Goal: Task Accomplishment & Management: Manage account settings

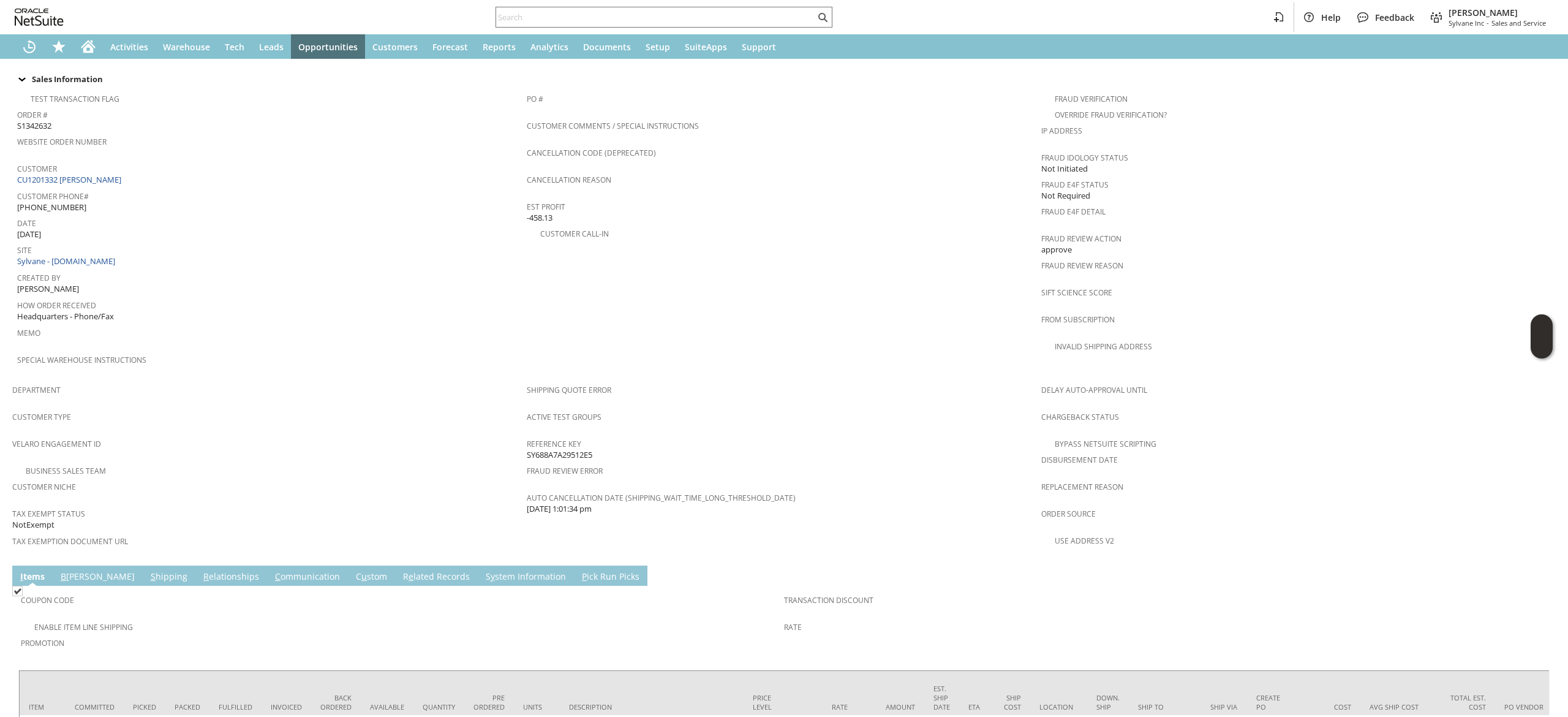
scroll to position [403, 0]
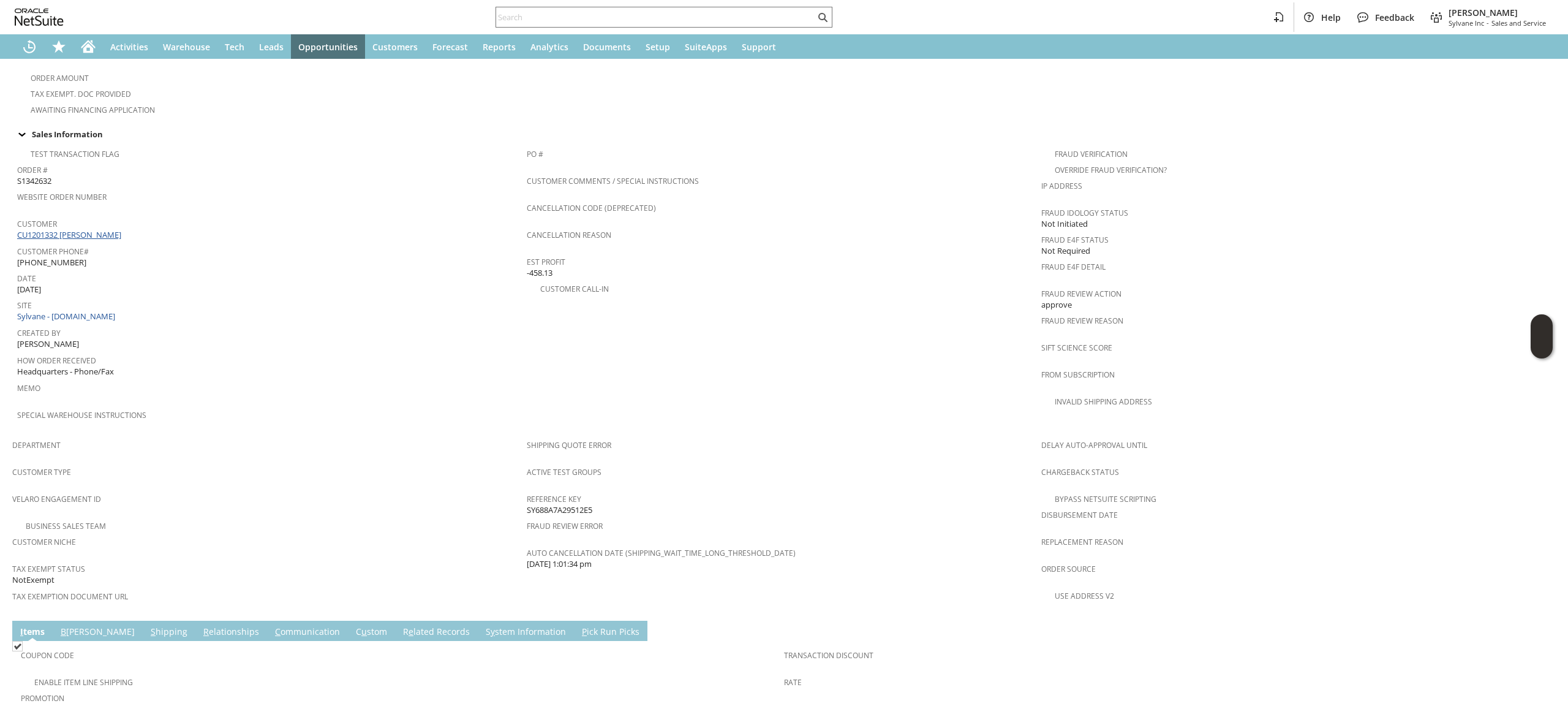
click at [93, 229] on link "CU1201332 [PERSON_NAME]" at bounding box center [70, 234] width 107 height 11
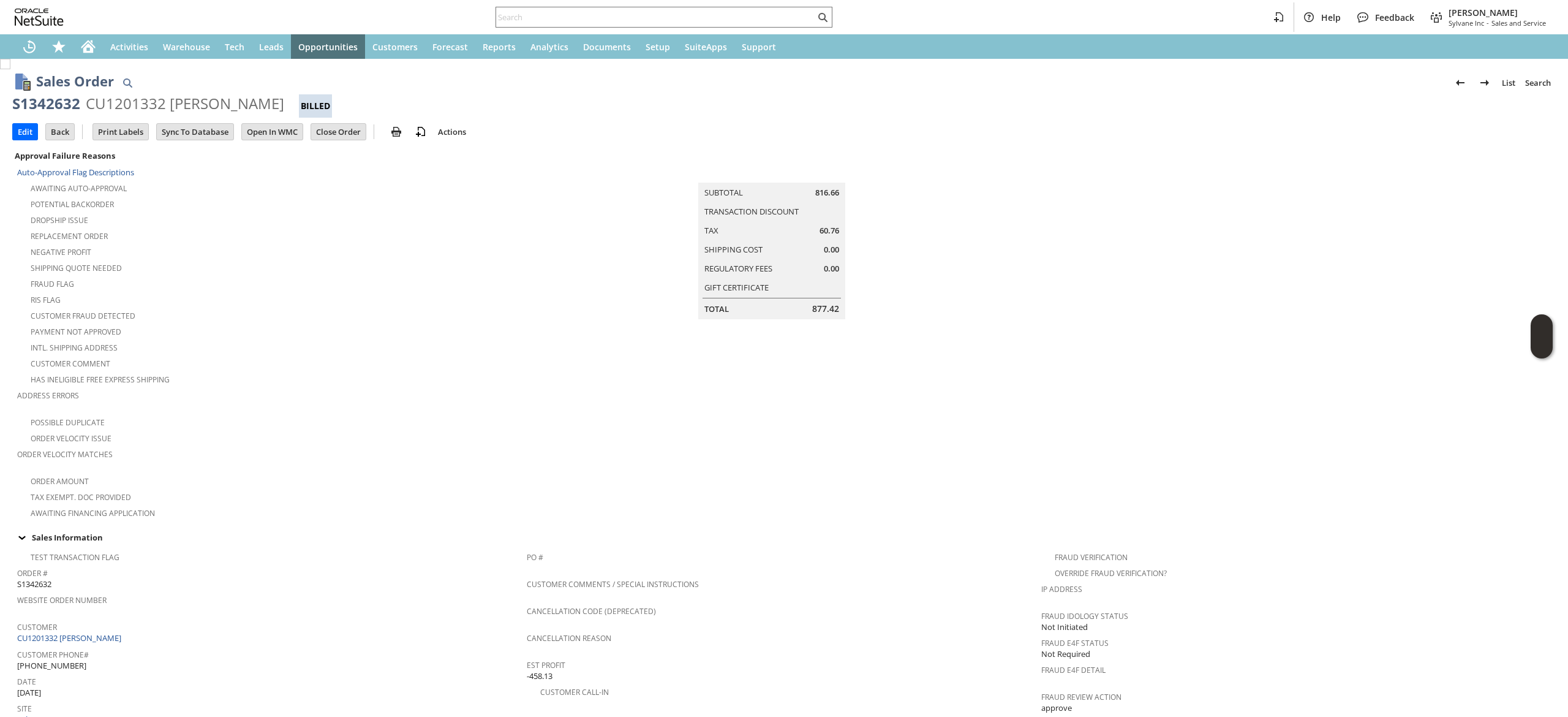
click at [69, 105] on div "S1342632" at bounding box center [46, 103] width 68 height 19
click at [69, 104] on div "S1342632" at bounding box center [46, 103] width 68 height 19
copy div "S1342632"
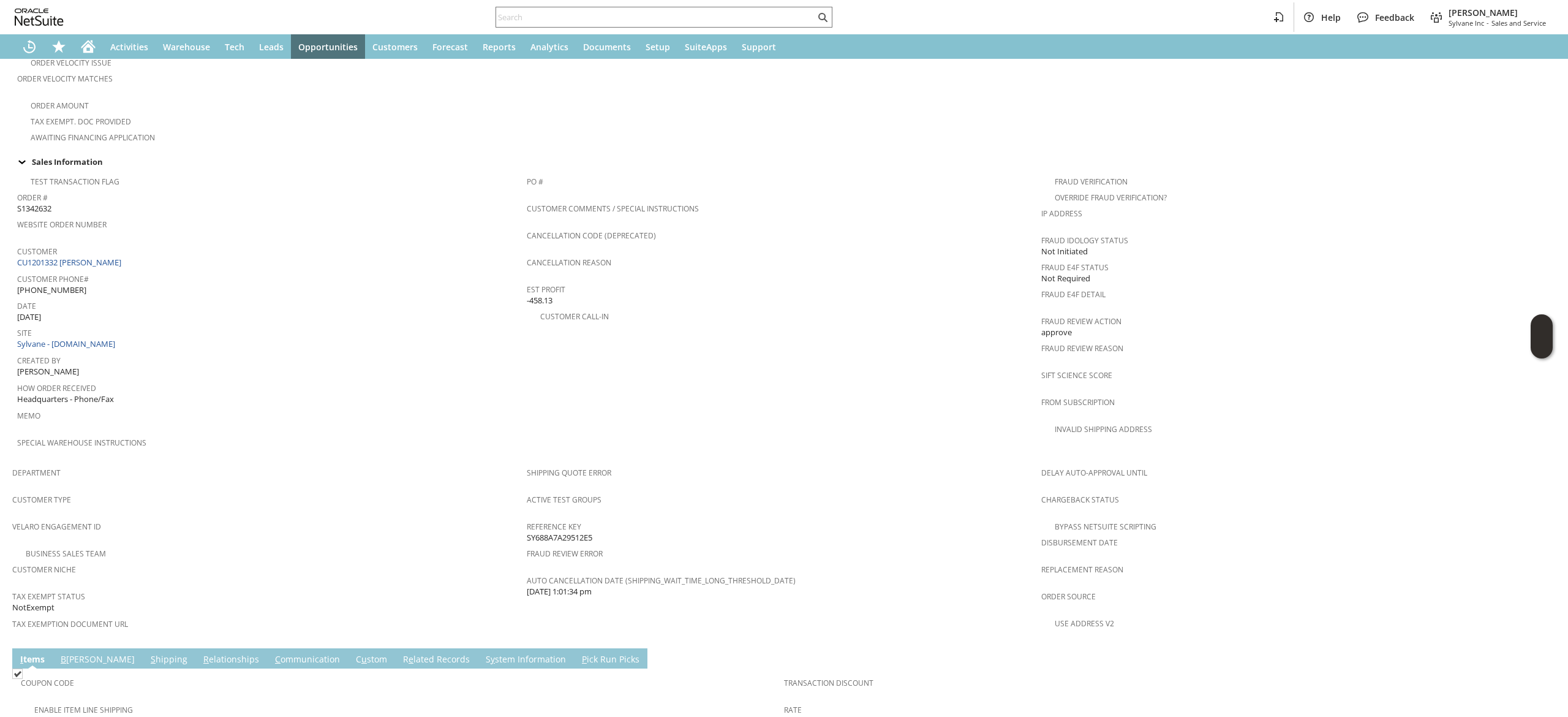
scroll to position [281, 0]
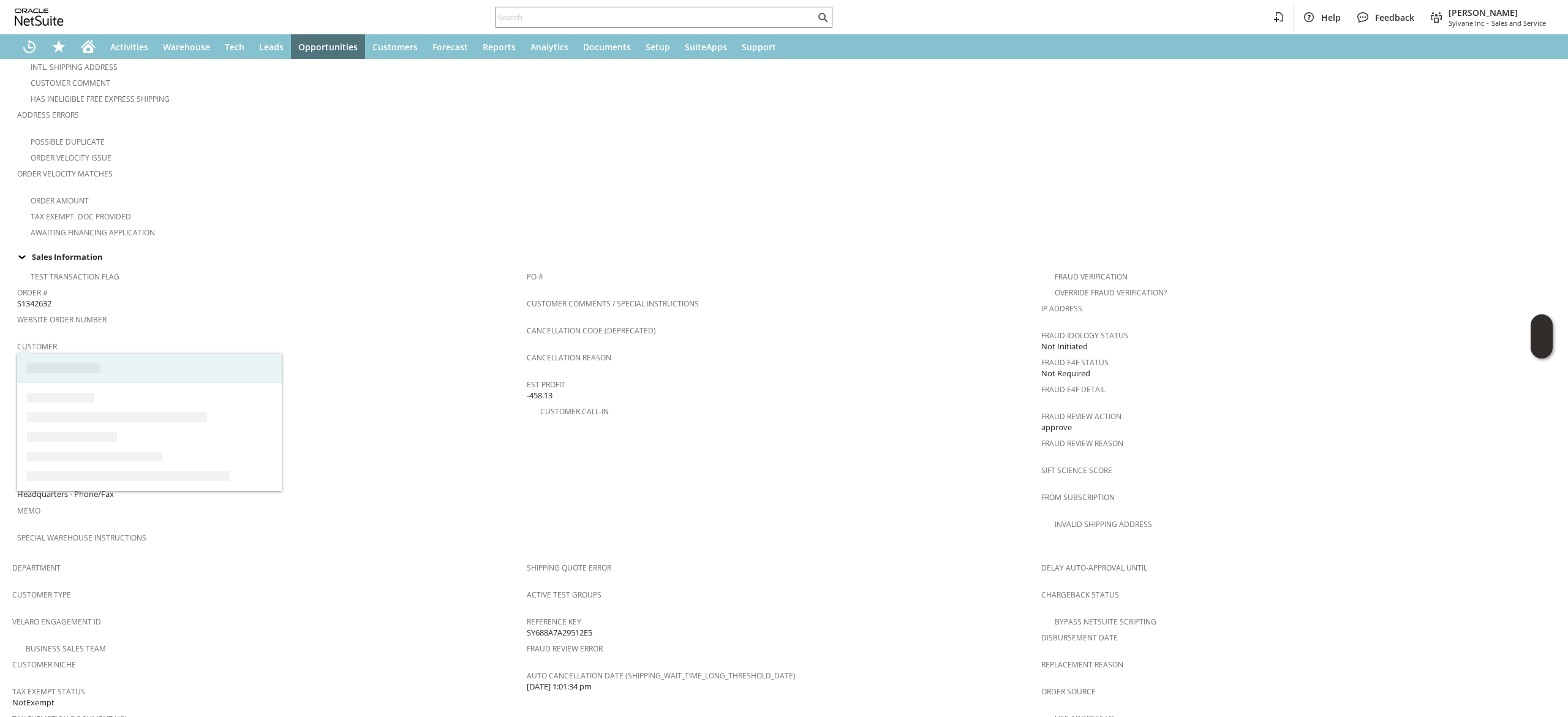
click at [86, 352] on link "CU1201332 Gary Roller" at bounding box center [70, 357] width 107 height 11
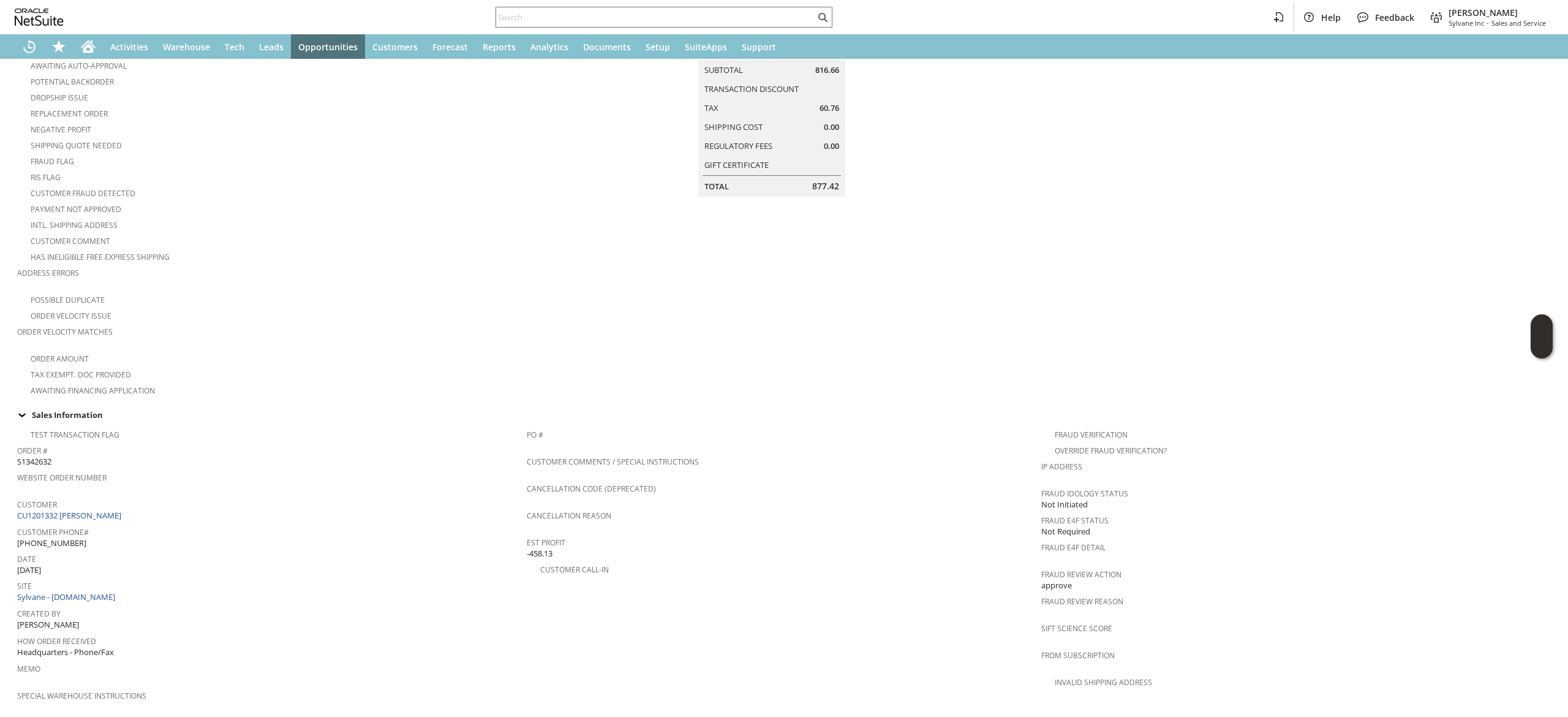
scroll to position [613, 0]
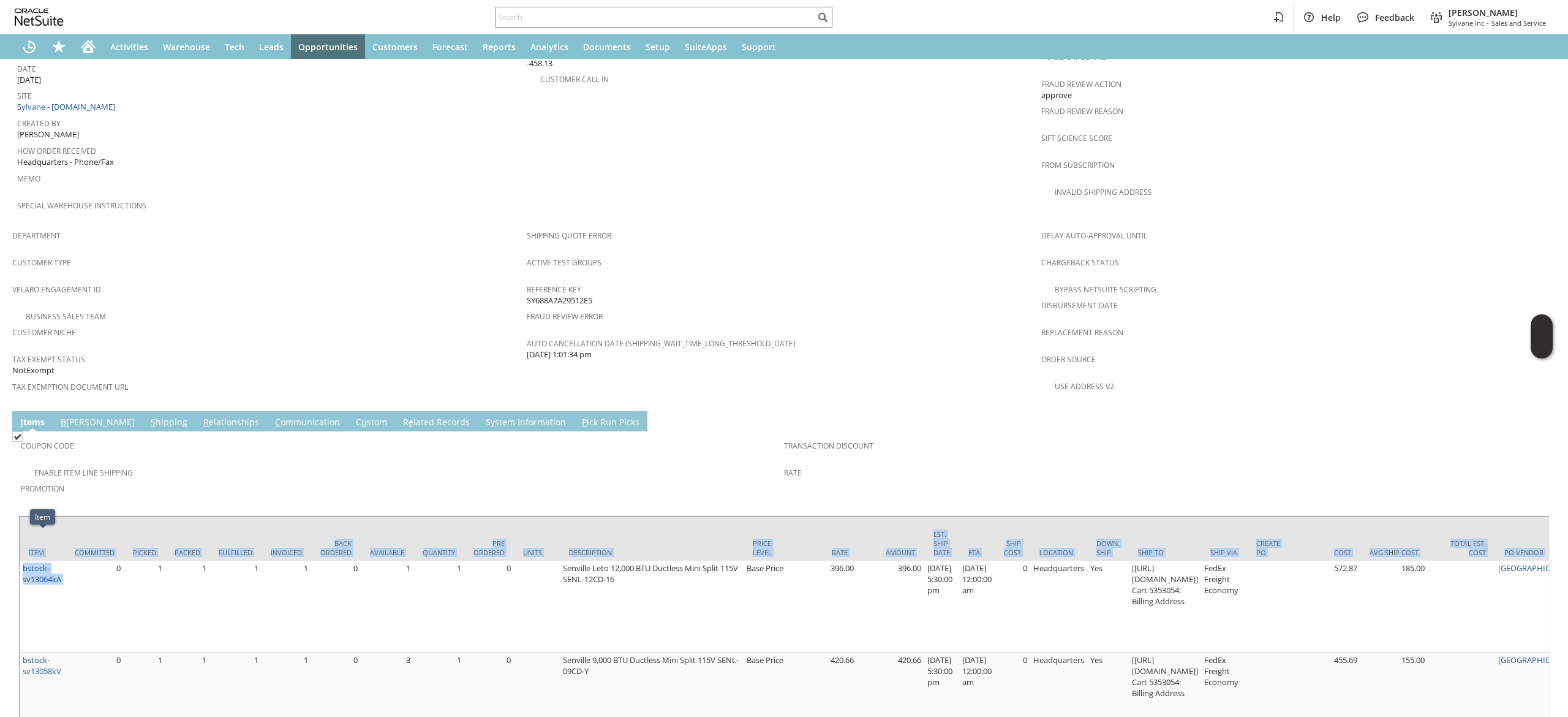
drag, startPoint x: 68, startPoint y: 547, endPoint x: 18, endPoint y: 546, distance: 50.0
click at [19, 546] on table "Item Committed Picked Packed Fulfilled Invoiced Back Ordered Available Quantity…" at bounding box center [1584, 619] width 3131 height 207
copy div "Item Committed Picked Packed Fulfilled Invoiced Back Ordered Available Quantity…"
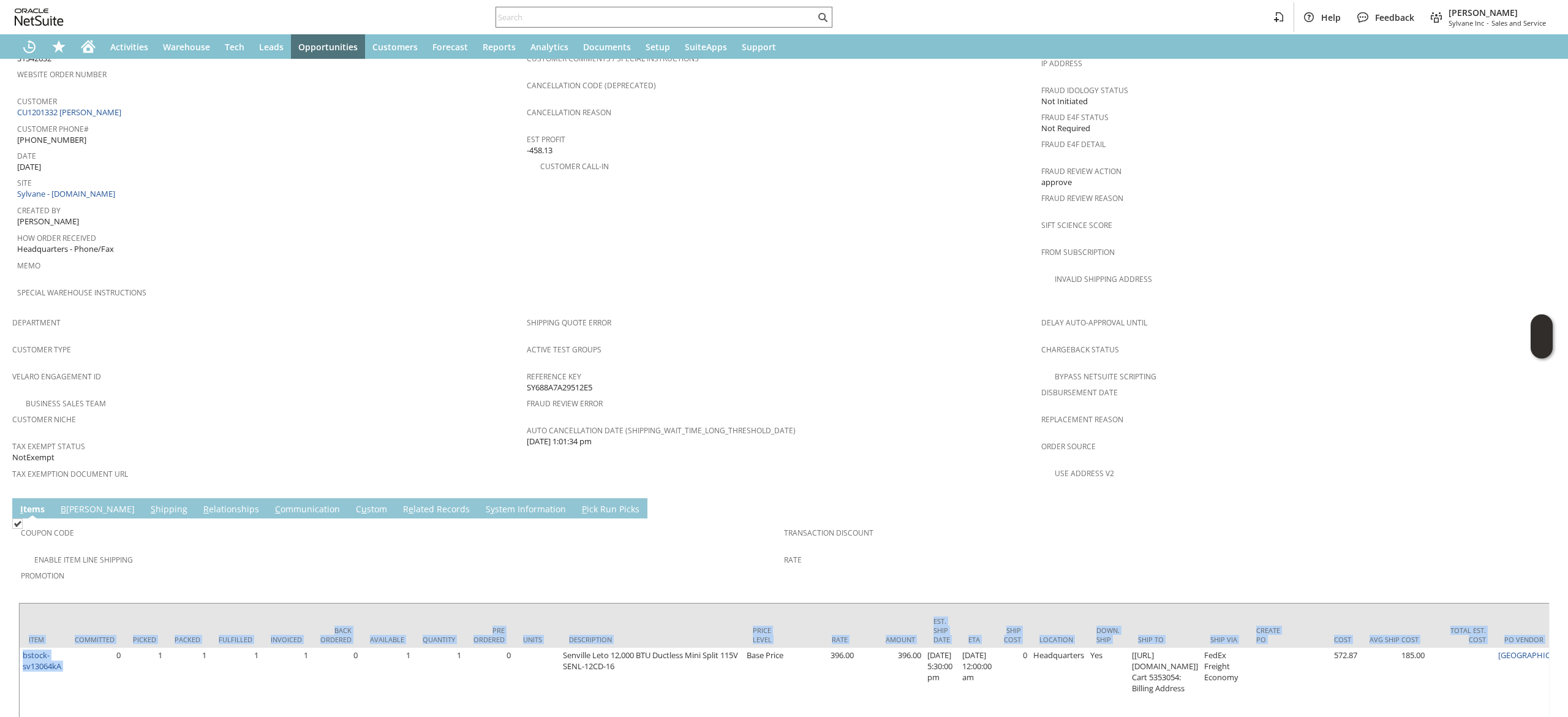
scroll to position [490, 0]
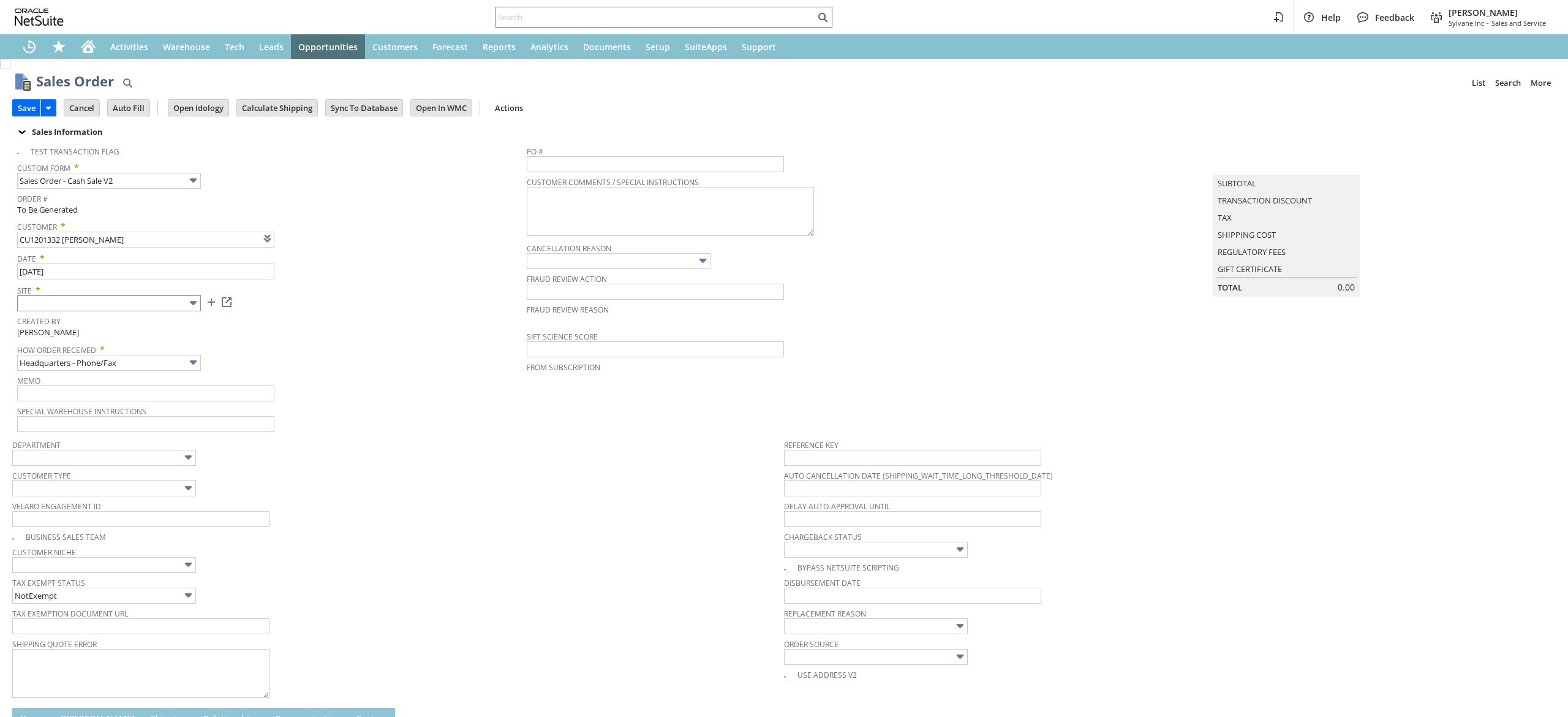
type input "Add"
type input "Copy Previous"
click at [145, 303] on input "text" at bounding box center [108, 303] width 184 height 16
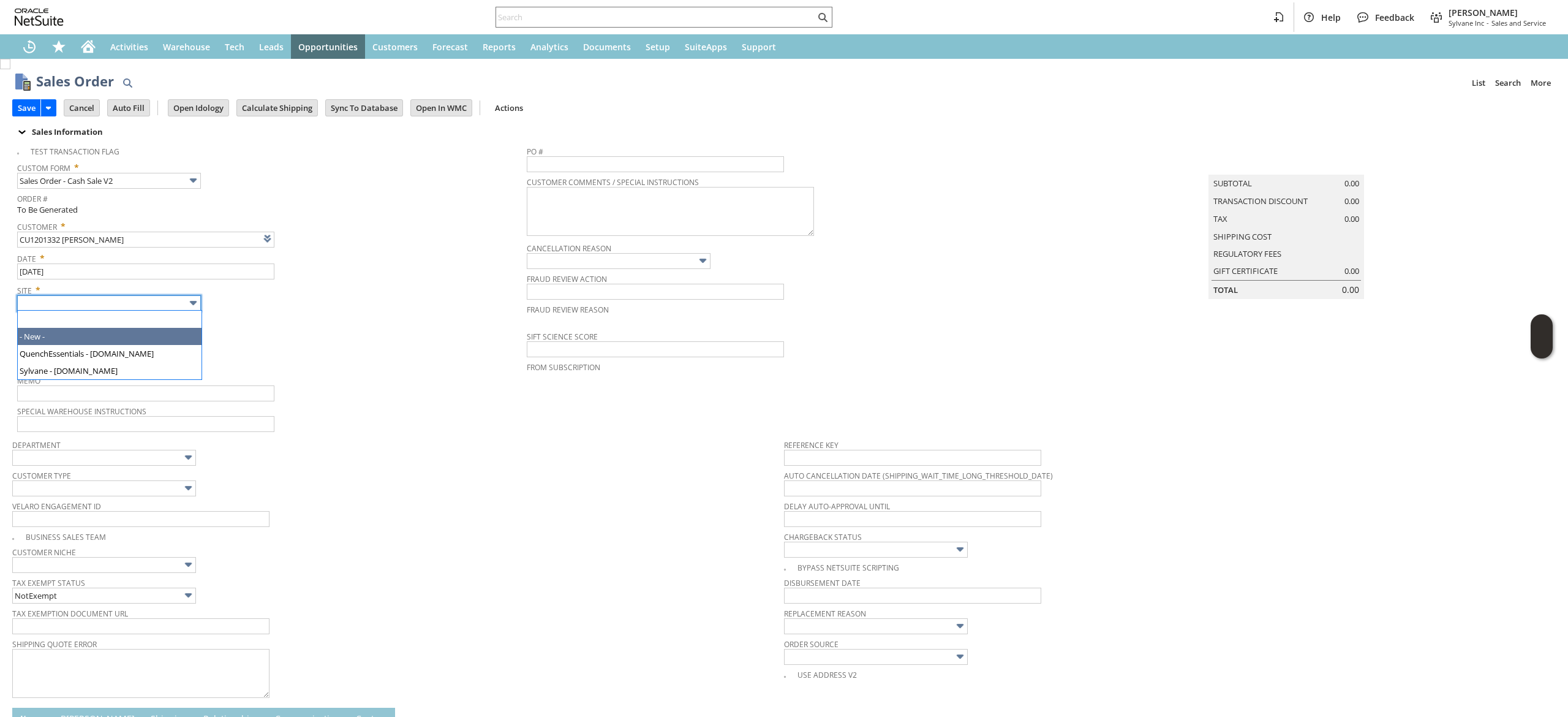
type input "Intelligent Recommendations ⁰"
type input "Sylvane - [DOMAIN_NAME]"
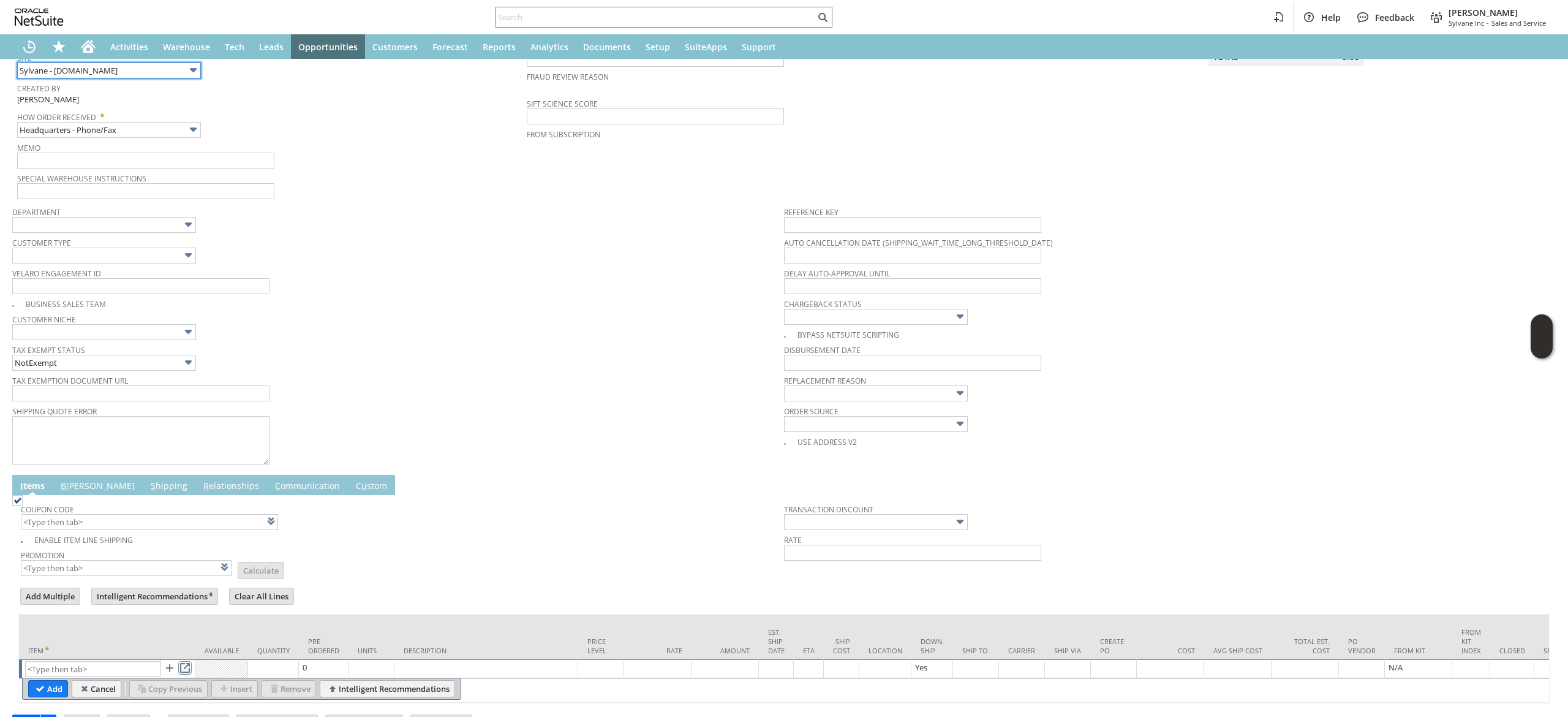
scroll to position [287, 0]
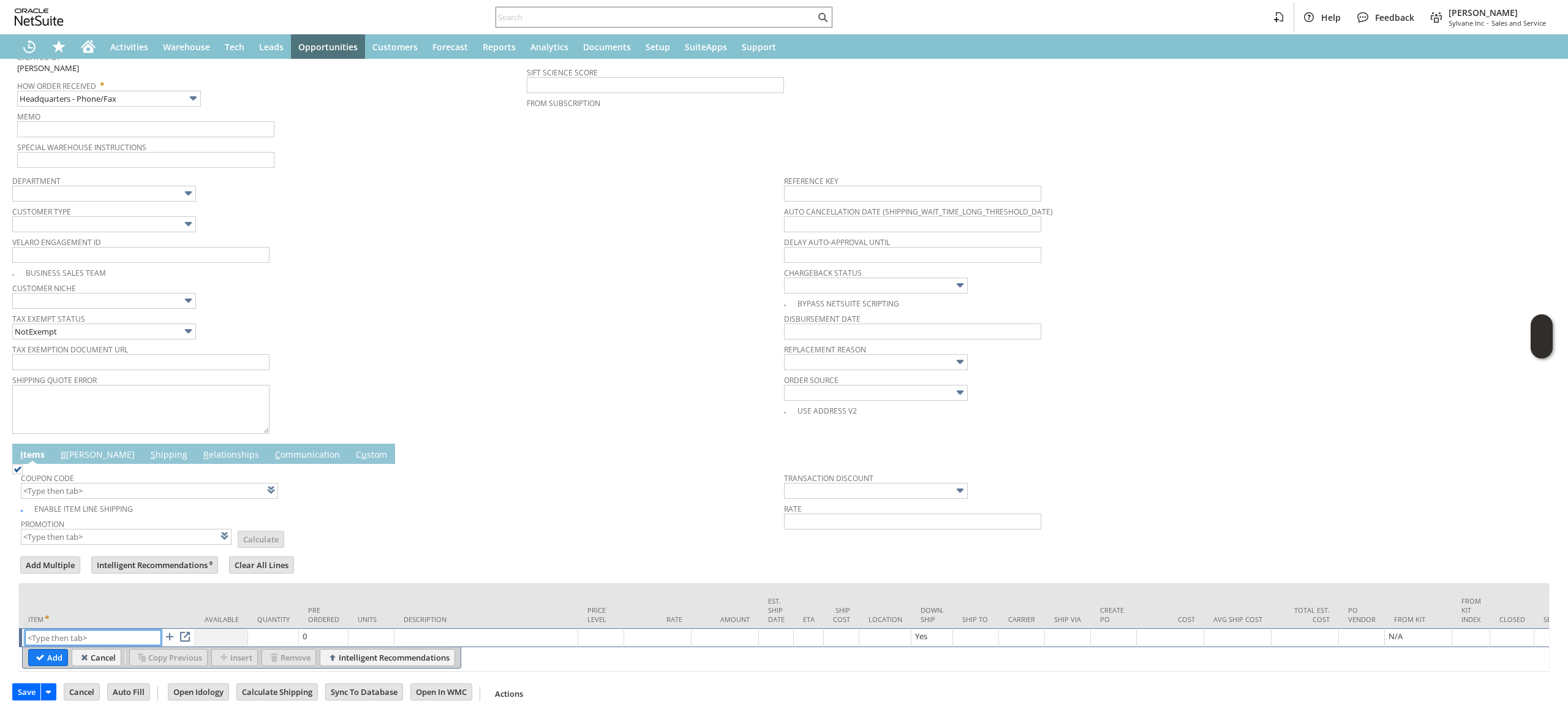
click at [120, 630] on input "text" at bounding box center [93, 638] width 136 height 16
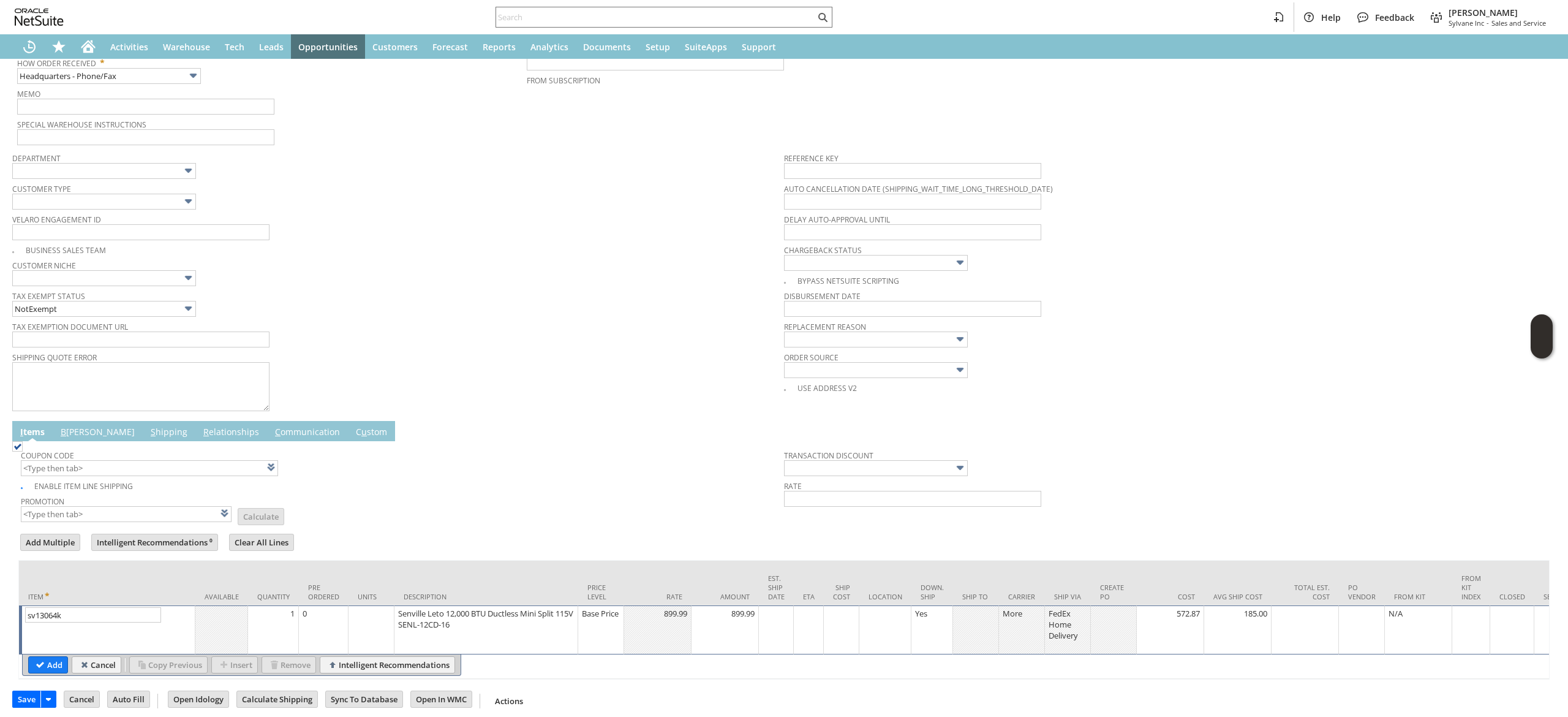
drag, startPoint x: 40, startPoint y: 680, endPoint x: 610, endPoint y: 562, distance: 582.1
click at [42, 673] on input "Add" at bounding box center [47, 664] width 38 height 16
click at [52, 623] on input "sv13064k" at bounding box center [93, 615] width 136 height 16
click at [58, 623] on input "sv13064k" at bounding box center [93, 615] width 136 height 16
click at [42, 623] on input "sv13064k" at bounding box center [93, 615] width 136 height 16
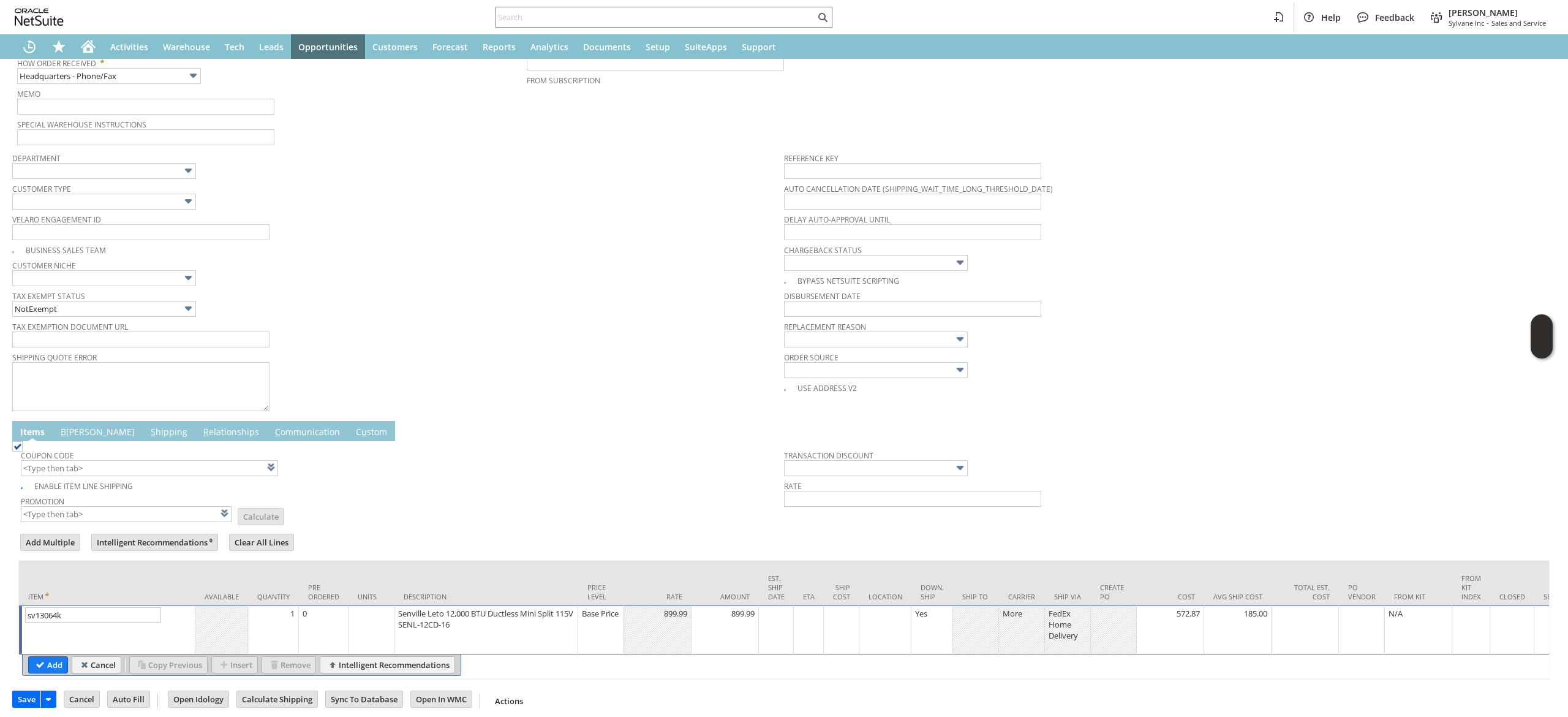
click at [1137, 349] on tbody "Reference Key Auto Cancellation Date (shipping_wait_time_long_threshold_date) D…" at bounding box center [1170, 271] width 772 height 248
click at [55, 623] on input "sv13064k" at bounding box center [93, 615] width 136 height 16
type input "sv13065"
type input "OK"
type input "Make Copy"
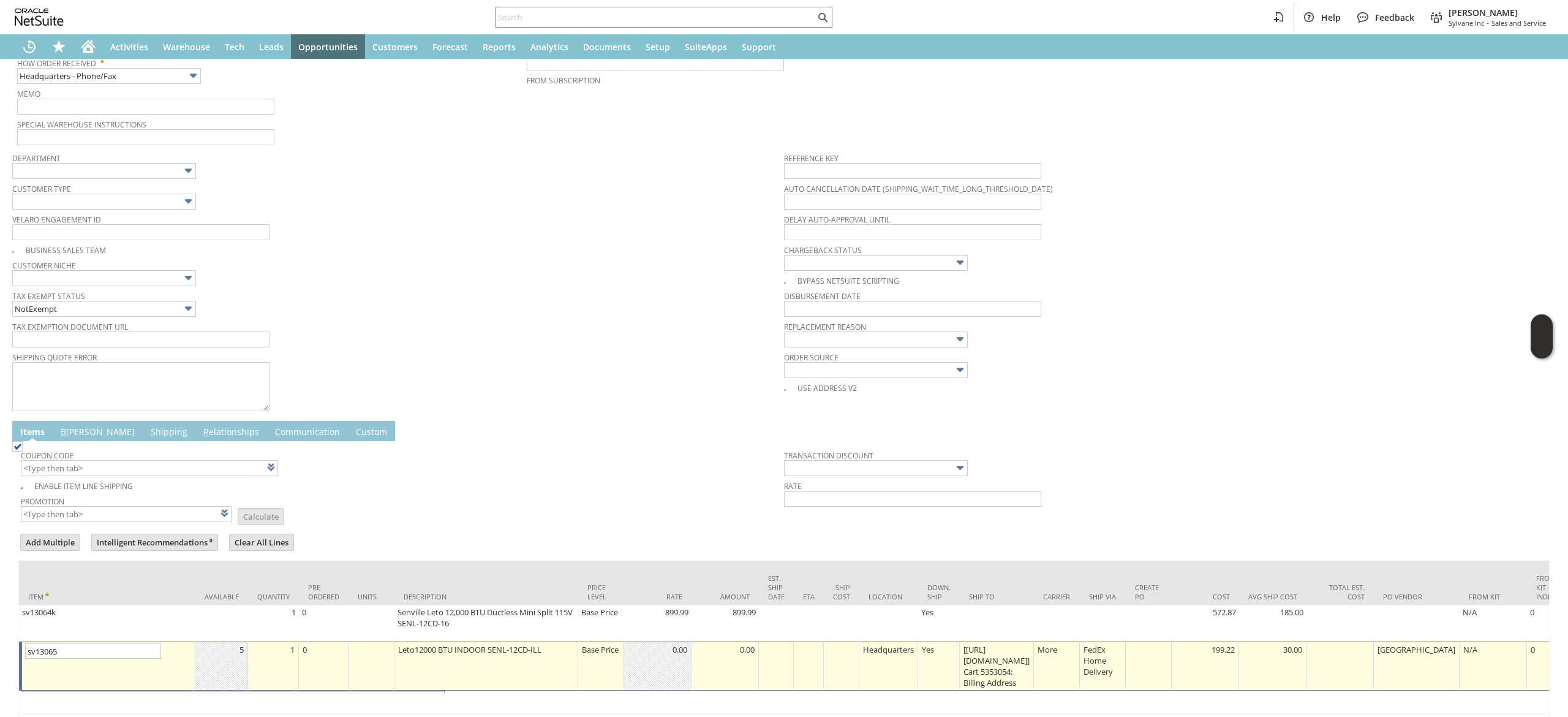
type input "Intelligent Recommendations¹⁰"
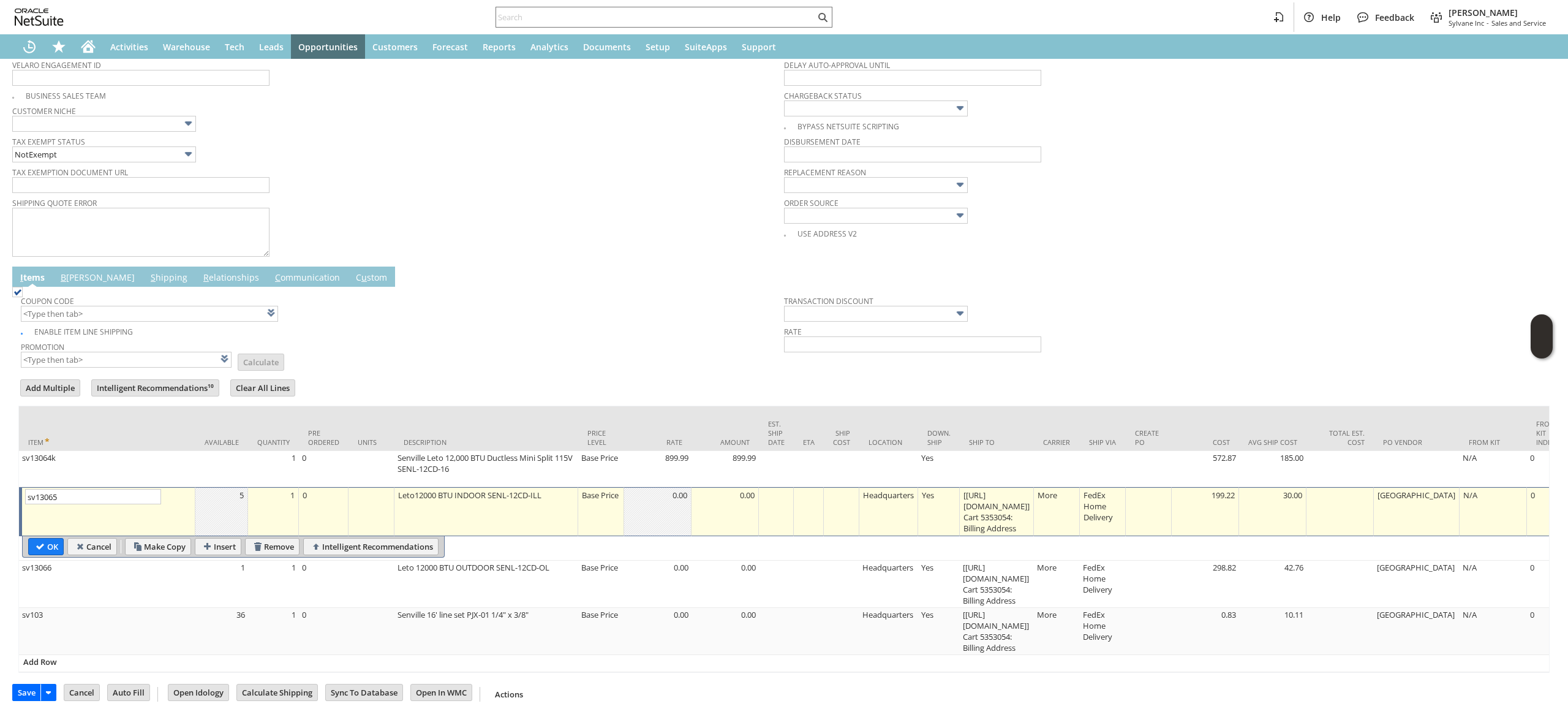
scroll to position [470, 0]
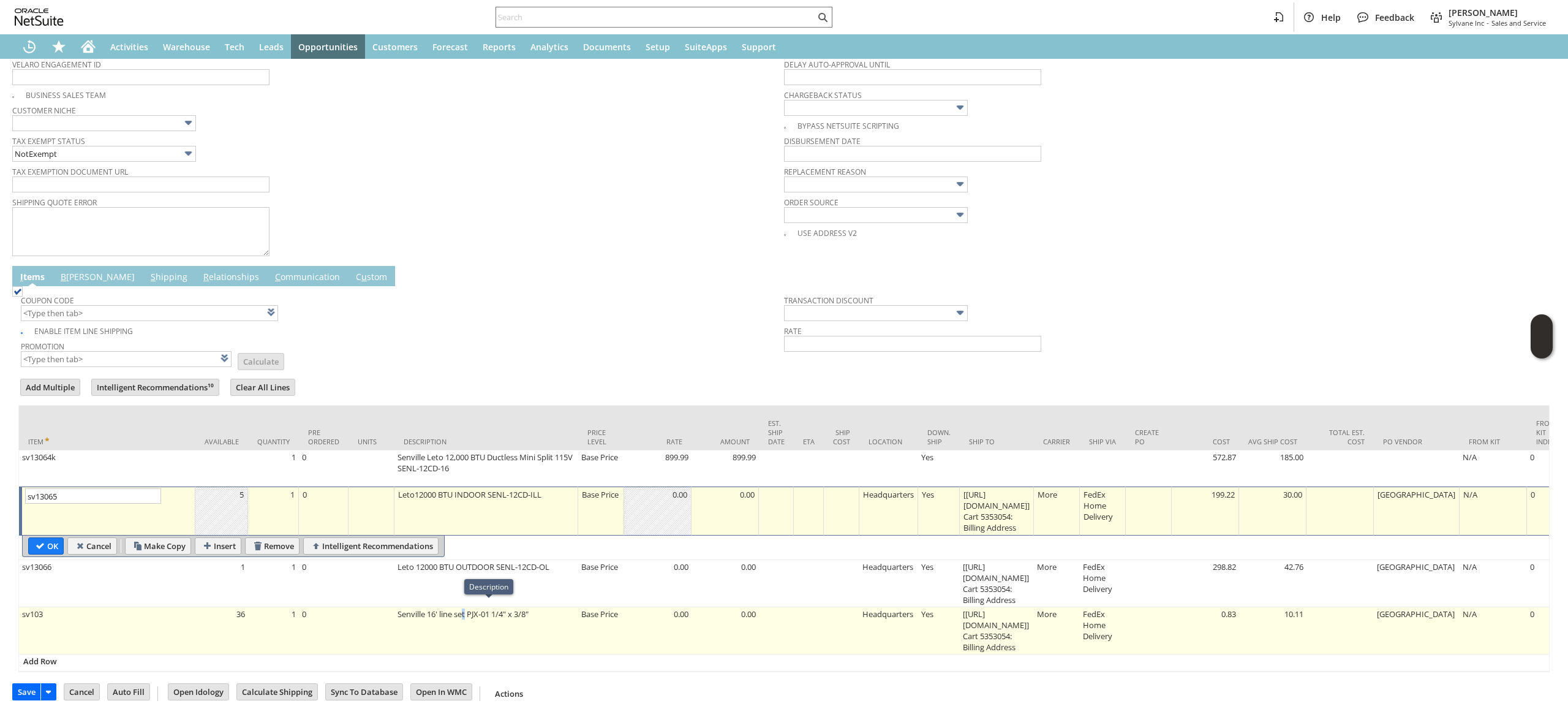
click at [469, 623] on td "Senville 16' line set PJX-01 1/4" x 3/8"" at bounding box center [486, 631] width 184 height 47
type textarea "Senville 16' line set PJX-01 1/4" x 3/8""
type input "sv103"
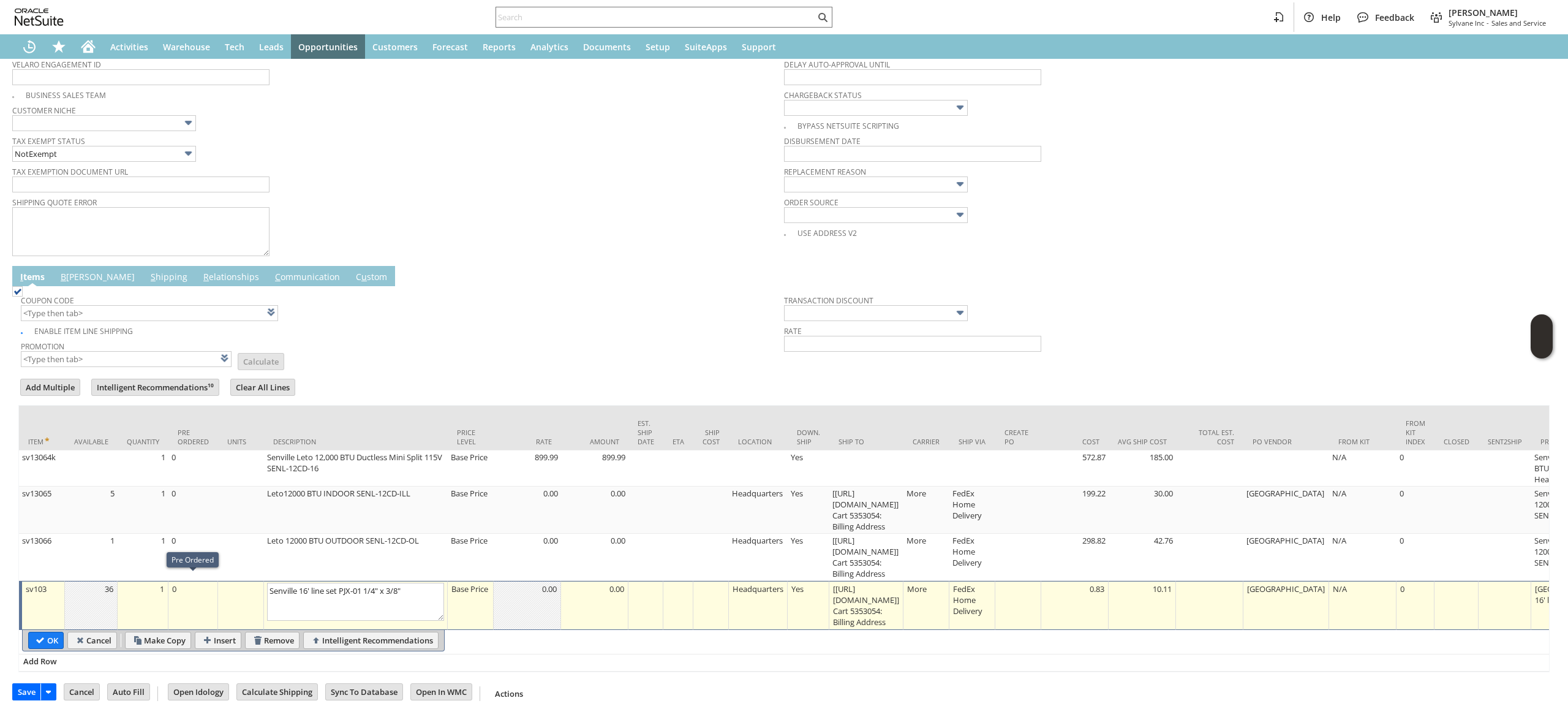
click at [37, 592] on td "sv103" at bounding box center [42, 605] width 46 height 49
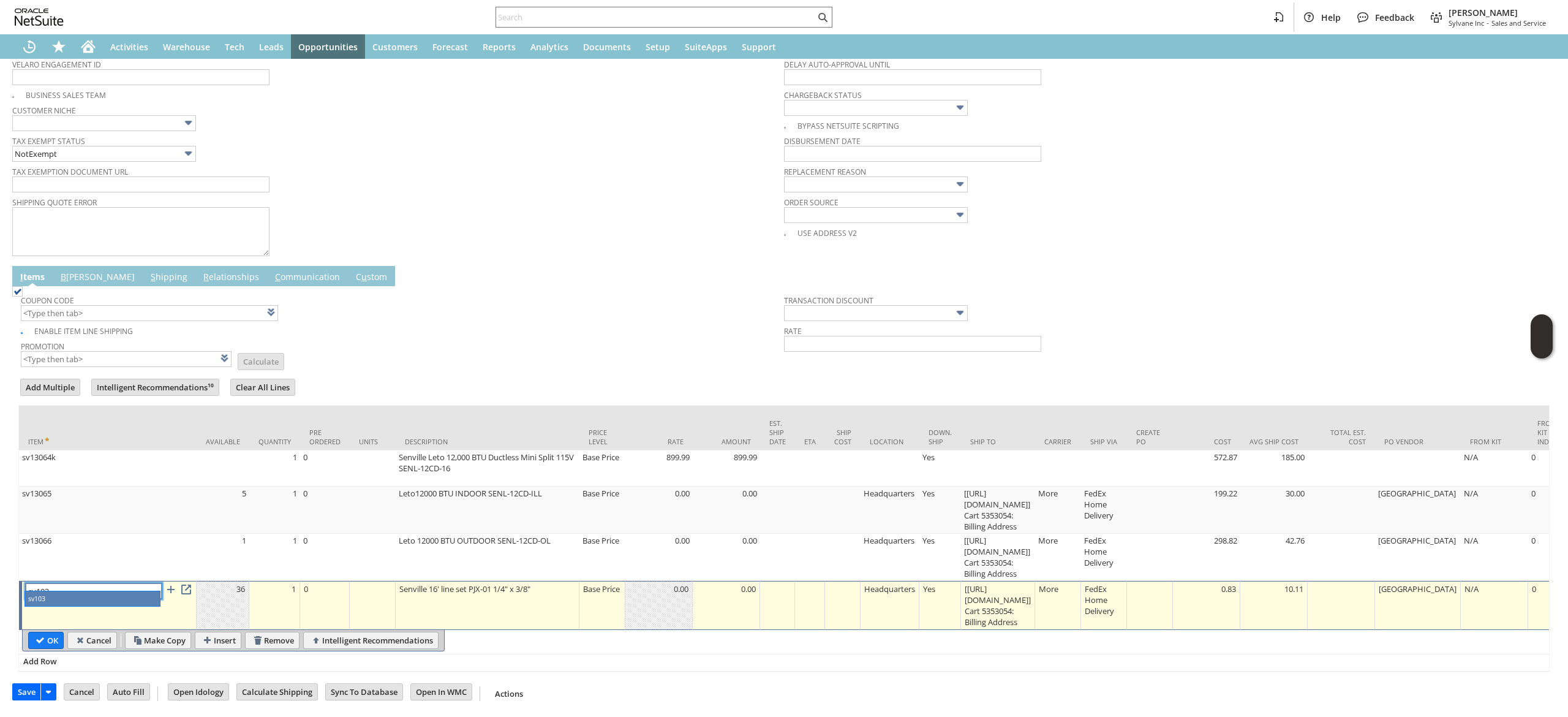
drag, startPoint x: 86, startPoint y: 622, endPoint x: 92, endPoint y: 616, distance: 8.5
click at [87, 633] on input "Cancel" at bounding box center [92, 640] width 49 height 16
type input "Add"
type input "Copy Previous"
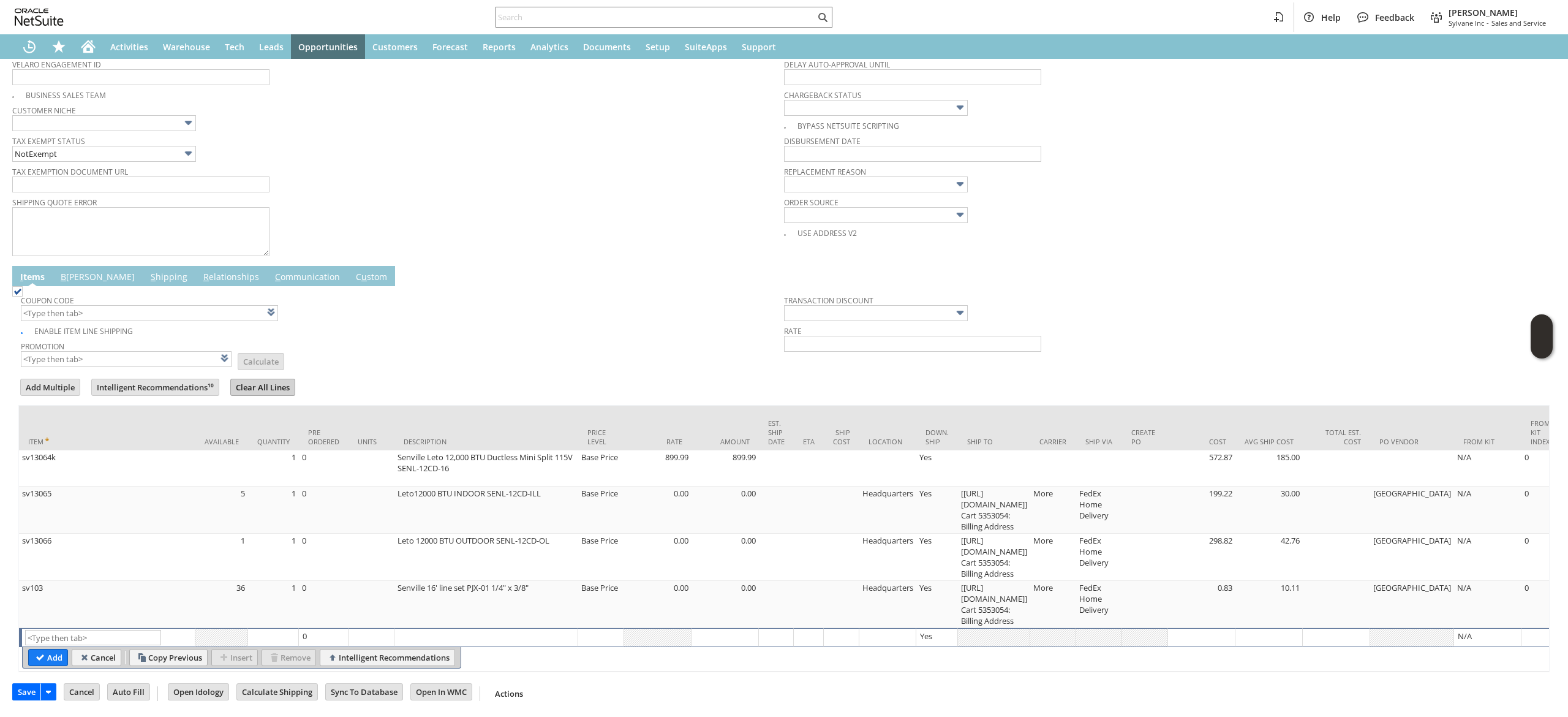
click at [253, 379] on input "Clear All Lines" at bounding box center [263, 387] width 64 height 16
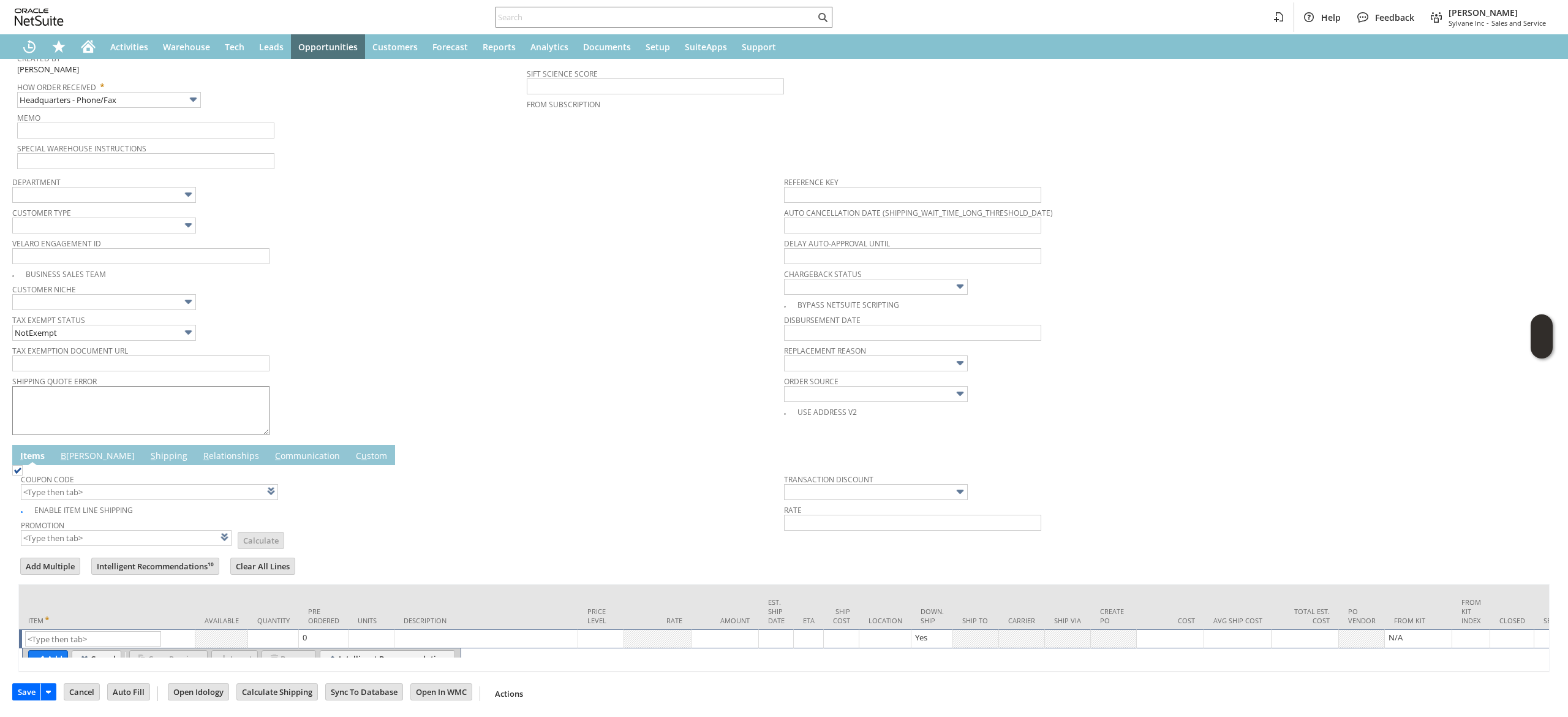
scroll to position [286, 0]
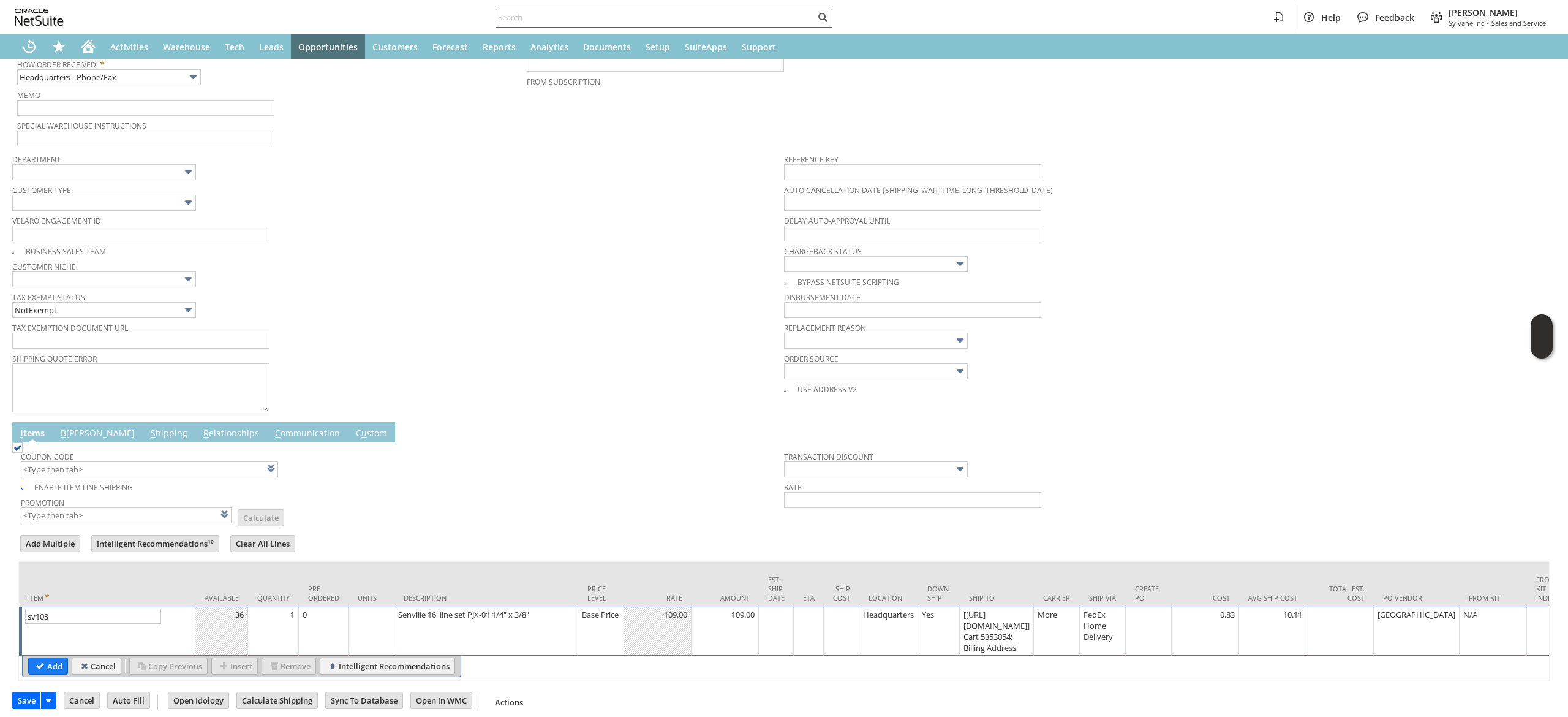
type input "sv103"
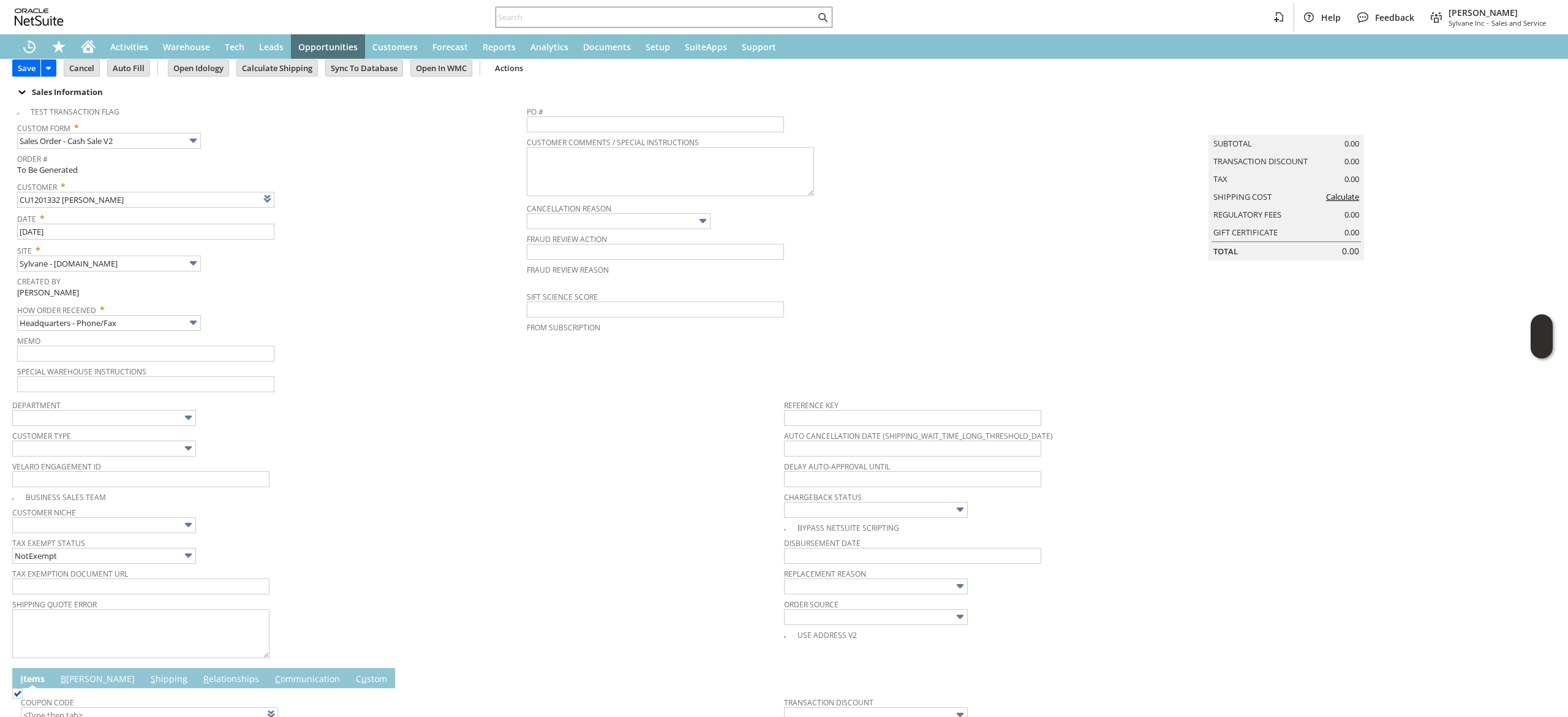
scroll to position [0, 0]
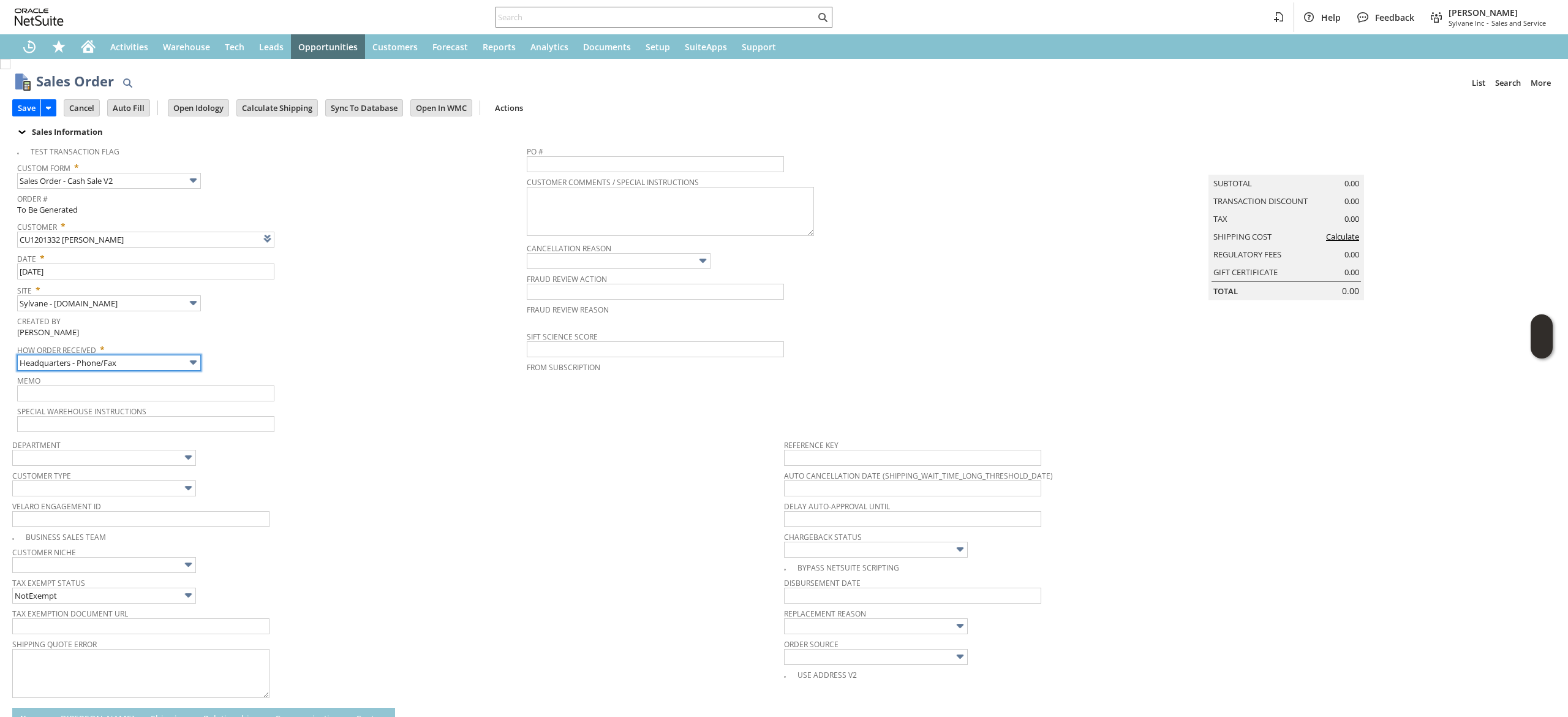
click at [190, 367] on img at bounding box center [193, 362] width 14 height 14
type input "Admin / Replacement Unit"
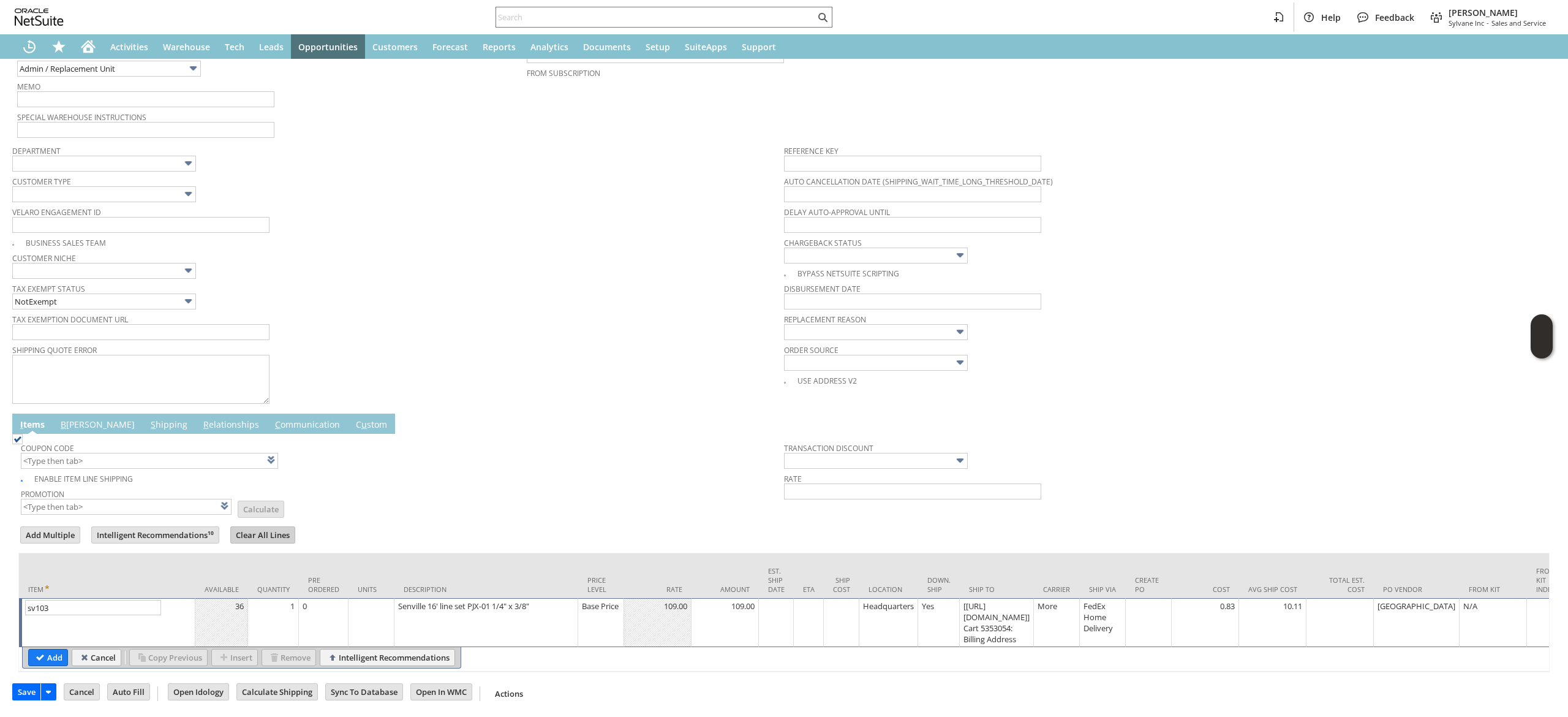
scroll to position [305, 0]
click at [606, 607] on div "Base Price" at bounding box center [601, 606] width 39 height 12
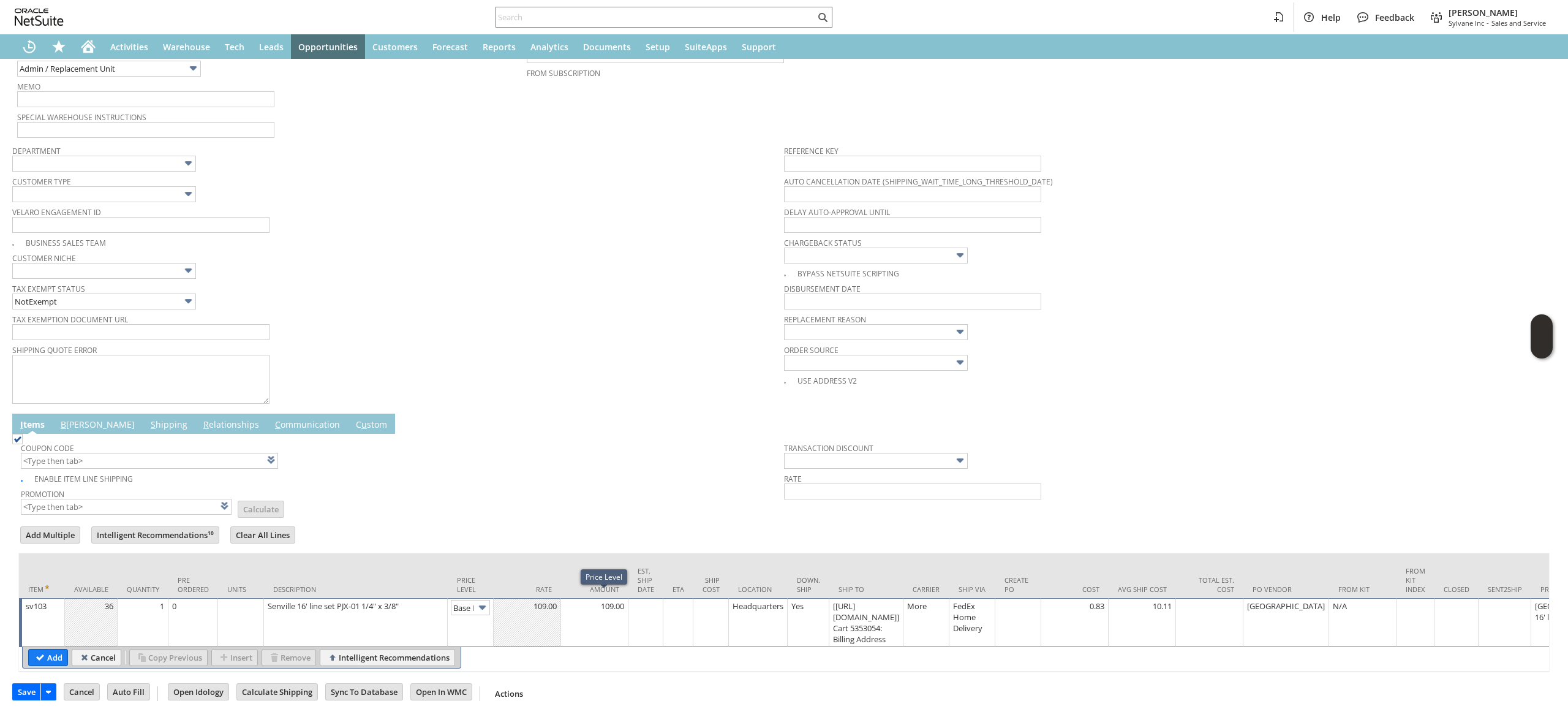
scroll to position [0, 18]
click at [469, 607] on input "Base Price" at bounding box center [470, 608] width 39 height 16
type input "Custom"
click at [518, 619] on td at bounding box center [528, 622] width 68 height 49
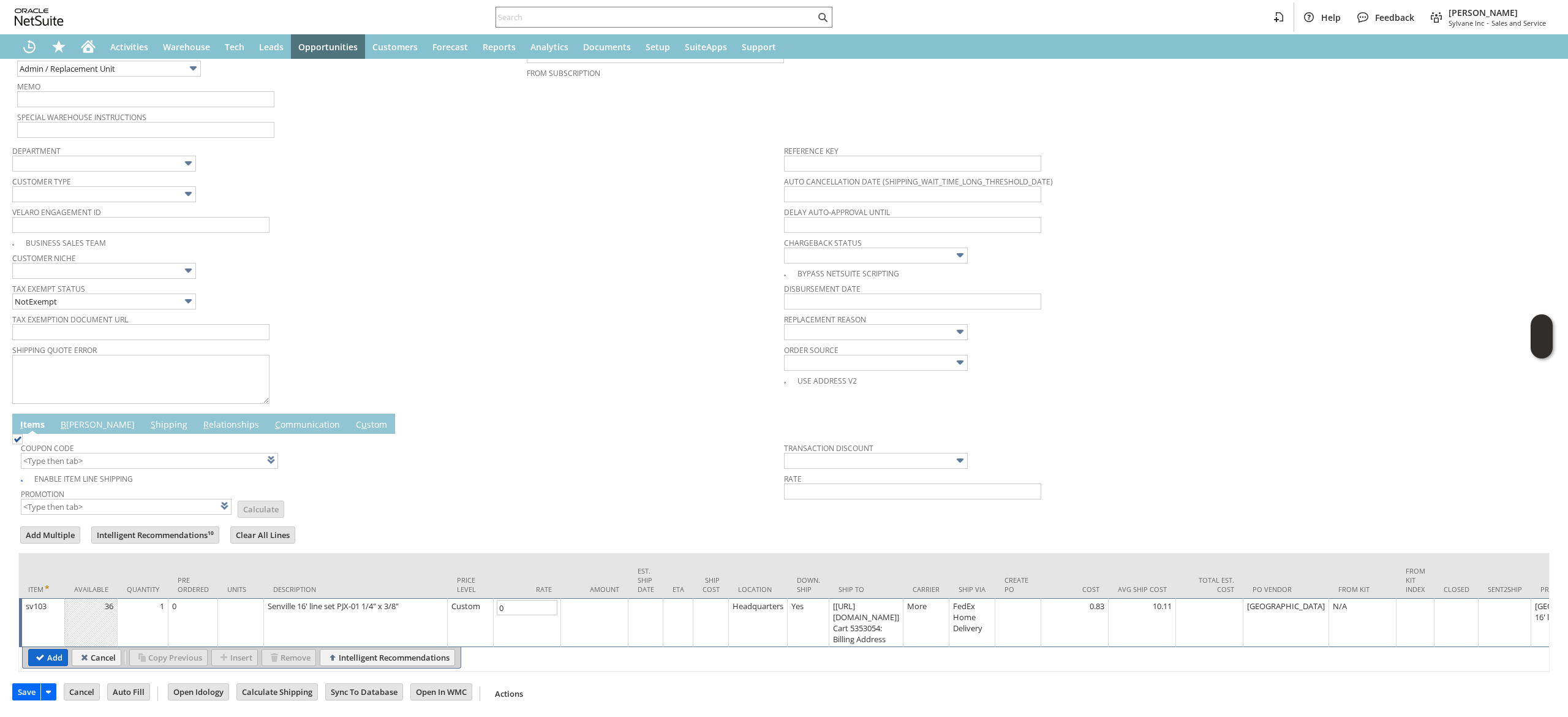
type input "0.00"
click at [62, 649] on input "Add" at bounding box center [47, 657] width 38 height 16
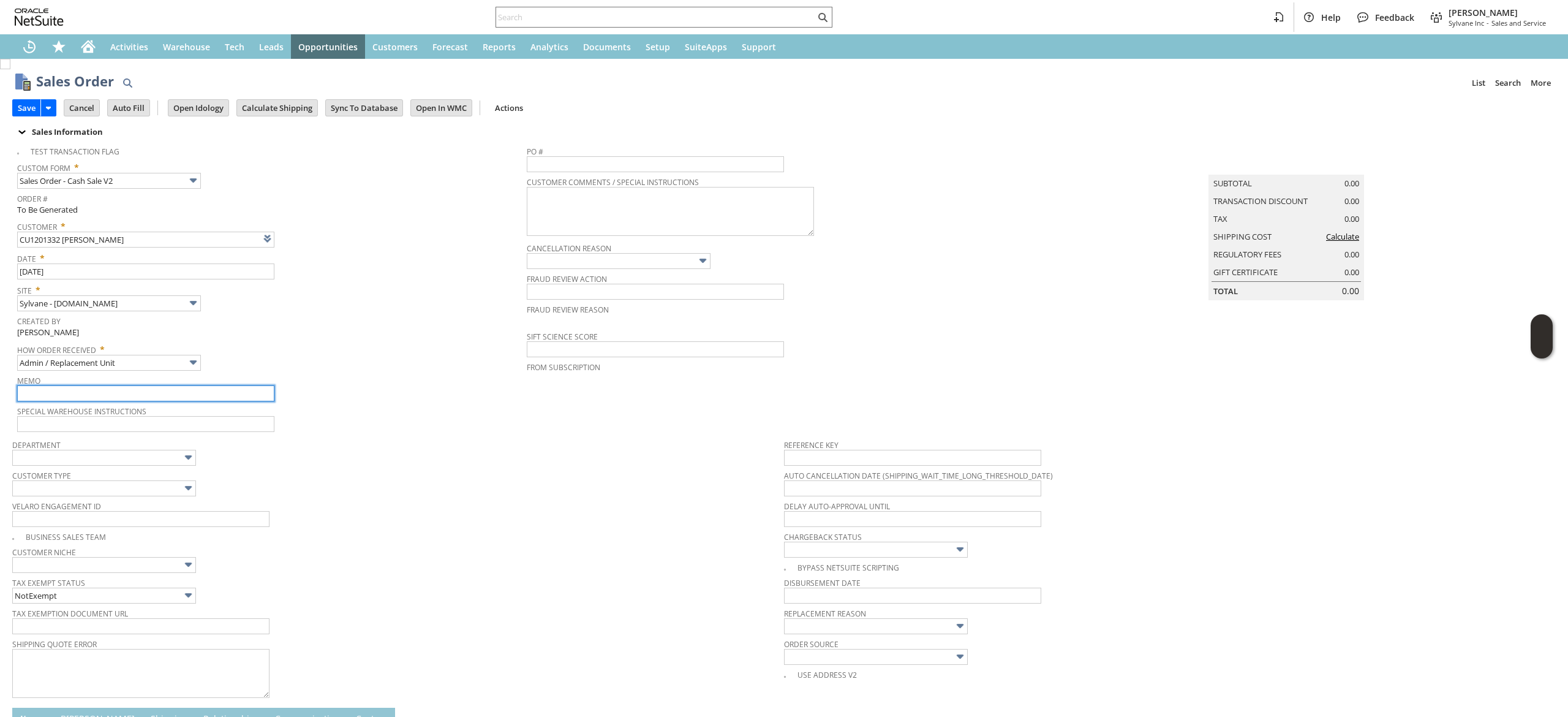
click at [202, 391] on input "text" at bounding box center [145, 393] width 257 height 16
type input "was told that a line set was supposed to come with his bstock unit. Did not com…"
click at [417, 594] on div "Tax Exempt Status NotExempt" at bounding box center [395, 588] width 765 height 29
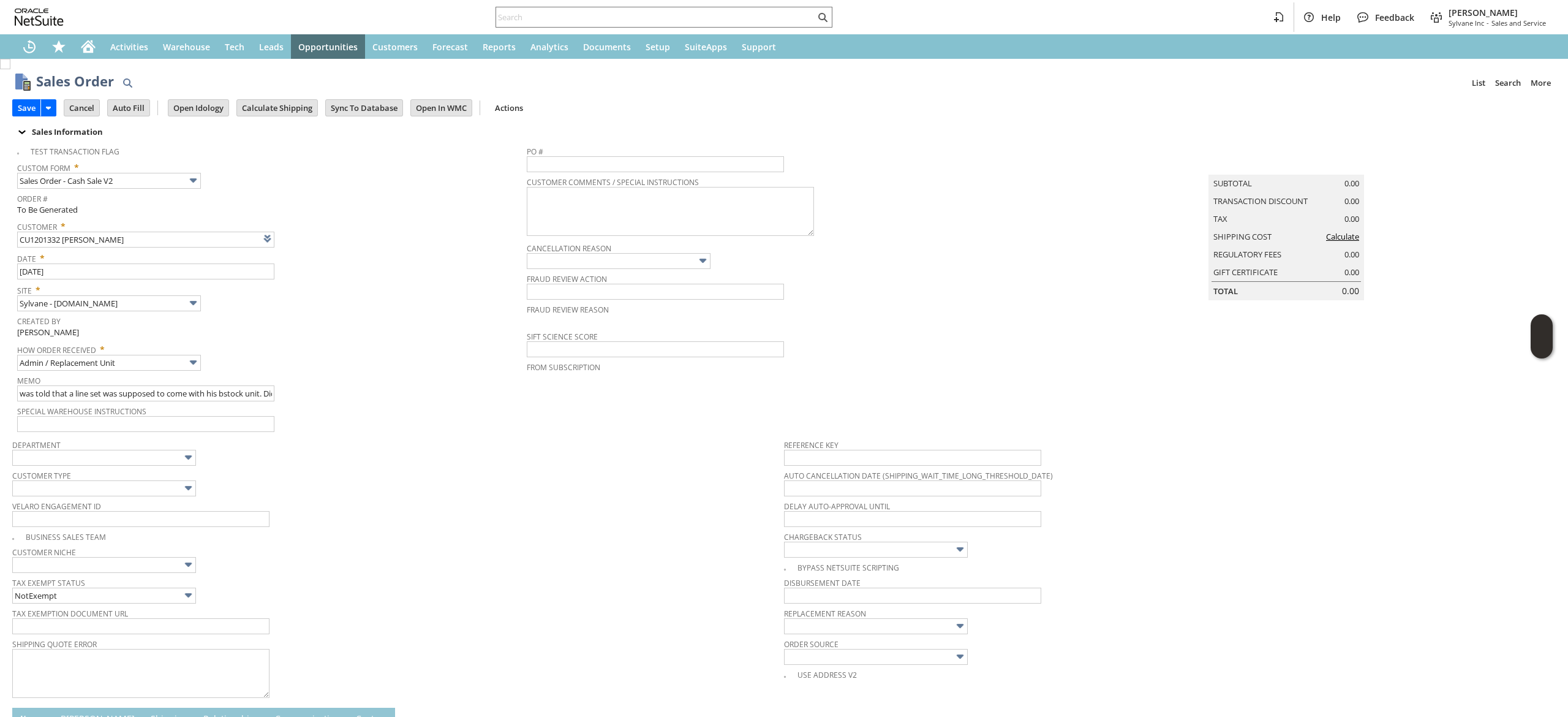
click at [852, 638] on span "Order Source" at bounding box center [1167, 642] width 765 height 14
click at [855, 630] on input "text" at bounding box center [876, 626] width 184 height 16
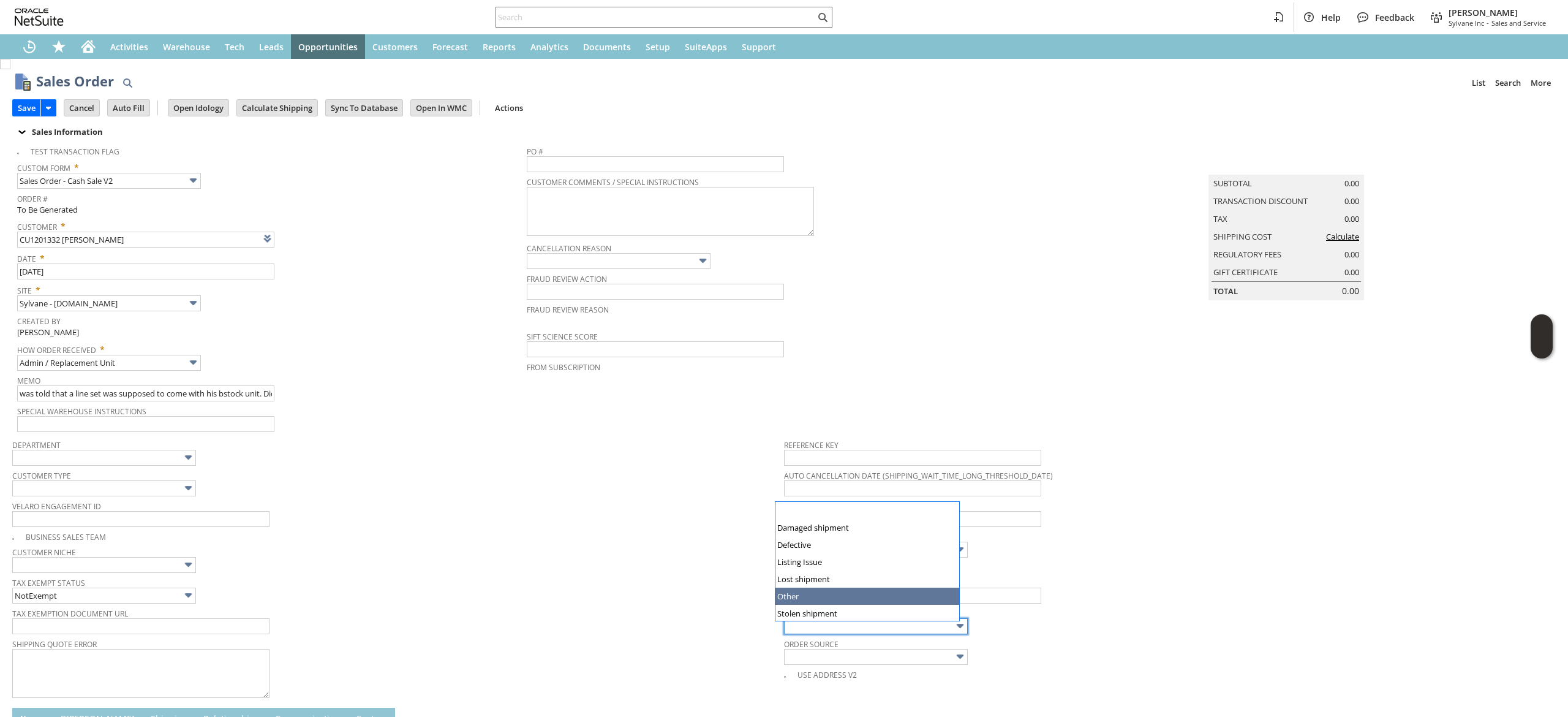
type input "Other"
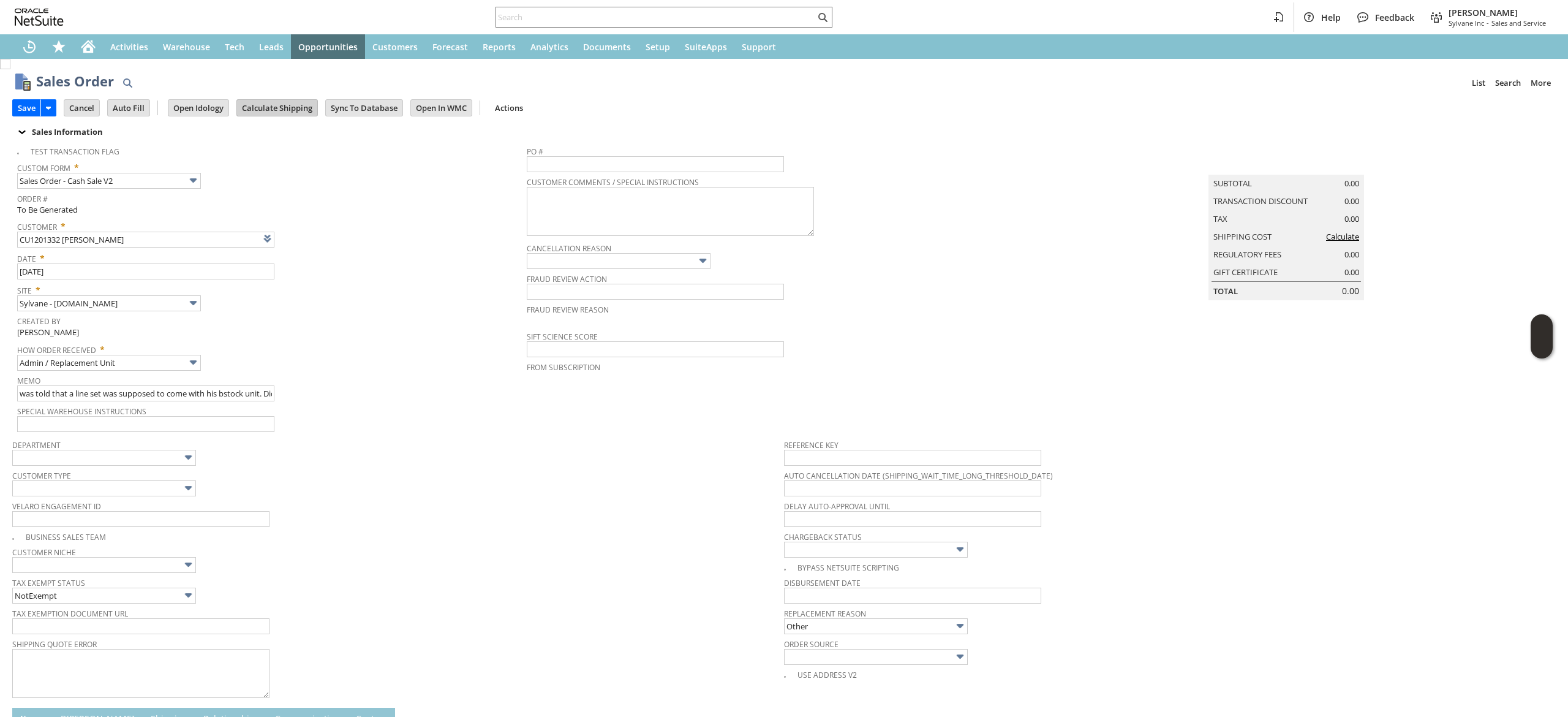
click at [280, 104] on input "Calculate Shipping" at bounding box center [277, 108] width 81 height 16
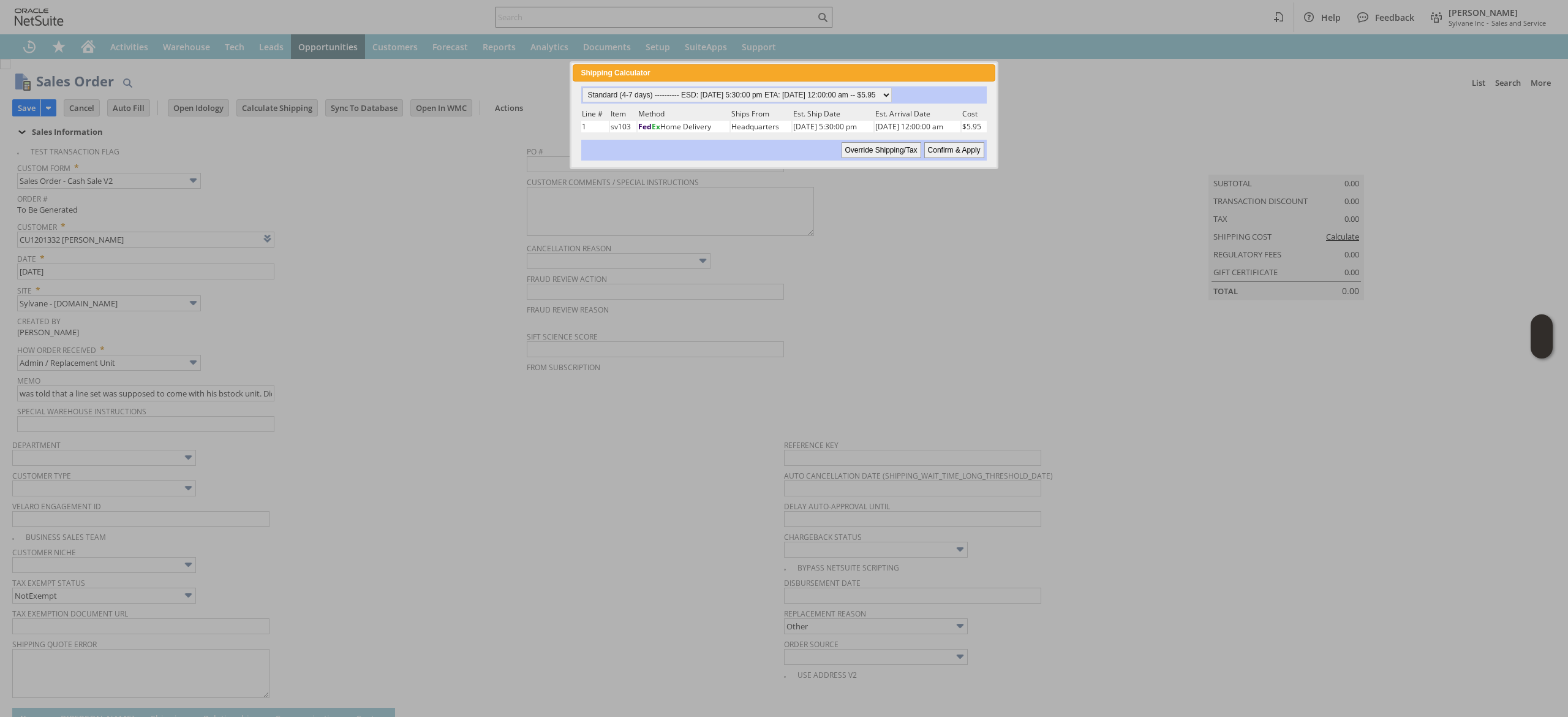
click at [821, 103] on div "Standard (4-7 days) ---------- ESD: 08/29/2025 5:30:00 pm ETA: 09/02/2025 12:00…" at bounding box center [784, 123] width 407 height 74
click at [815, 98] on select "Standard (4-7 days) ---------- ESD: 08/29/2025 5:30:00 pm ETA: 09/02/2025 12:00…" at bounding box center [737, 95] width 309 height 15
select select "2 Day ------------------------ ESD: 08/29/2025 5:30:00 pm ETA: 09/02/2025 12:00…"
click at [582, 88] on select "Standard (4-7 days) ---------- ESD: 08/29/2025 5:30:00 pm ETA: 09/02/2025 12:00…" at bounding box center [737, 95] width 309 height 15
click at [925, 151] on input "Confirm & Apply" at bounding box center [954, 150] width 60 height 16
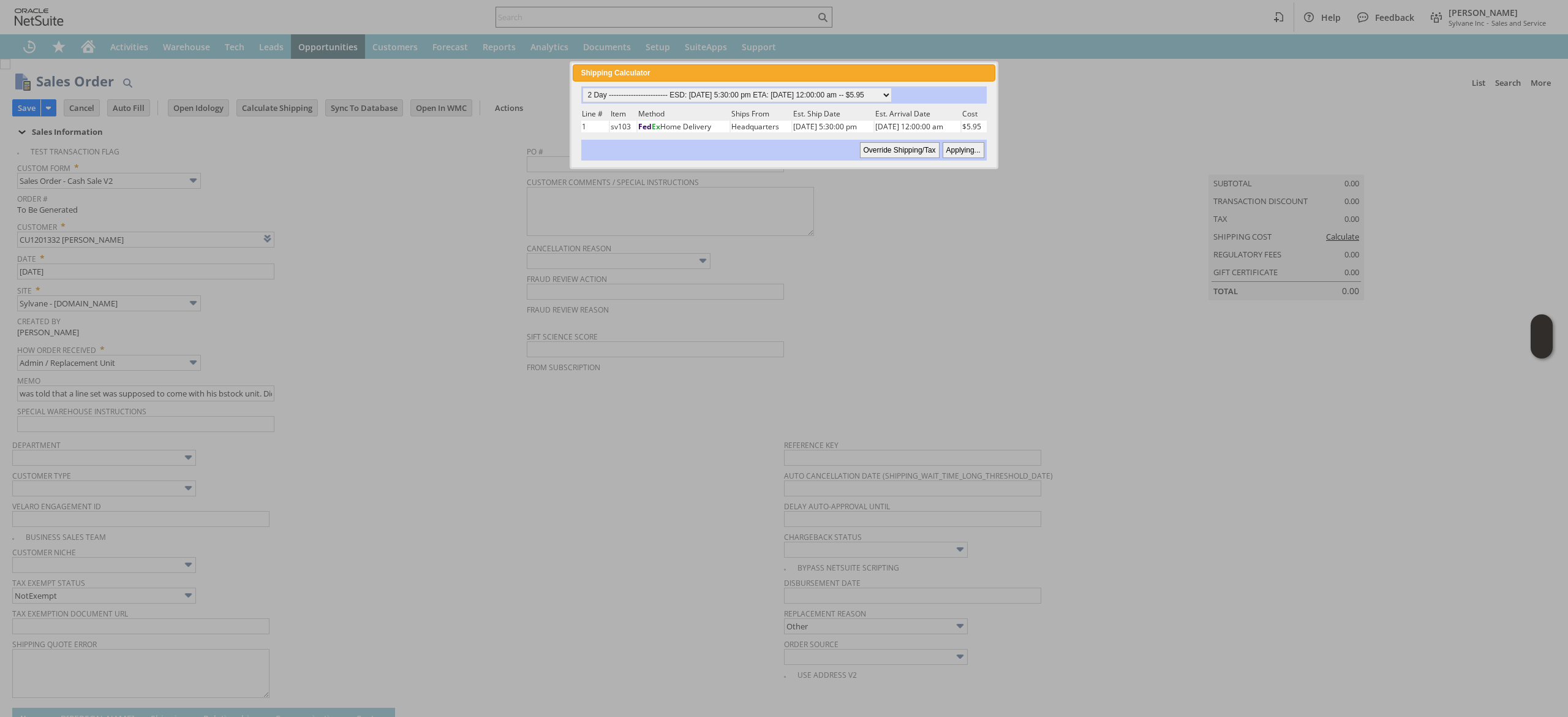
click at [937, 143] on span "PO #" at bounding box center [780, 149] width 508 height 14
click at [956, 144] on span "PO #" at bounding box center [780, 149] width 508 height 14
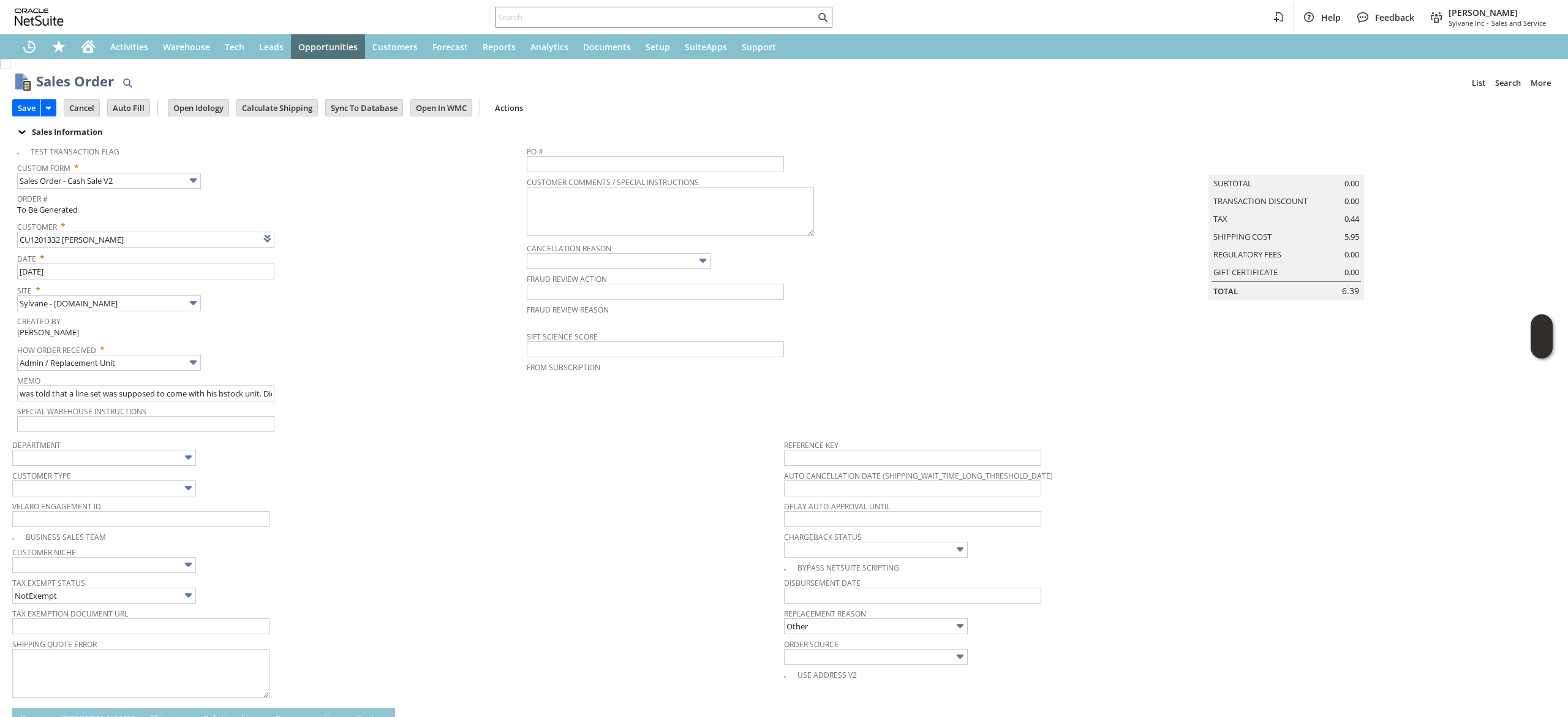
type input "Add"
type input "Copy Previous"
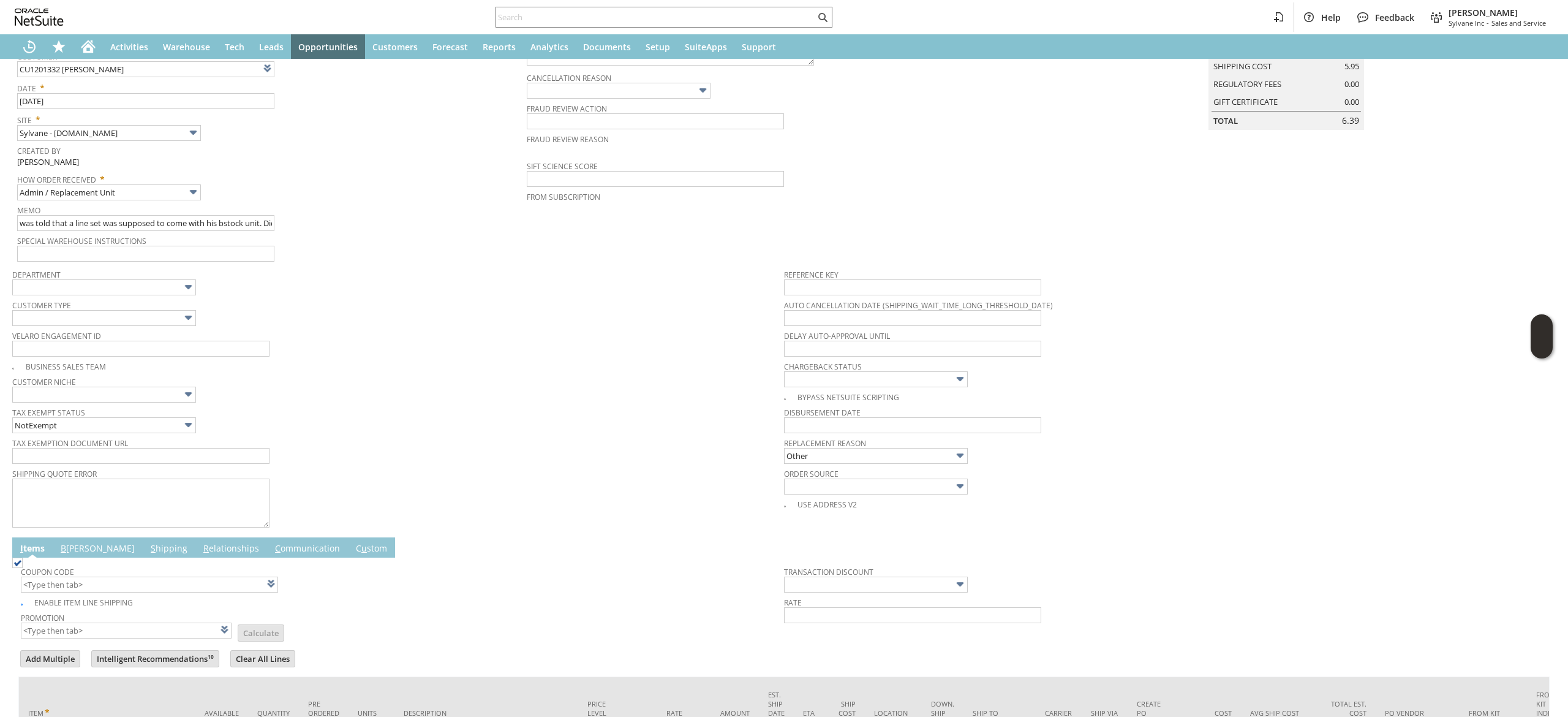
scroll to position [321, 0]
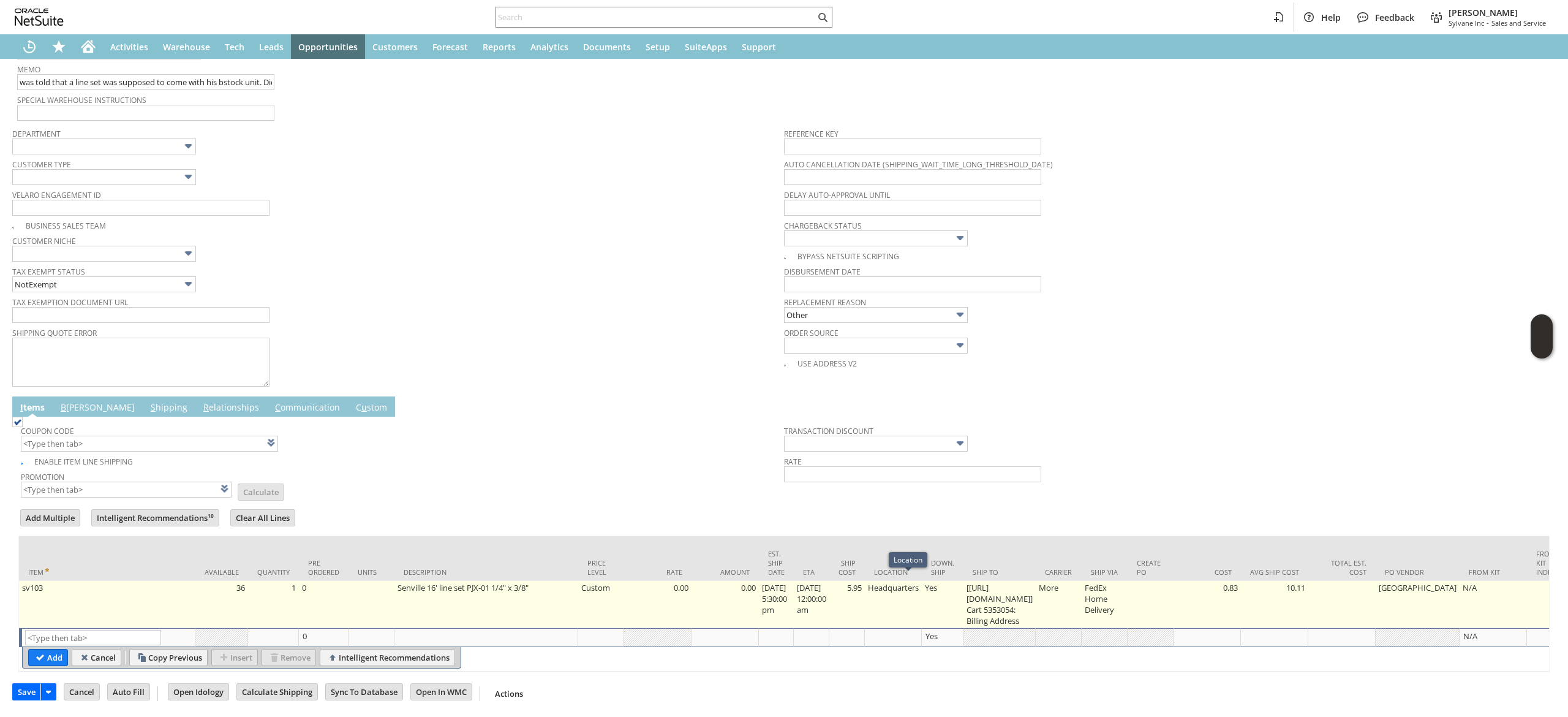
click at [865, 595] on td "5.95" at bounding box center [847, 604] width 36 height 47
type input "5.95"
type input "7.44%"
type input "OK"
type input "Make Copy"
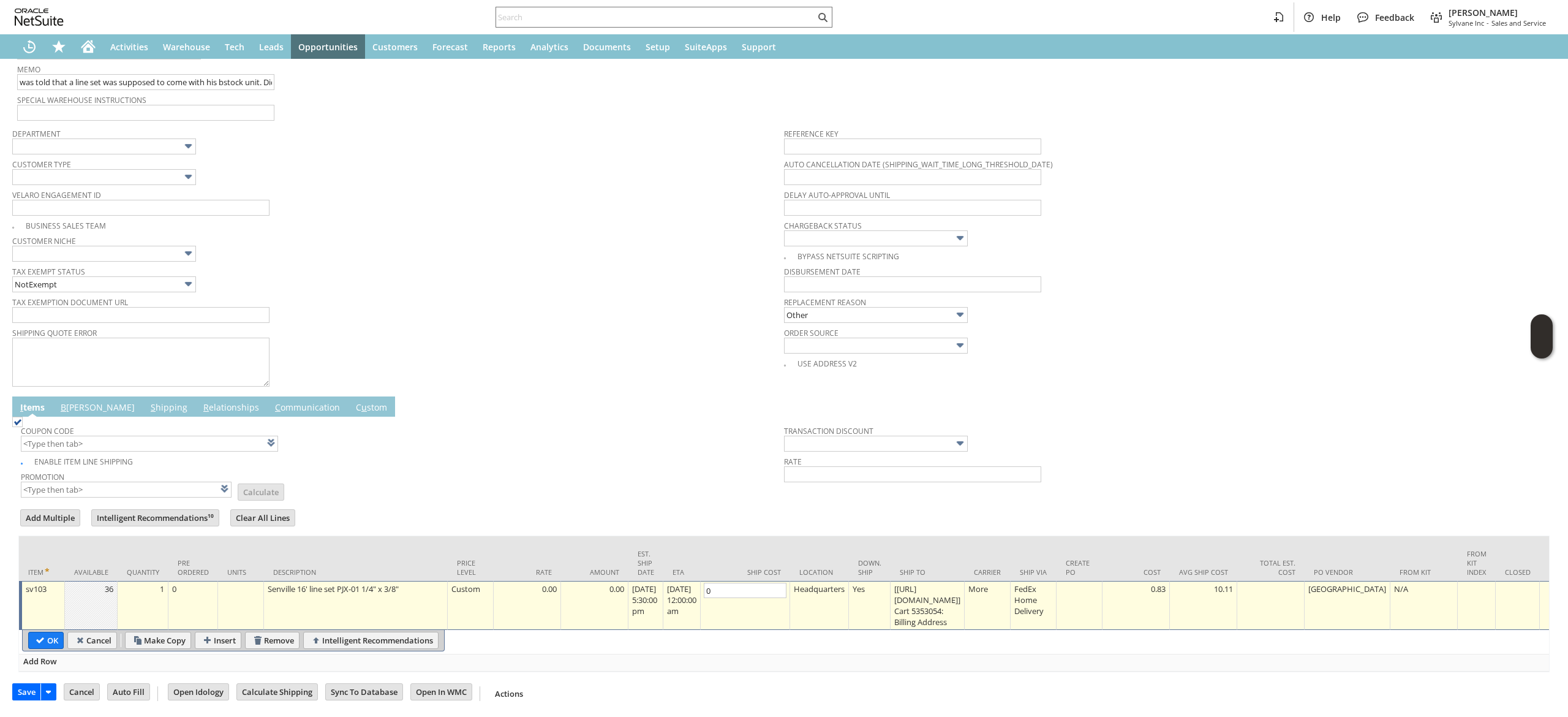
scroll to position [0, 1485]
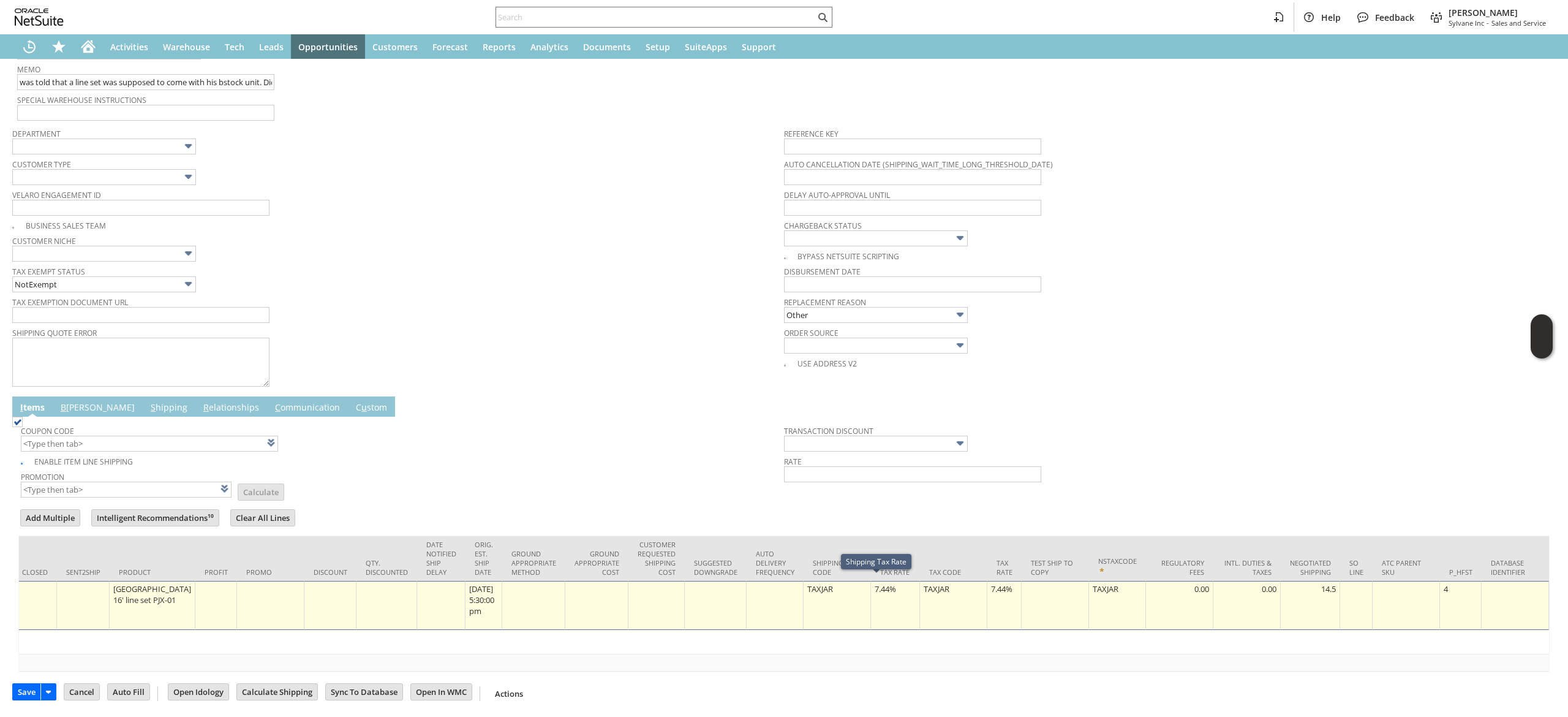
type input "0"
click at [878, 587] on div "7.44%" at bounding box center [895, 588] width 42 height 12
type input "0.0%"
click at [993, 590] on td "7.44%" at bounding box center [1004, 605] width 34 height 49
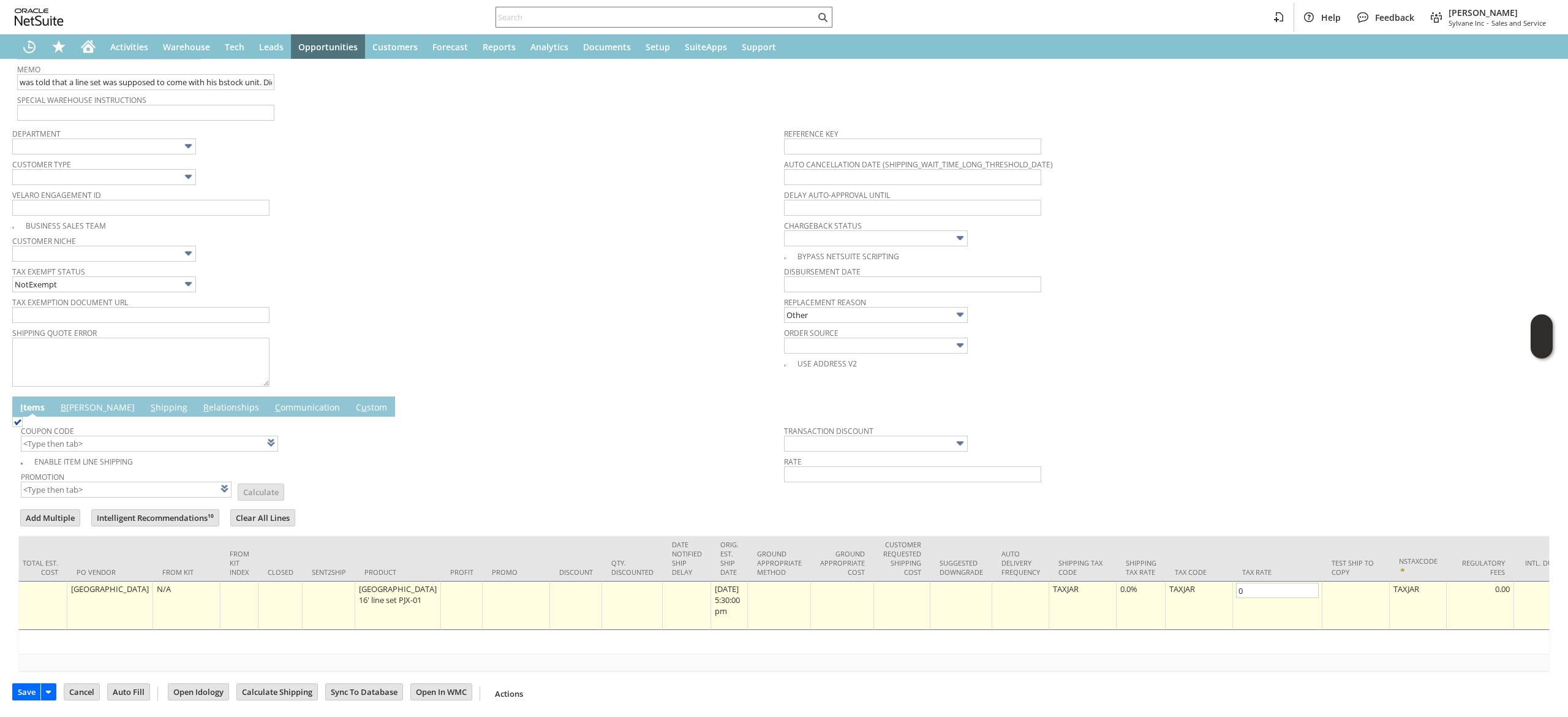
scroll to position [0, 0]
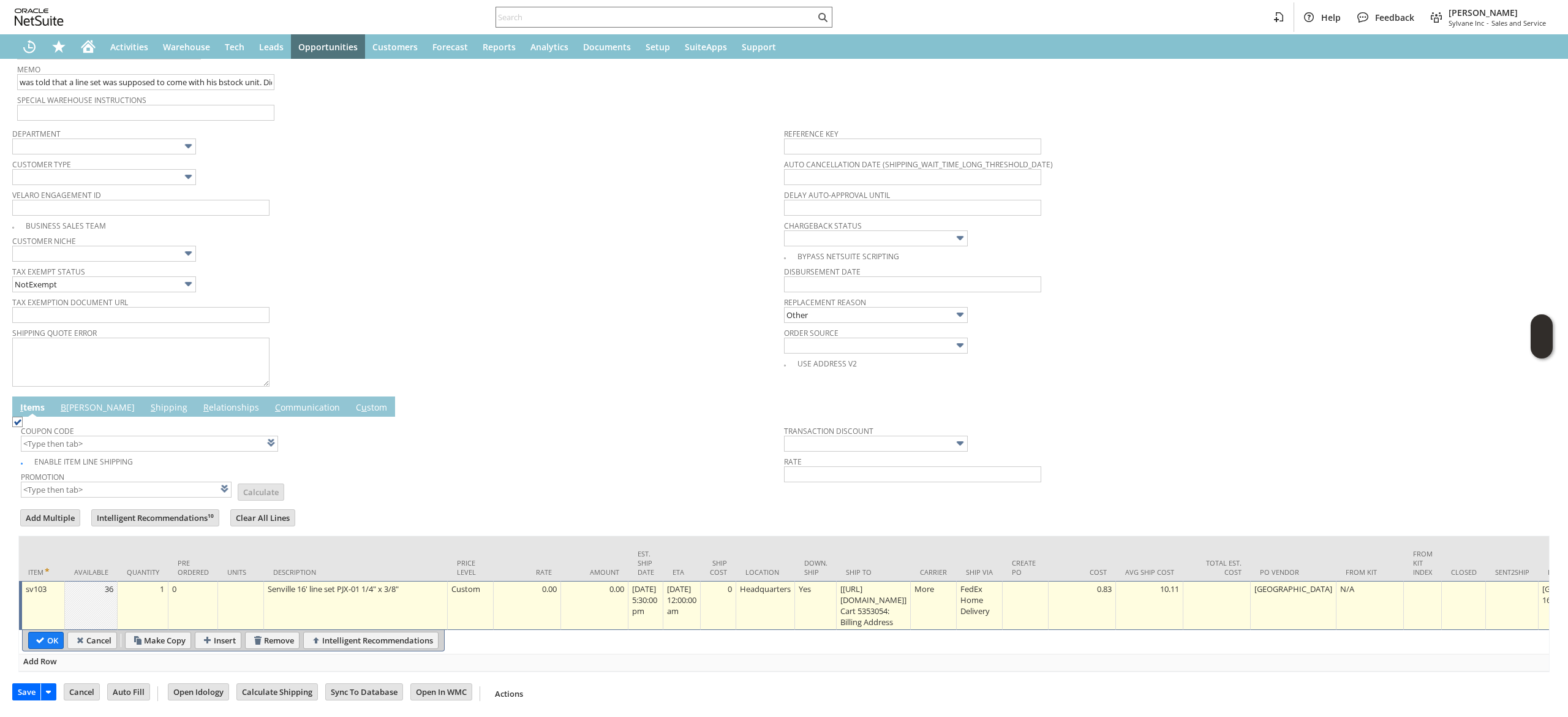
type input "0.0%"
click at [40, 633] on input "OK" at bounding box center [45, 640] width 34 height 16
type input "Add"
type input "Copy Previous"
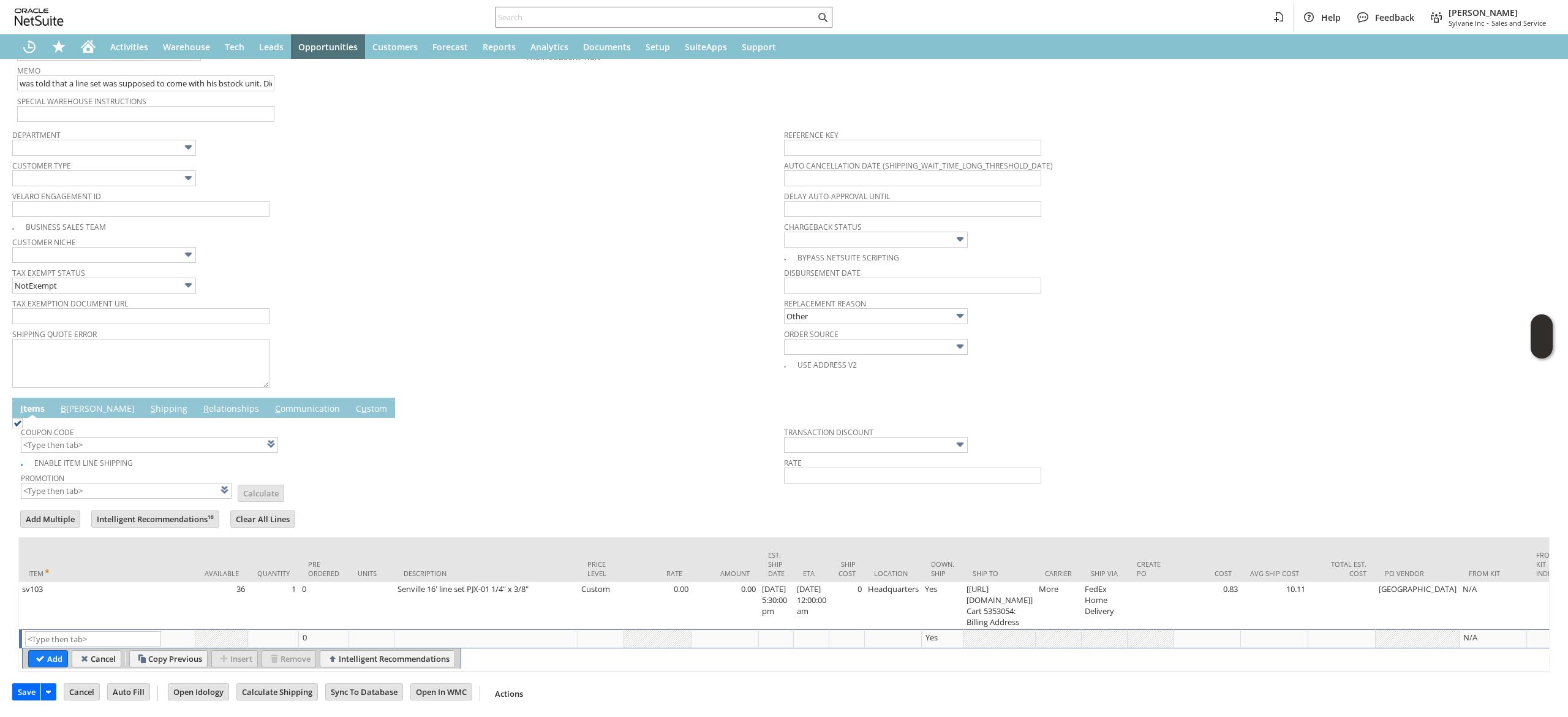
click at [55, 409] on td "B illing" at bounding box center [97, 407] width 90 height 20
click at [89, 399] on td "B illing" at bounding box center [97, 406] width 90 height 20
click at [74, 406] on link "B illing" at bounding box center [98, 408] width 81 height 14
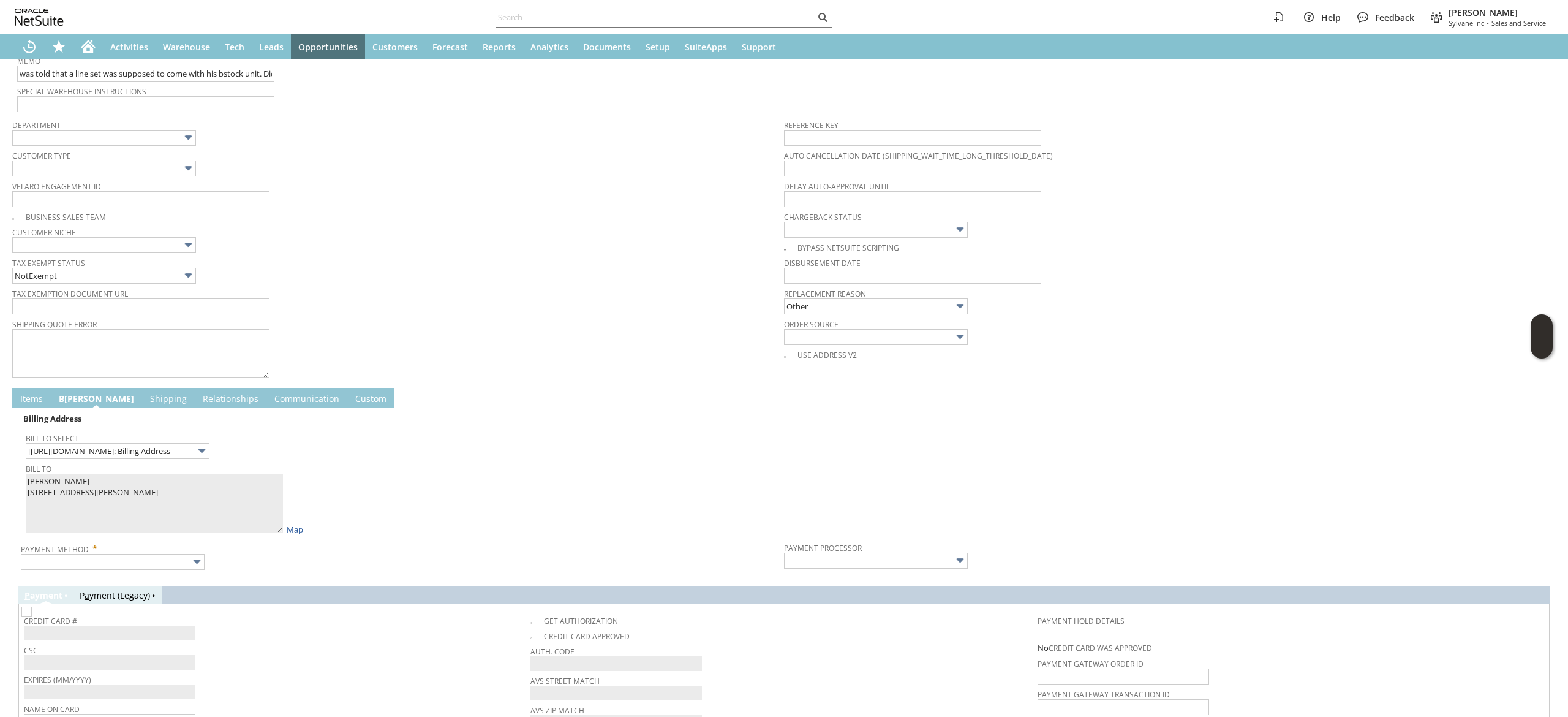
click at [160, 573] on td "Billing Address Bill To Select [https://google.com/p...3054: Billing Address Bi…" at bounding box center [784, 490] width 1532 height 166
click at [157, 558] on input "text" at bounding box center [112, 562] width 184 height 16
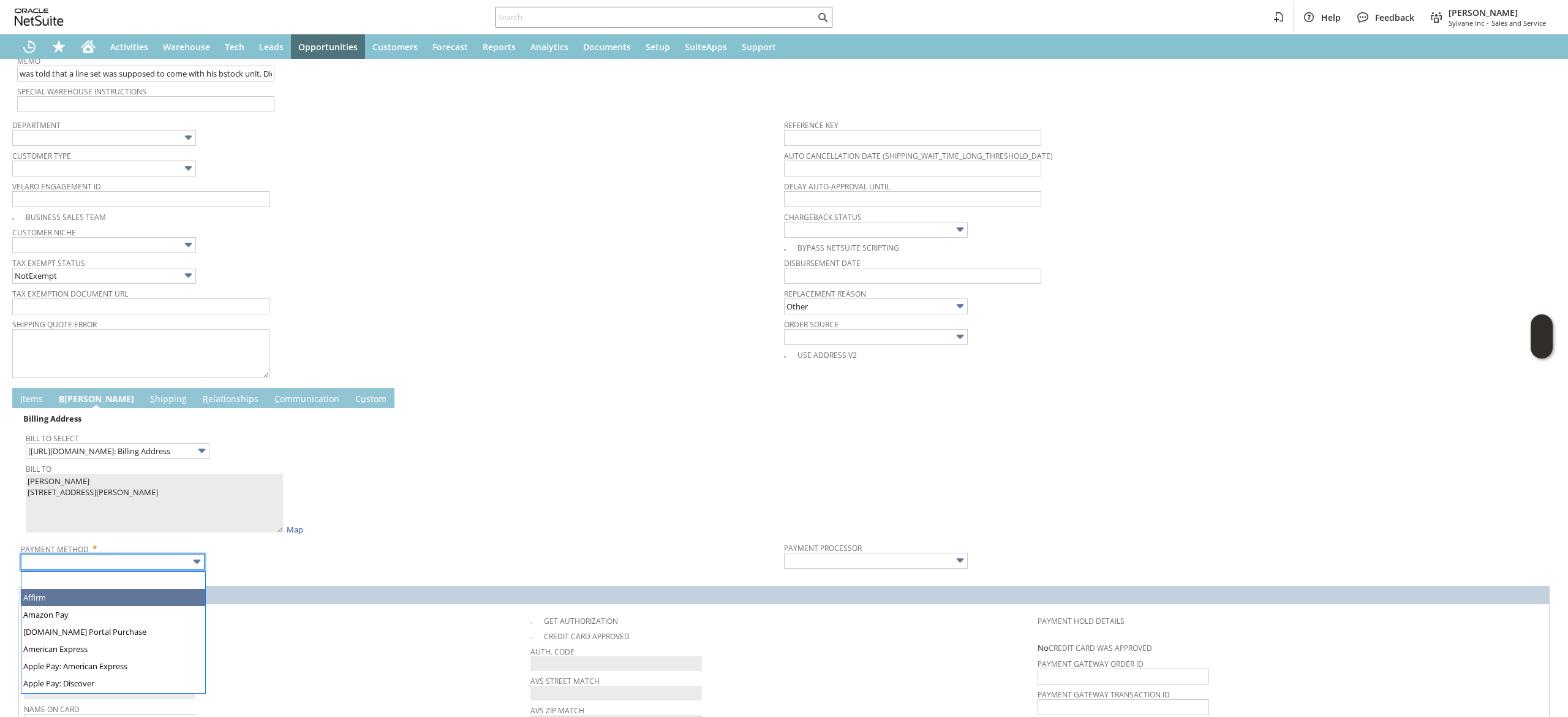
scroll to position [331, 0]
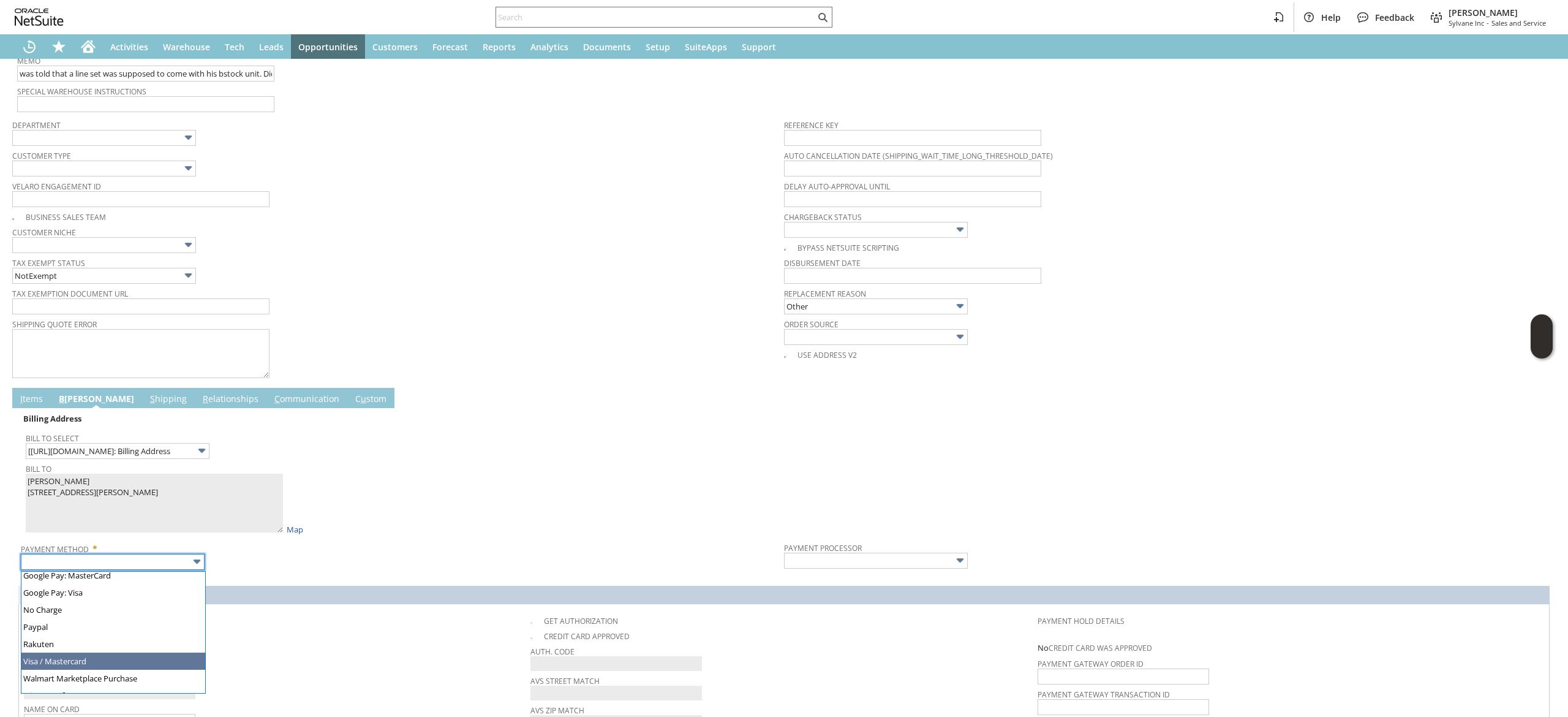
type input "Visa / Mastercard"
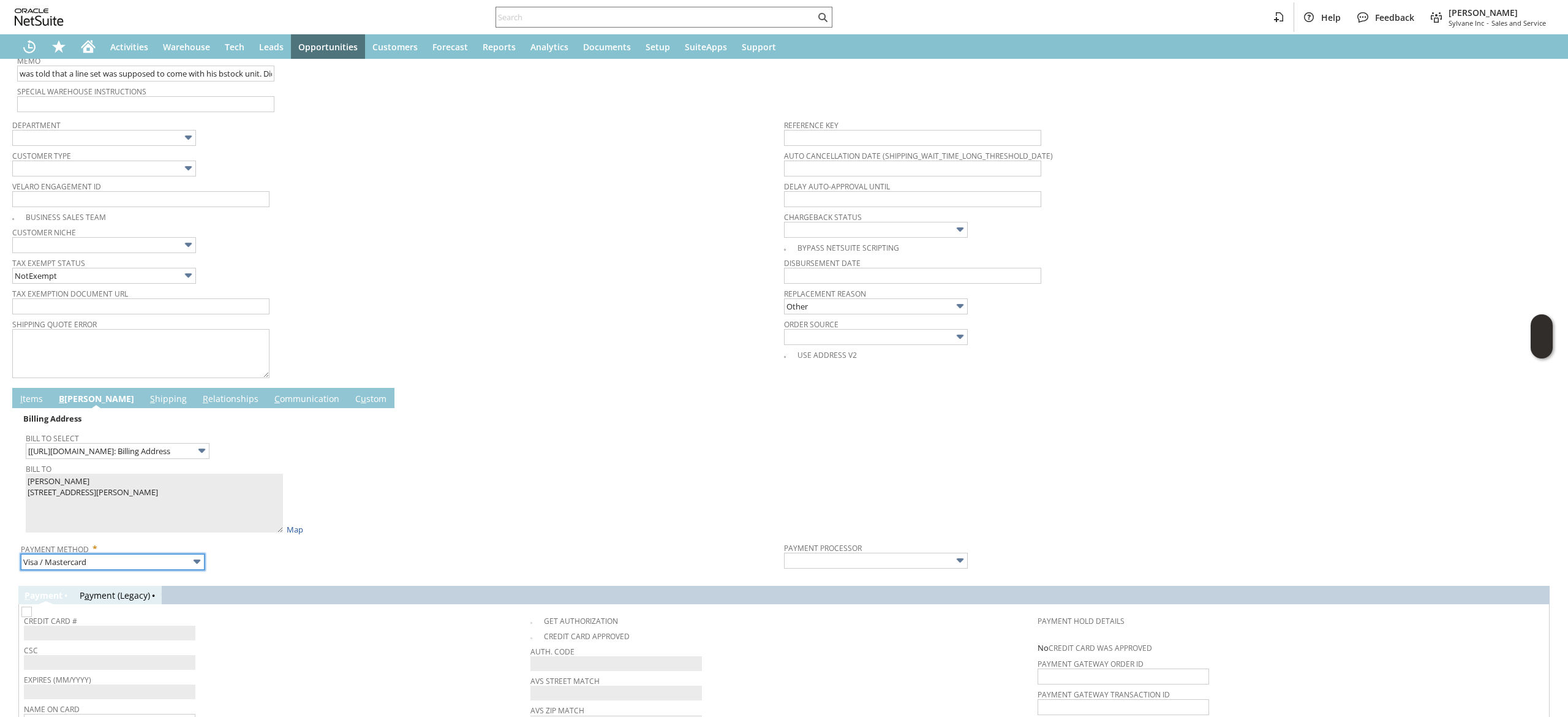
type input "Braintree"
click at [522, 617] on td "Credit Card #" at bounding box center [277, 626] width 506 height 34
click at [32, 617] on img at bounding box center [27, 612] width 10 height 10
checkbox input "false"
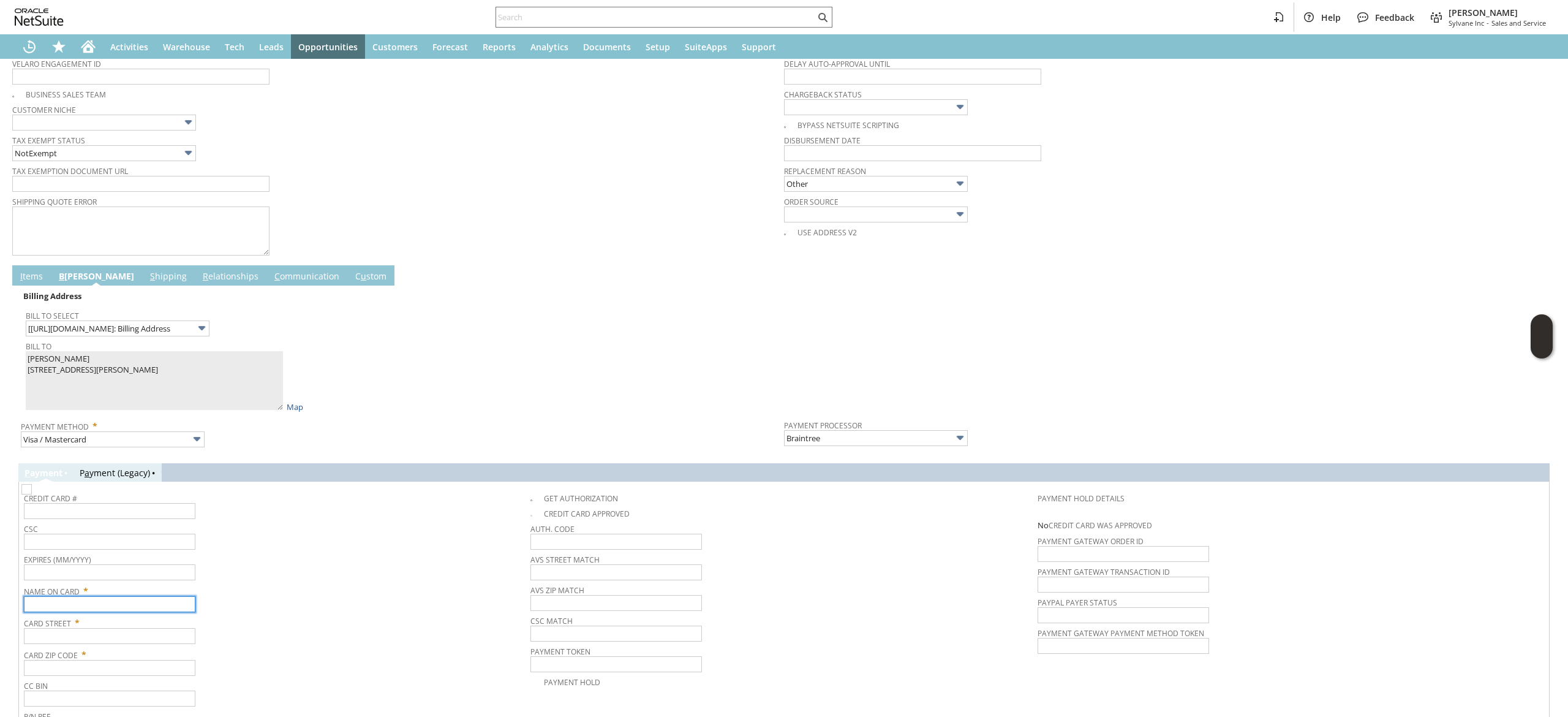
click at [158, 601] on input "text" at bounding box center [110, 604] width 171 height 16
paste input "Gary Roller"
type input "Gary Roller"
click at [113, 296] on div "Billing Address" at bounding box center [400, 296] width 758 height 16
click at [147, 284] on link "S hipping" at bounding box center [168, 277] width 43 height 14
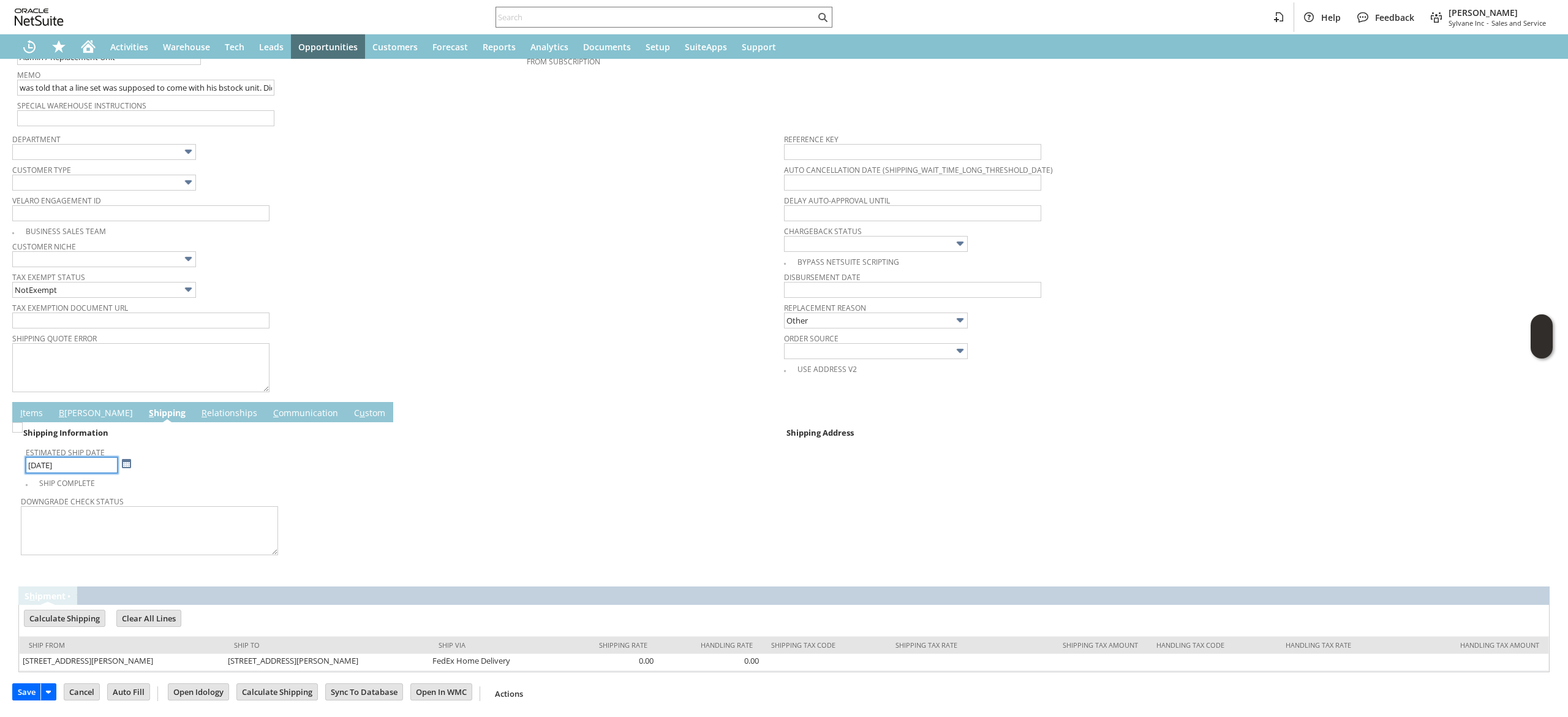
scroll to position [309, 0]
click at [64, 409] on link "B illing" at bounding box center [96, 414] width 81 height 14
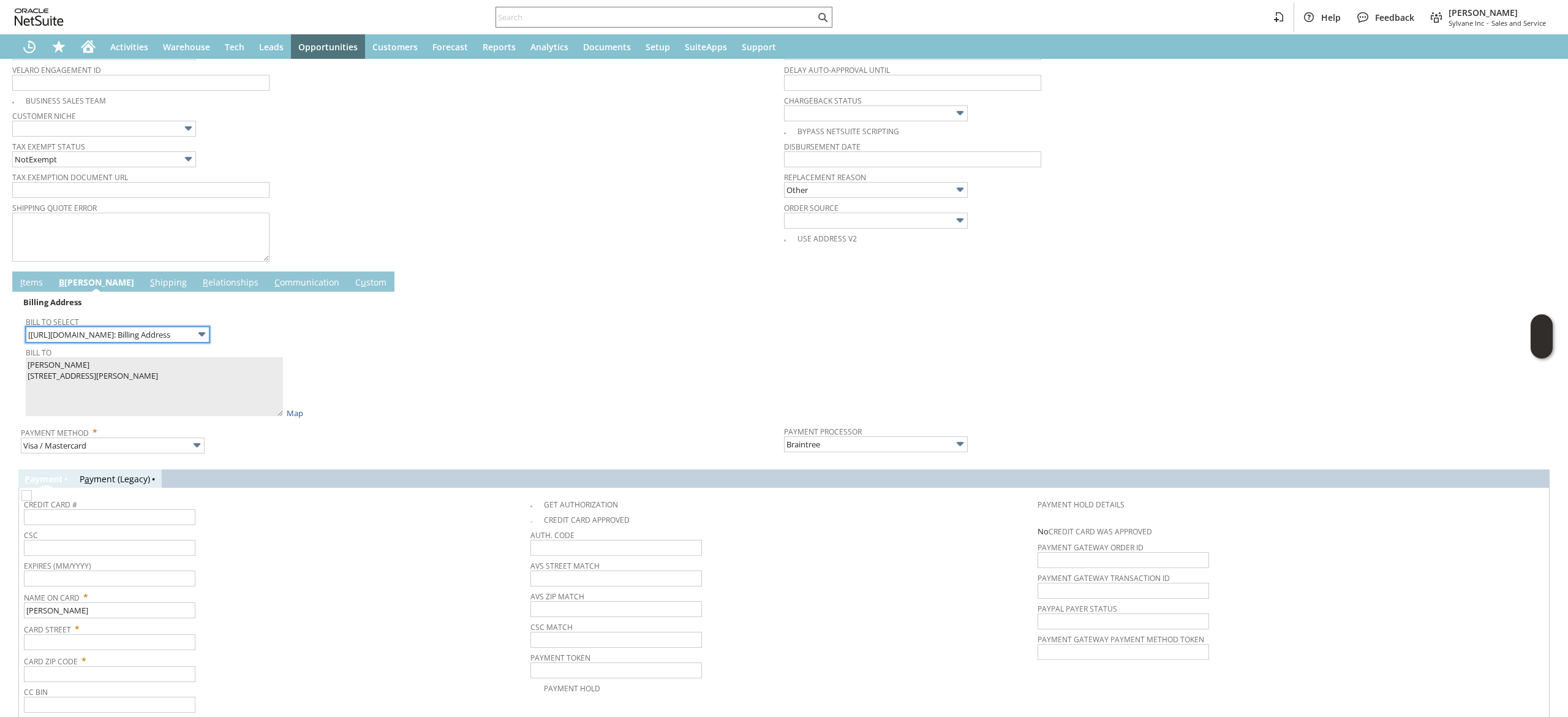
scroll to position [517, 0]
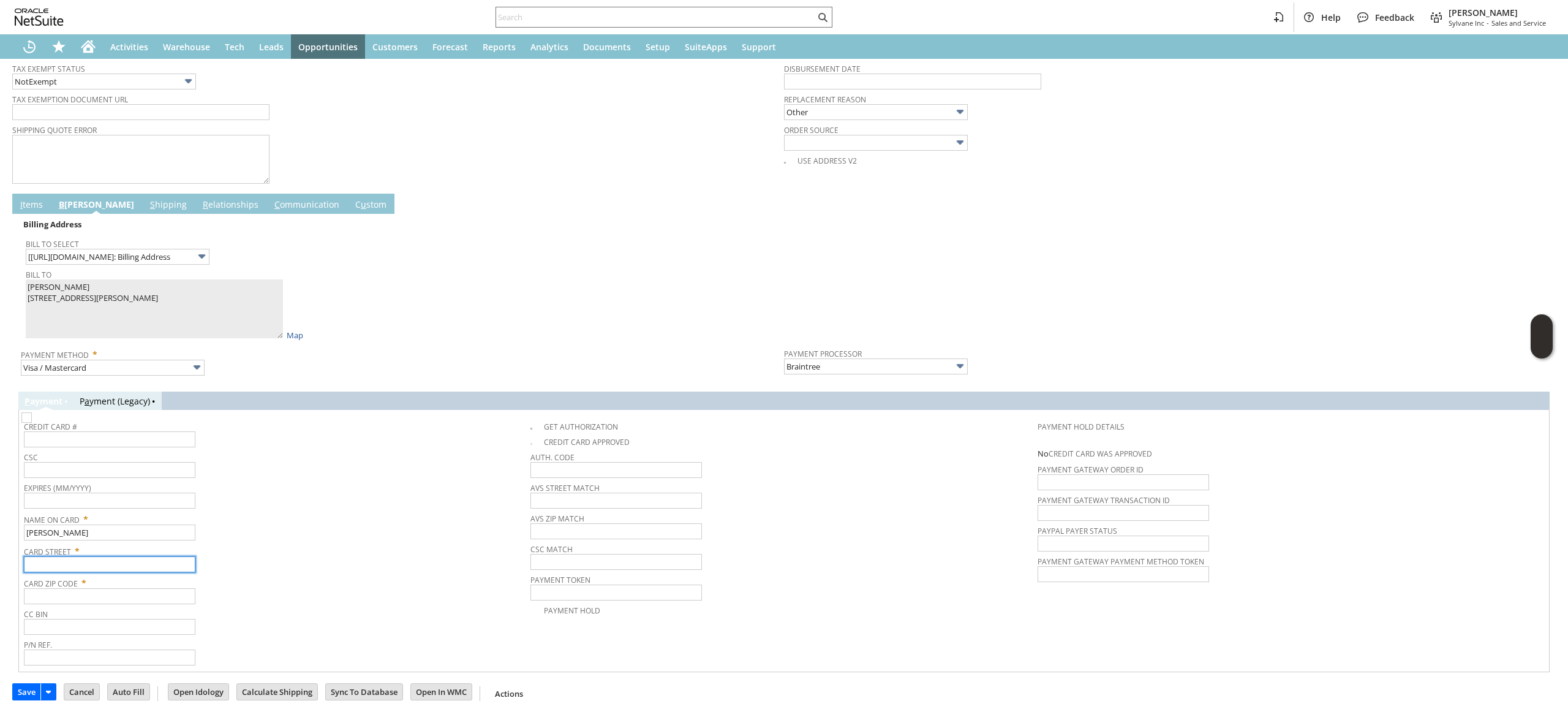
click at [148, 560] on input "text" at bounding box center [110, 564] width 171 height 16
paste input "22 Balboa Road"
type input "22 Balboa Road"
click at [142, 602] on input "text" at bounding box center [110, 596] width 171 height 16
paste input "77356"
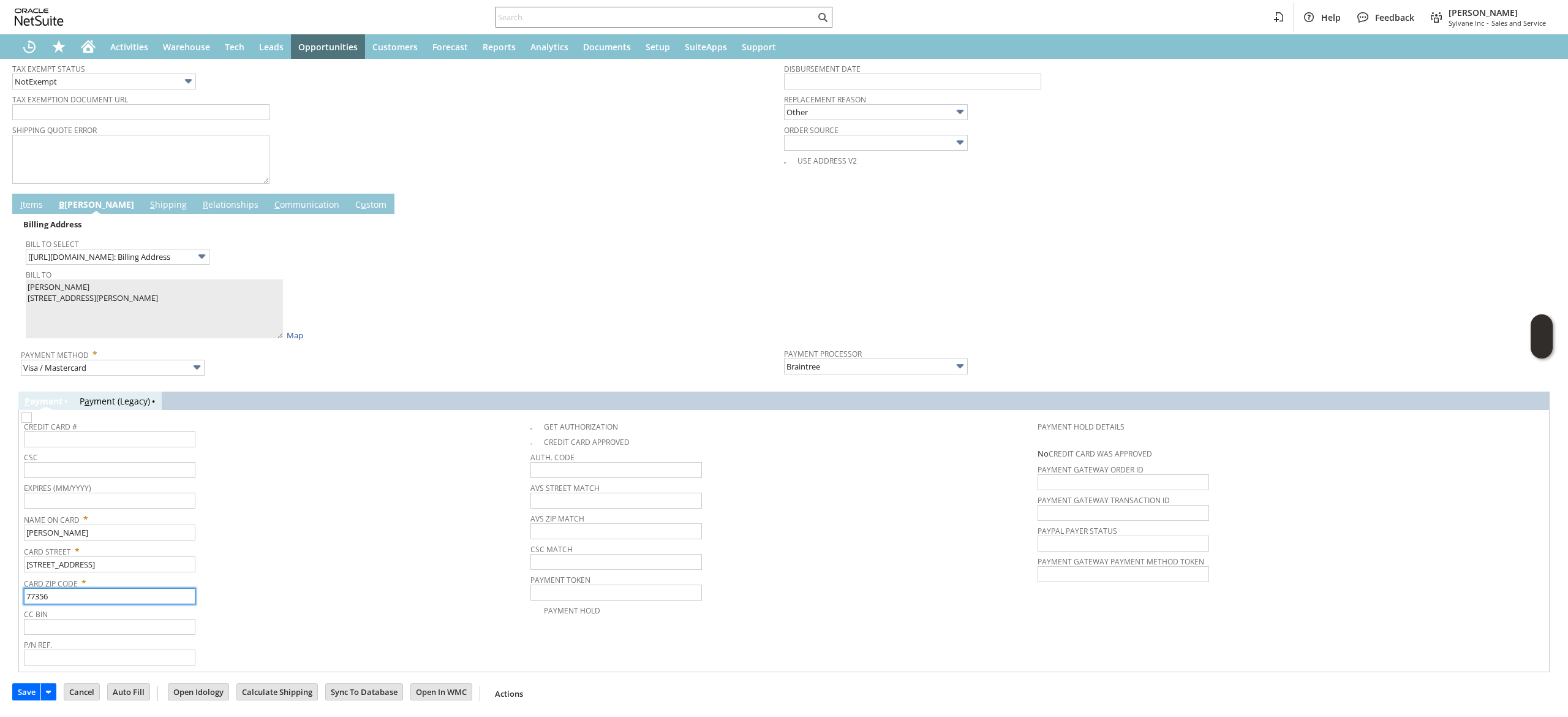
type input "77356"
click at [243, 603] on div "Card Zip Code * 77356" at bounding box center [274, 588] width 501 height 31
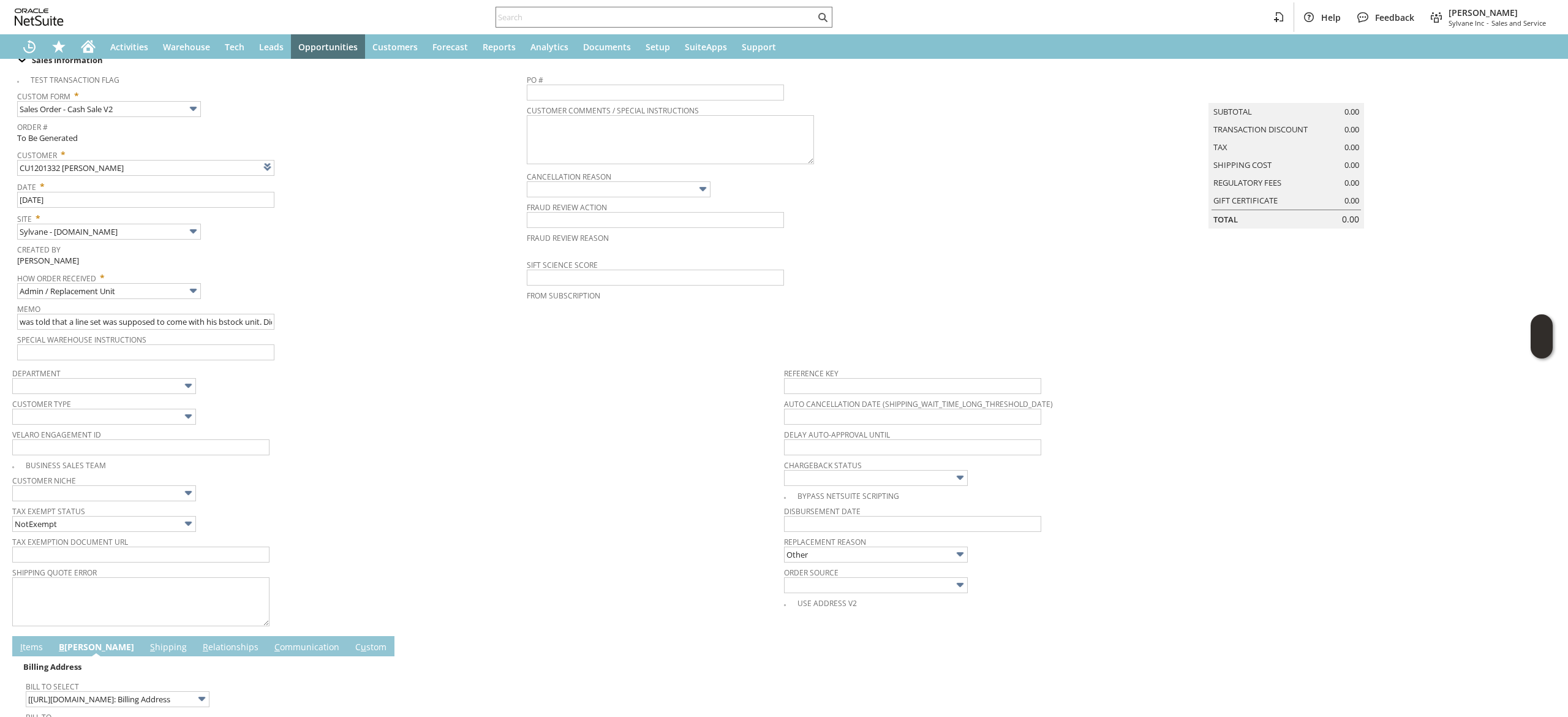
scroll to position [0, 0]
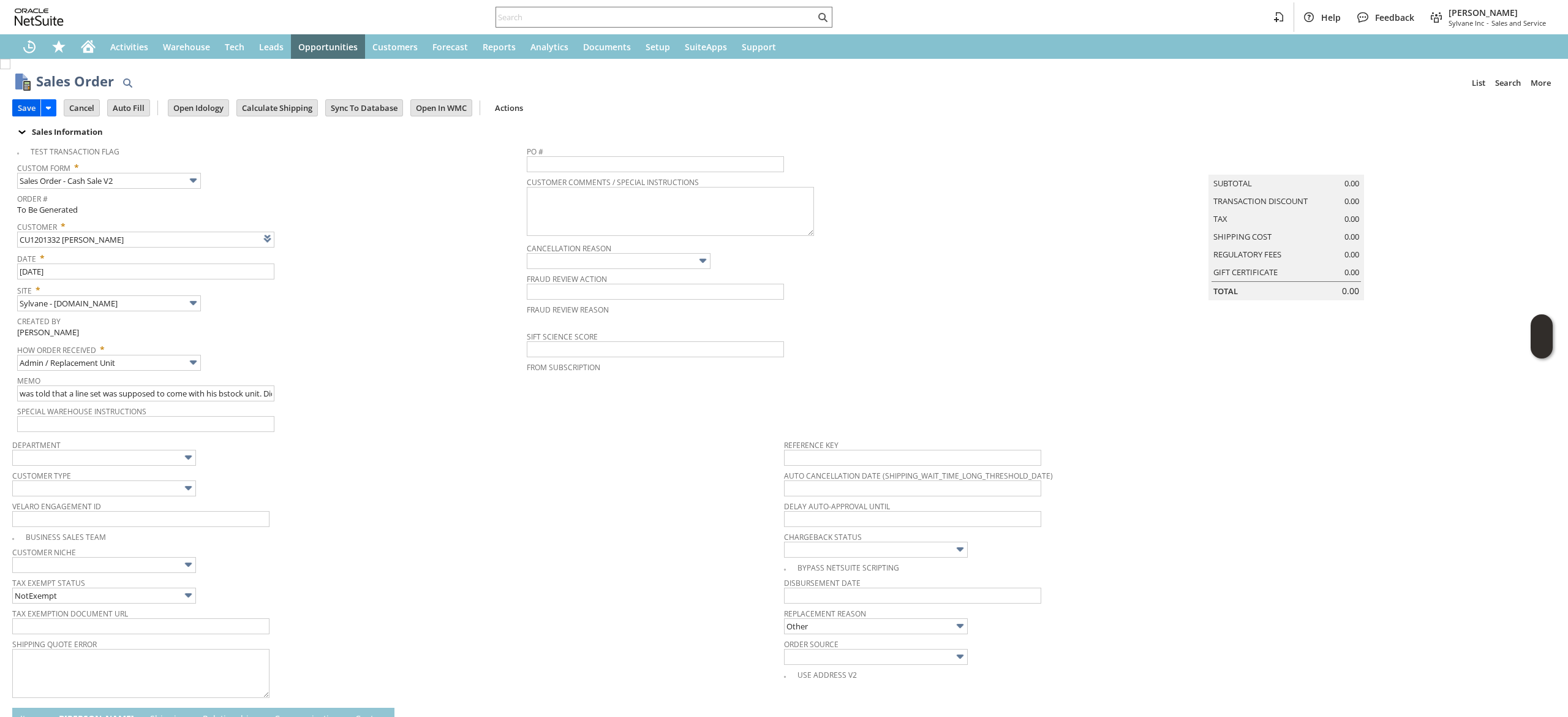
click at [32, 101] on input "Save" at bounding box center [27, 108] width 27 height 16
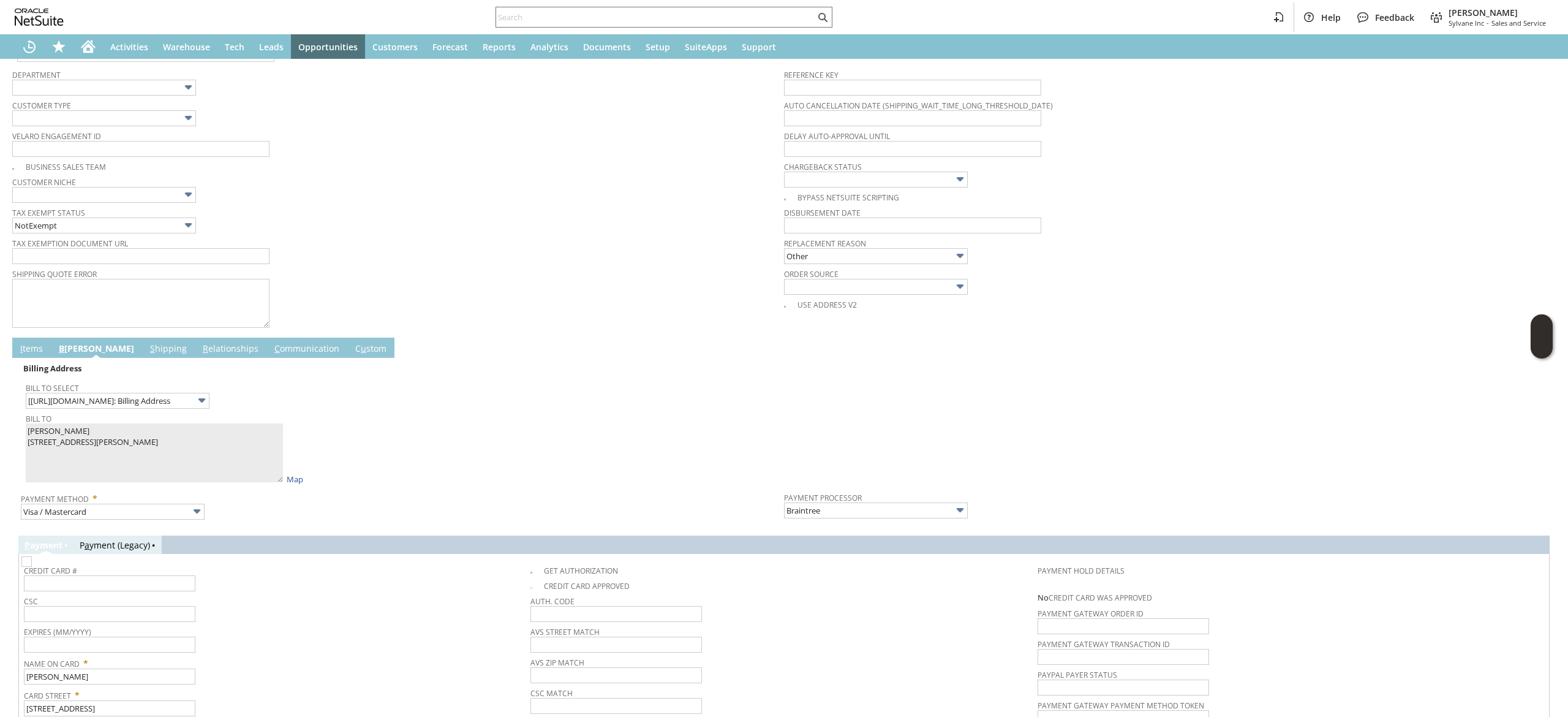
scroll to position [490, 0]
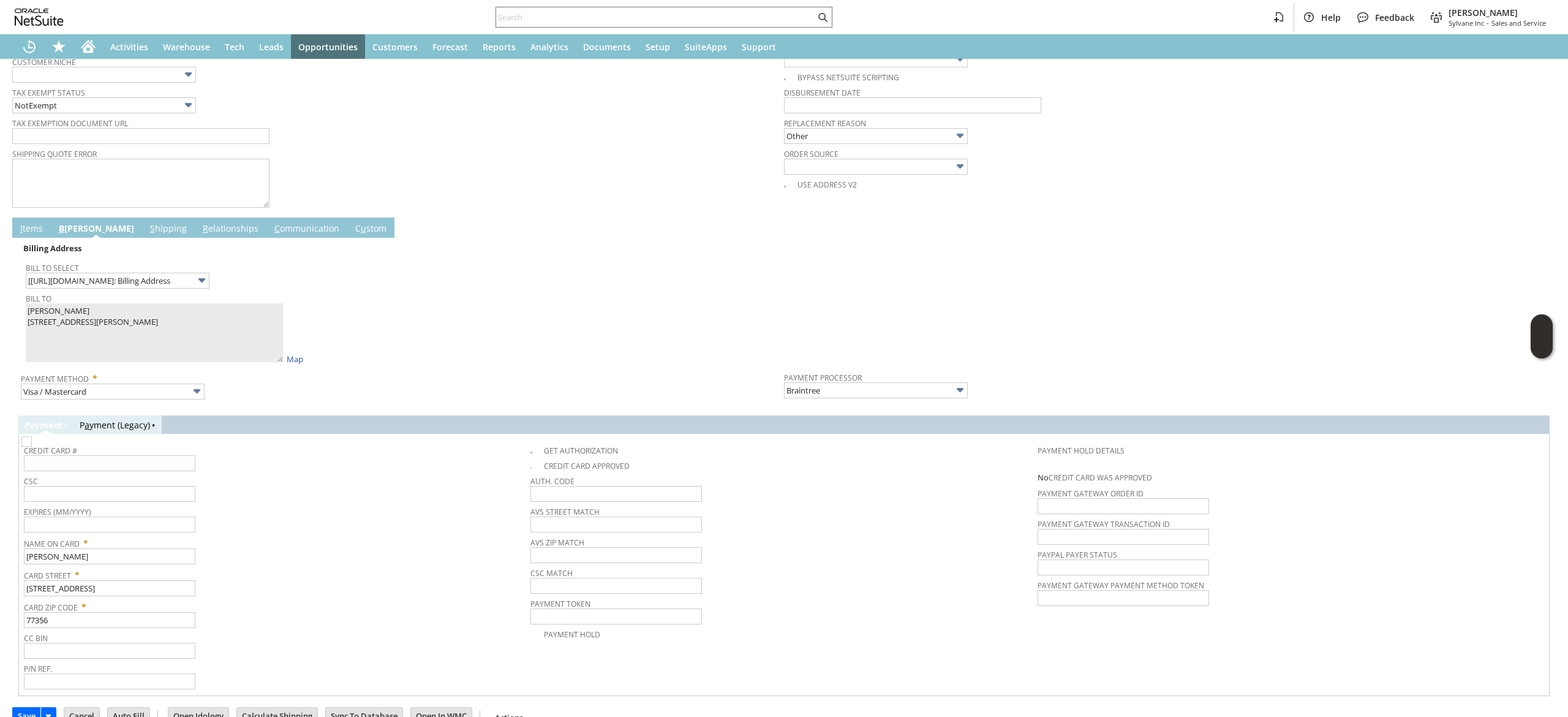
click at [284, 229] on link "C ommunication" at bounding box center [306, 229] width 71 height 14
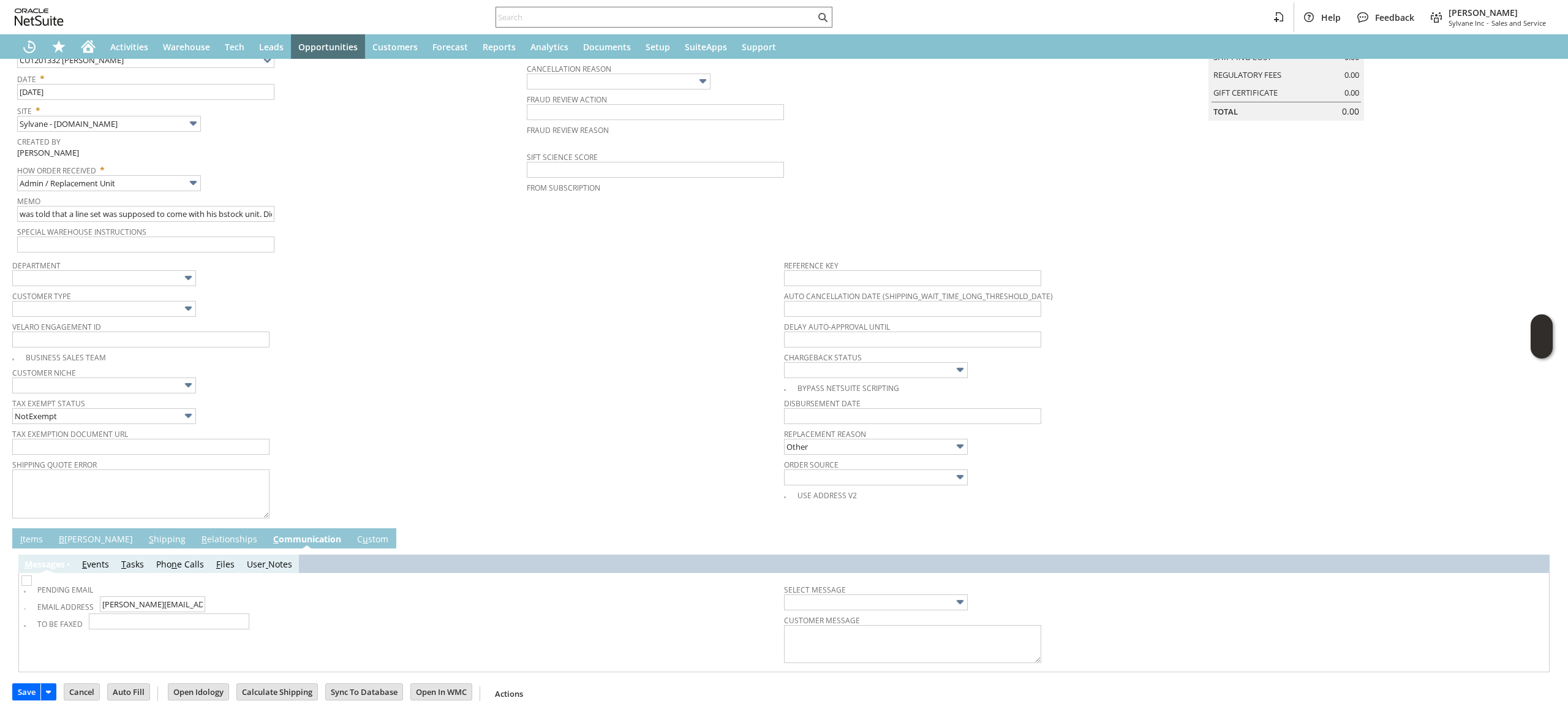
click at [282, 236] on div "Special Warehouse Instructions" at bounding box center [269, 237] width 504 height 29
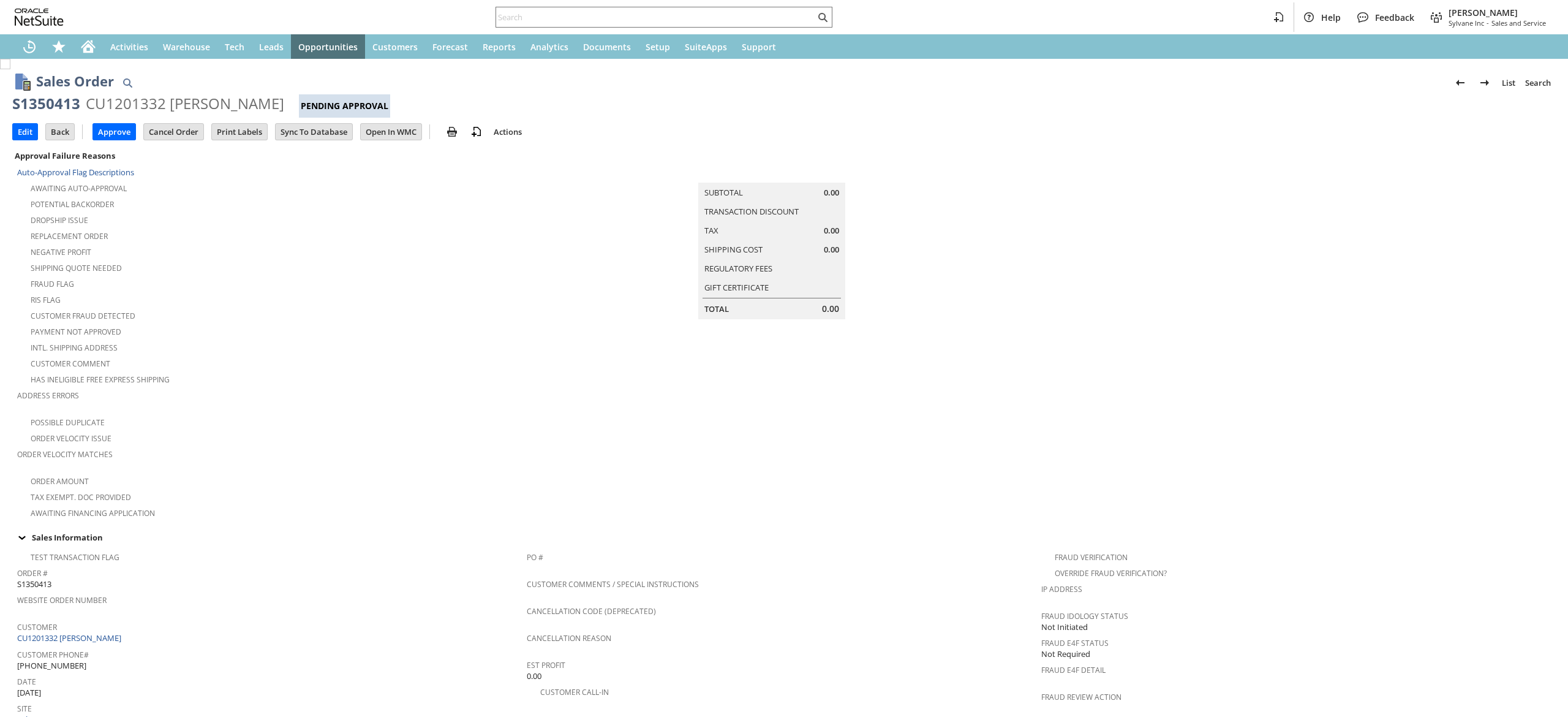
scroll to position [554, 0]
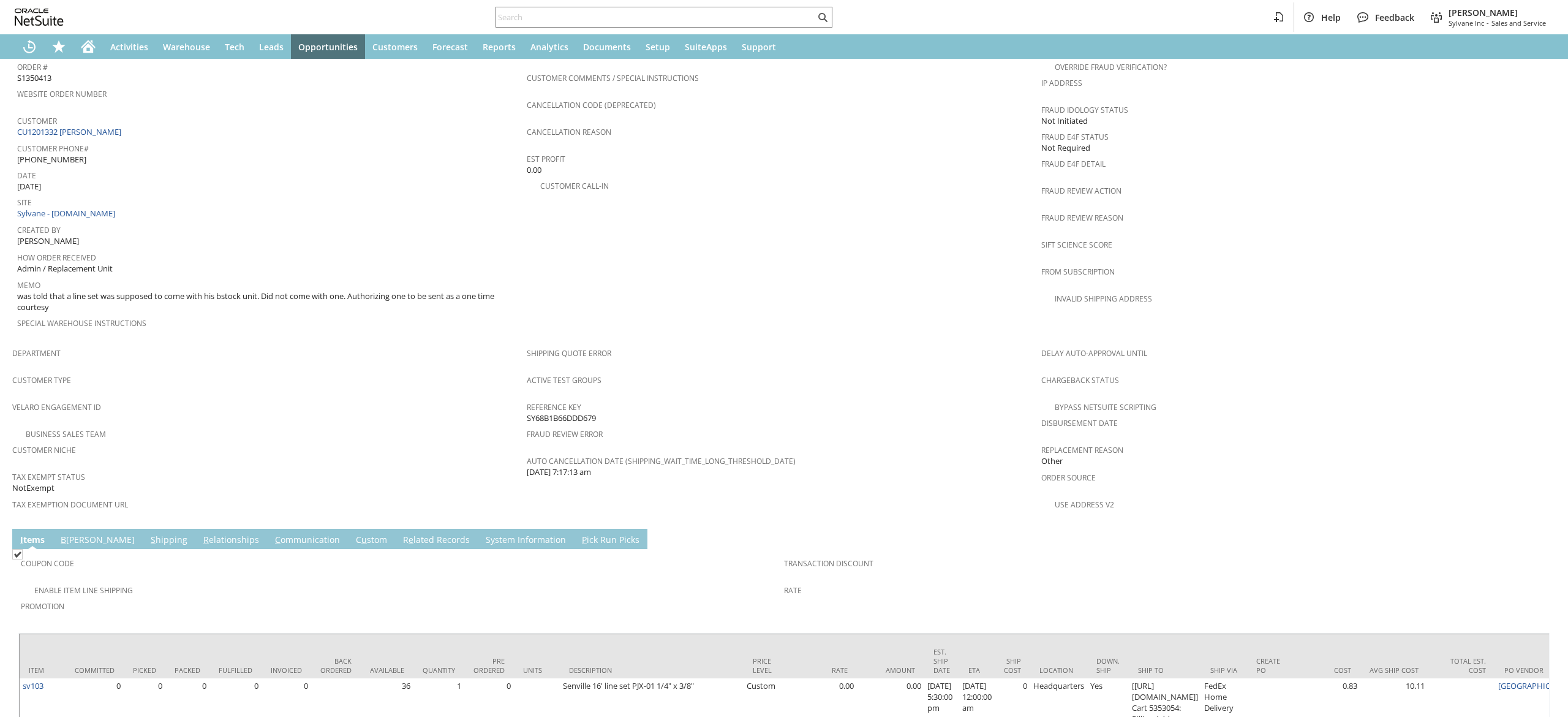
click at [272, 534] on link "C ommunication" at bounding box center [307, 540] width 71 height 14
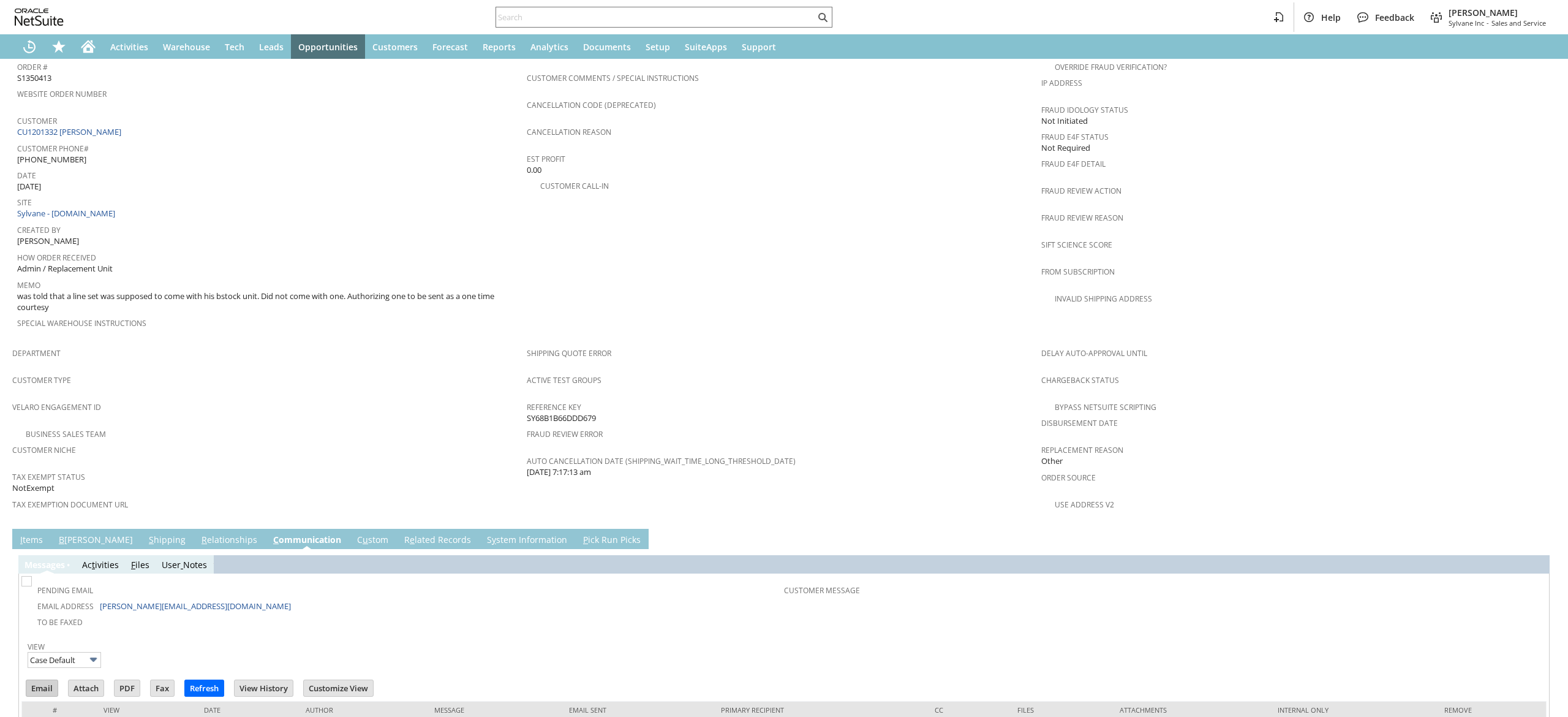
scroll to position [0, 0]
click at [40, 680] on input "Email" at bounding box center [42, 688] width 31 height 16
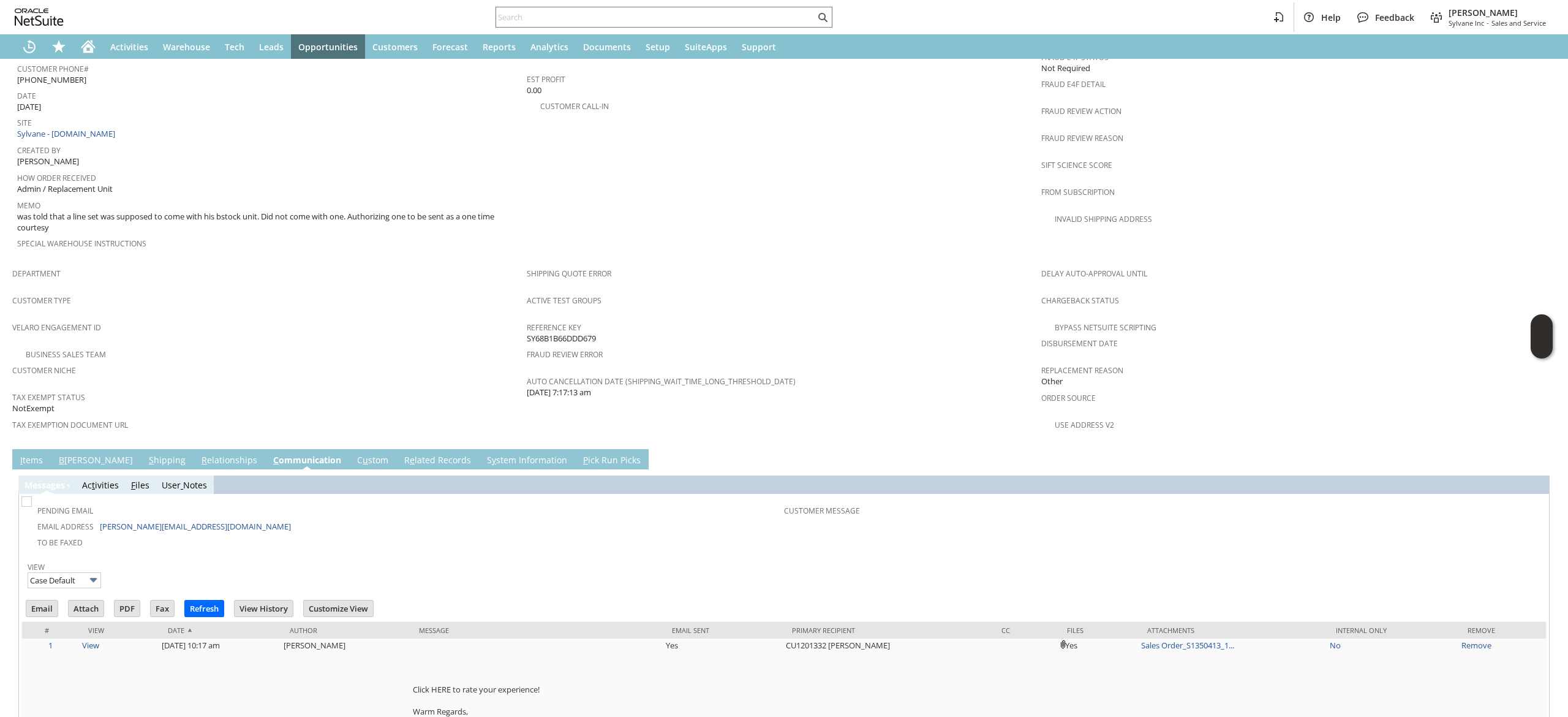
scroll to position [685, 0]
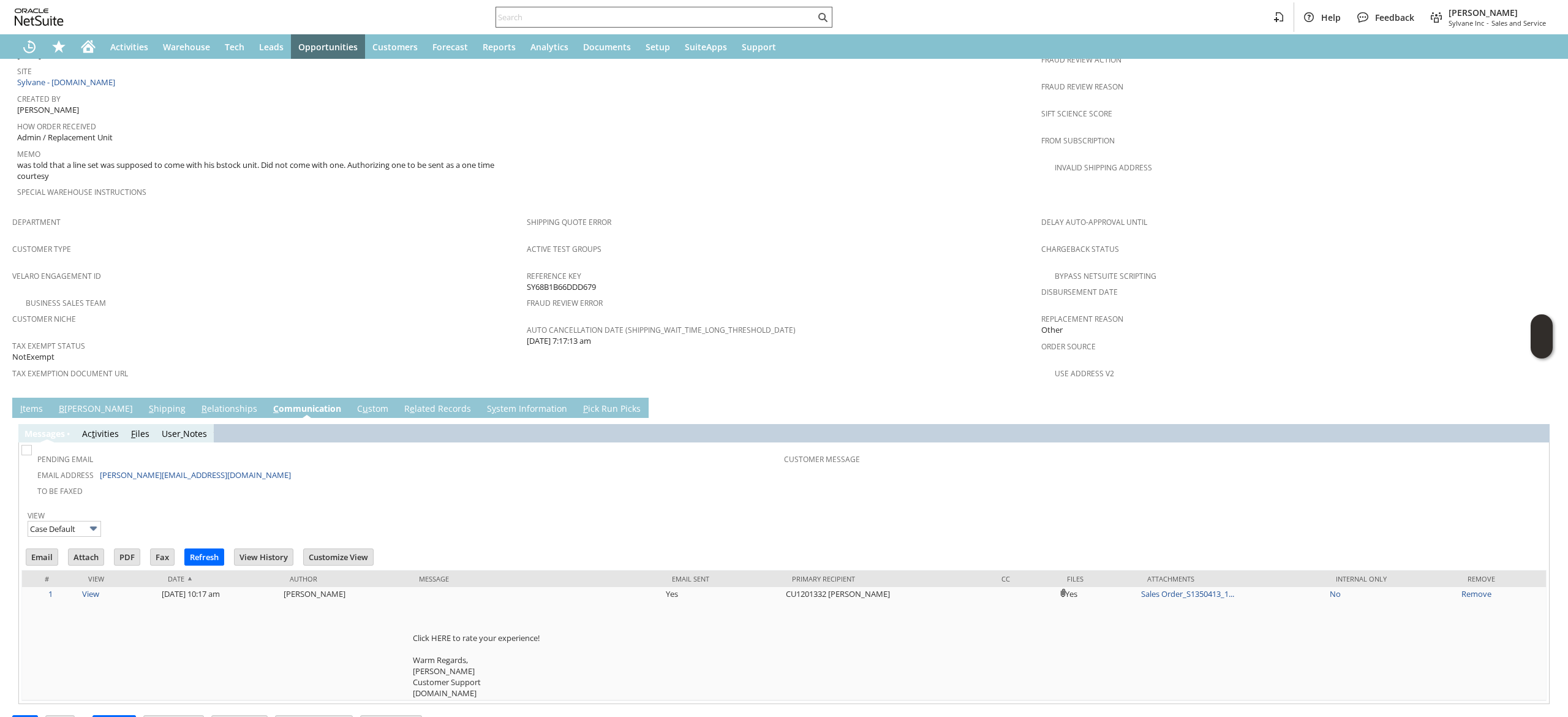
click at [714, 18] on input "text" at bounding box center [656, 17] width 319 height 15
paste input "6019882249"
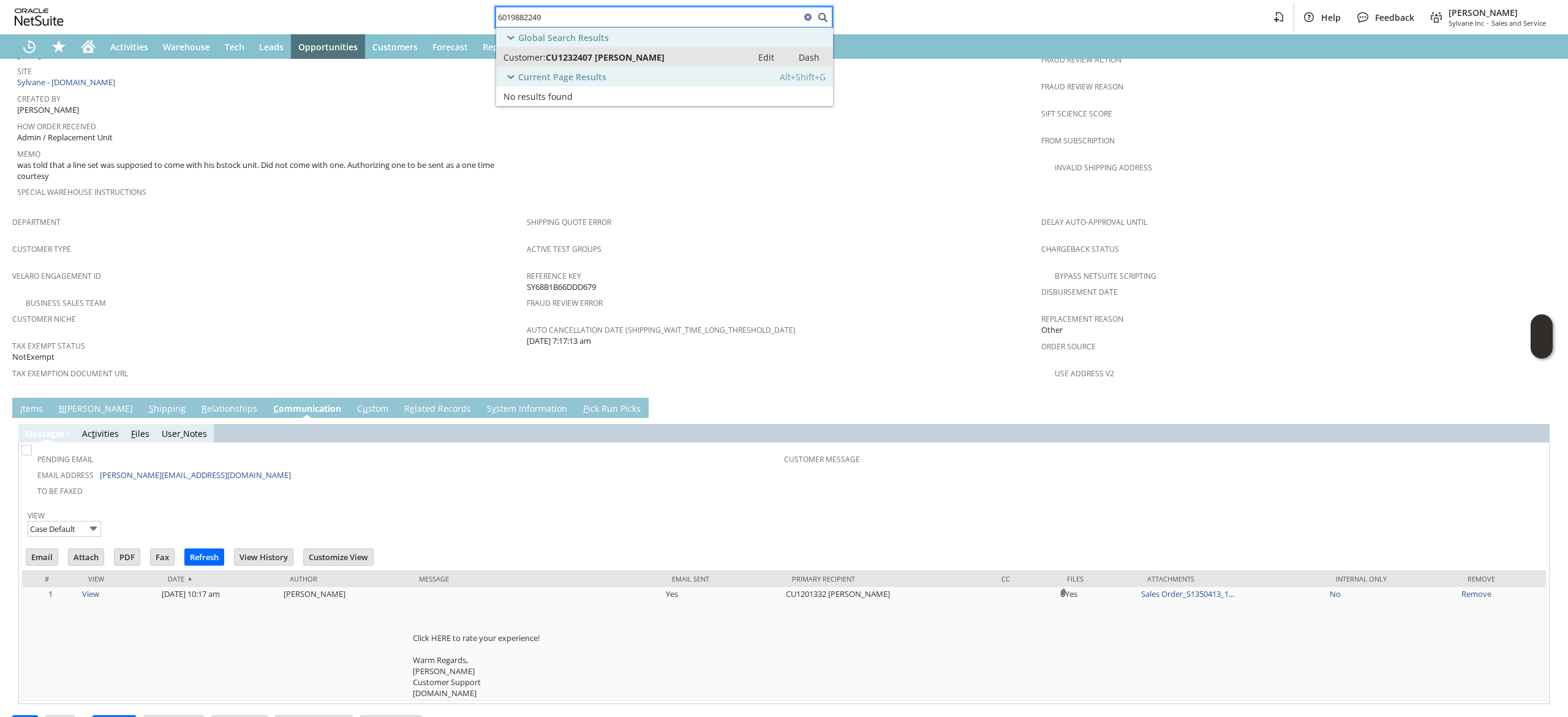
type input "6019882249"
click at [638, 63] on link "Customer: CU1232407 Kondwani Prater Edit Dash" at bounding box center [664, 57] width 337 height 19
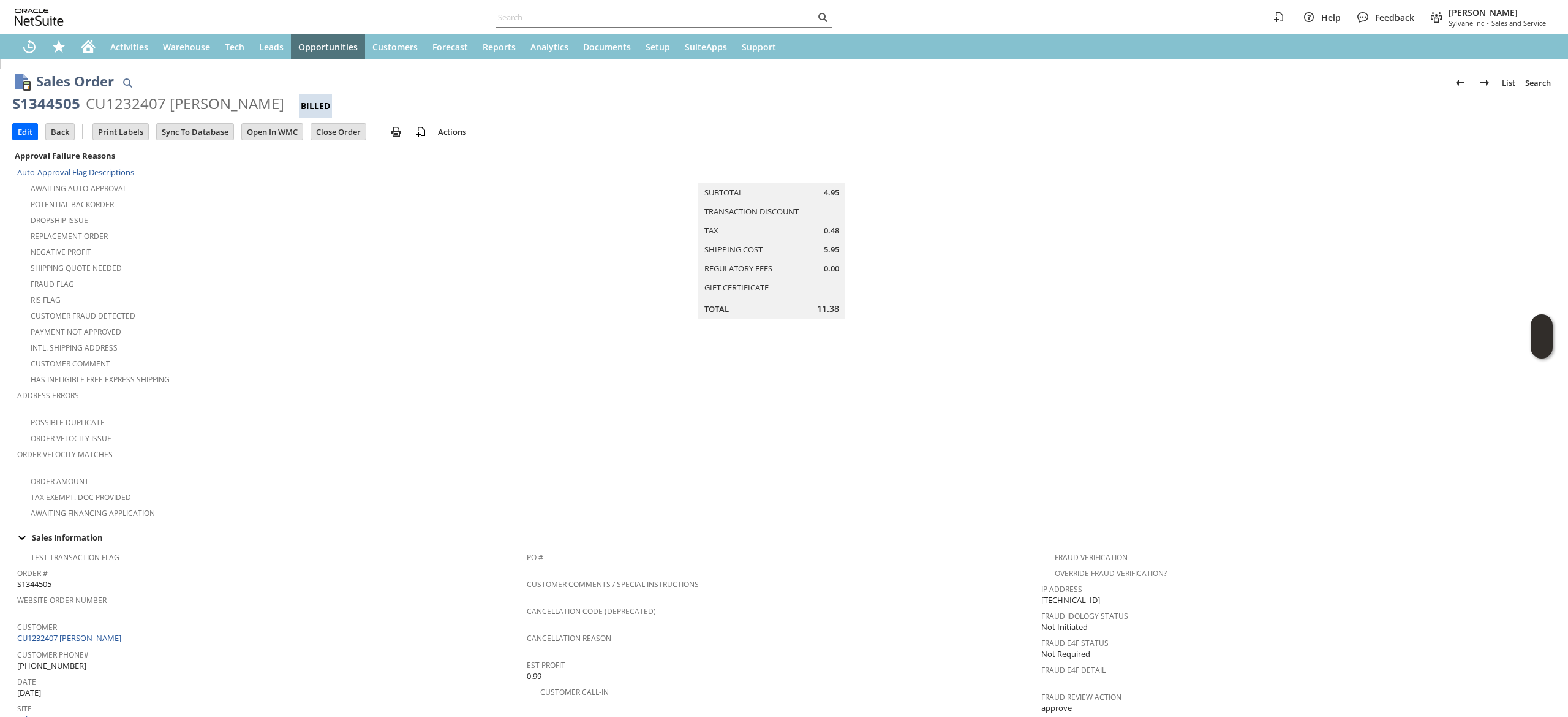
click at [721, 4] on div "Help Feedback [PERSON_NAME] Sylvane Inc - Sales and Service" at bounding box center [784, 17] width 1568 height 34
click at [721, 12] on input "text" at bounding box center [656, 17] width 319 height 15
click at [645, 17] on input "text" at bounding box center [656, 17] width 319 height 15
paste input "6469208890"
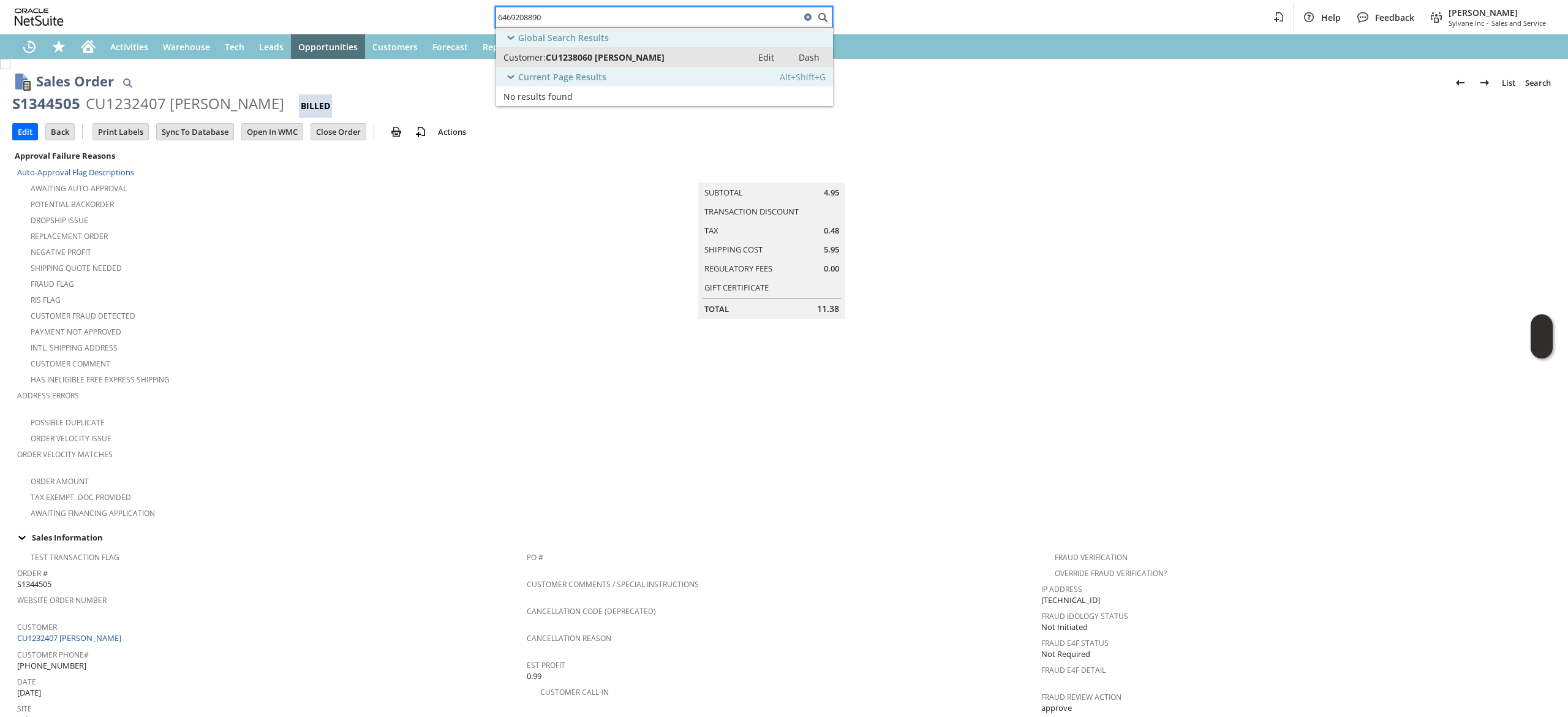
type input "6469208890"
click at [660, 57] on div "Customer: CU1238060 Lauren Nadler" at bounding box center [625, 57] width 242 height 12
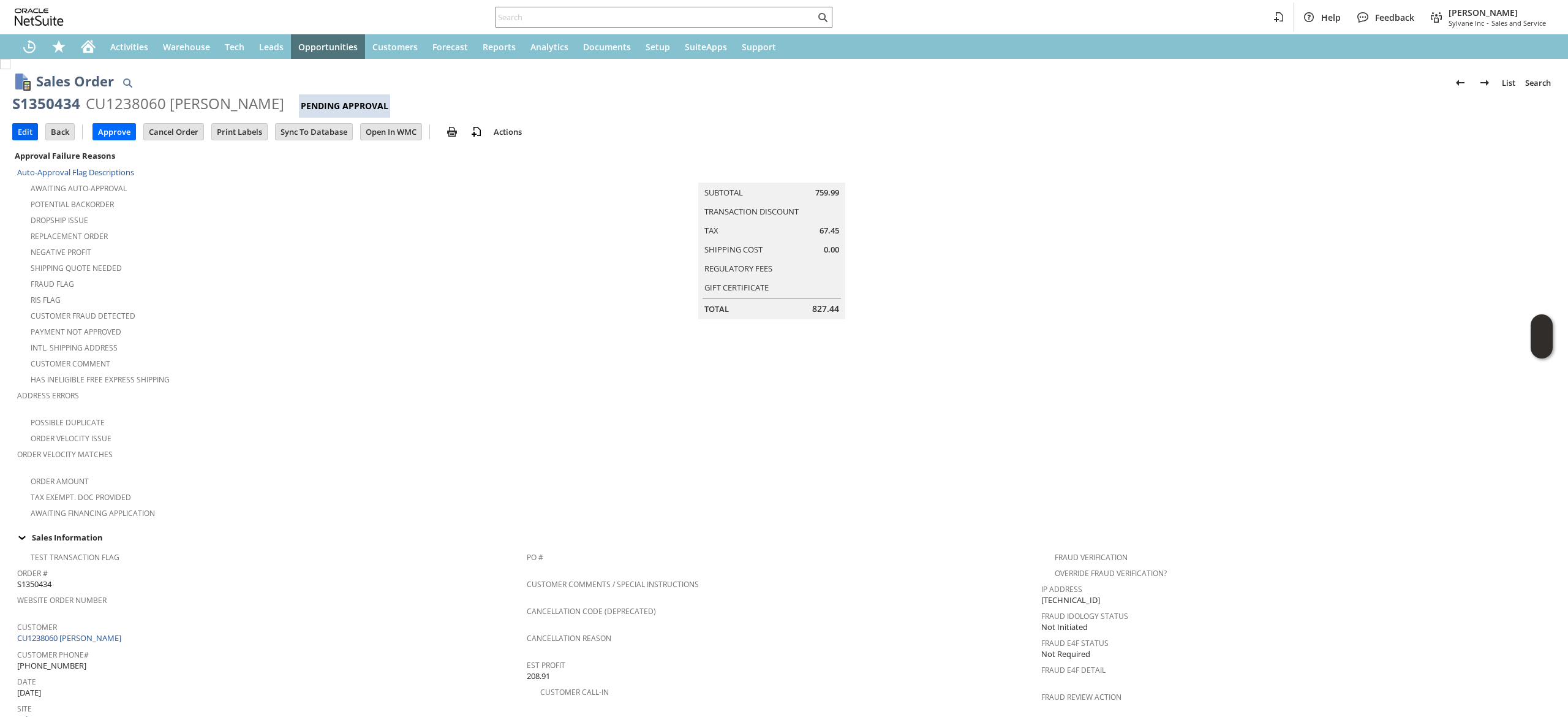
click at [13, 127] on div "Sales Order List Search S1350434 CU1238060 [PERSON_NAME] Pending Approval Go Ed…" at bounding box center [784, 674] width 1568 height 1231
click at [31, 134] on input "Edit" at bounding box center [25, 132] width 25 height 16
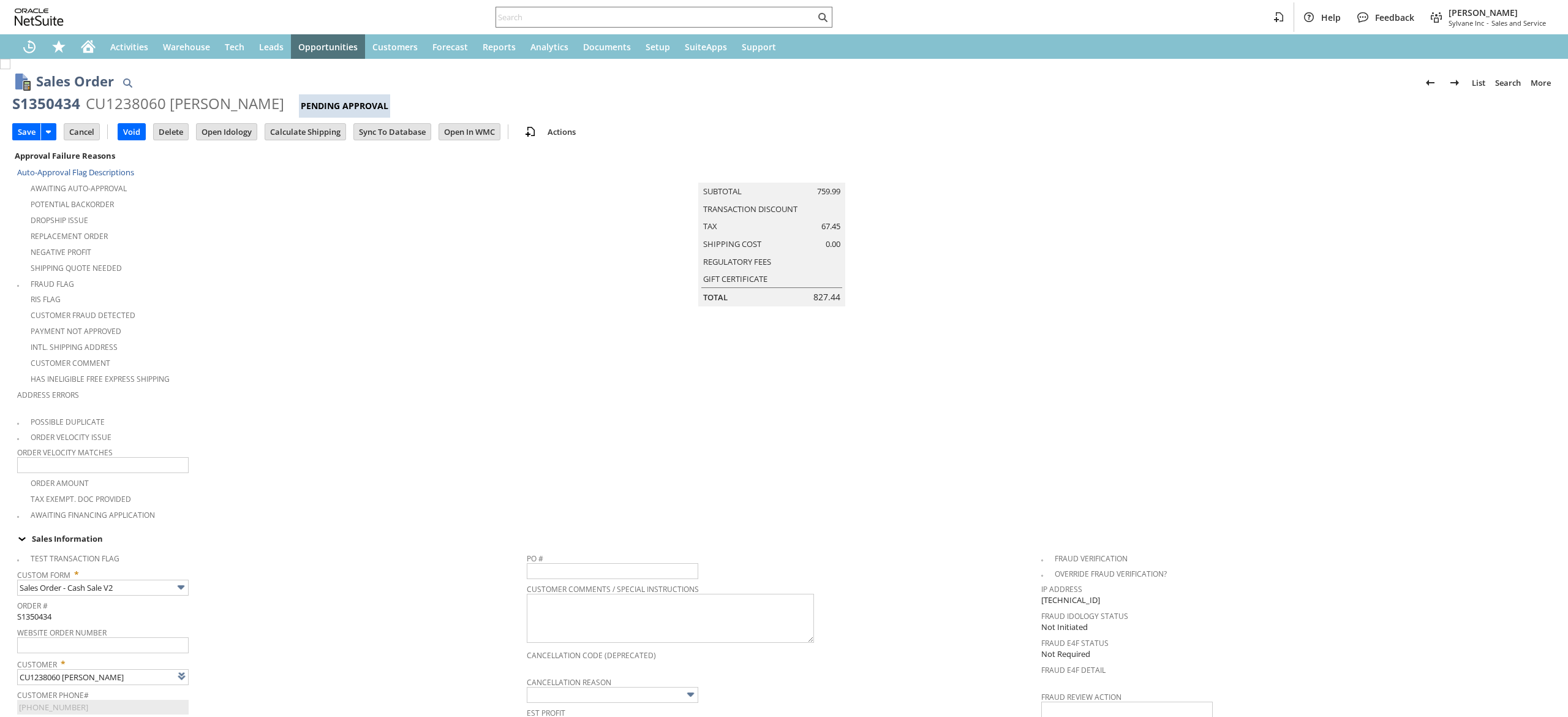
type input "Add"
type input "Copy Previous"
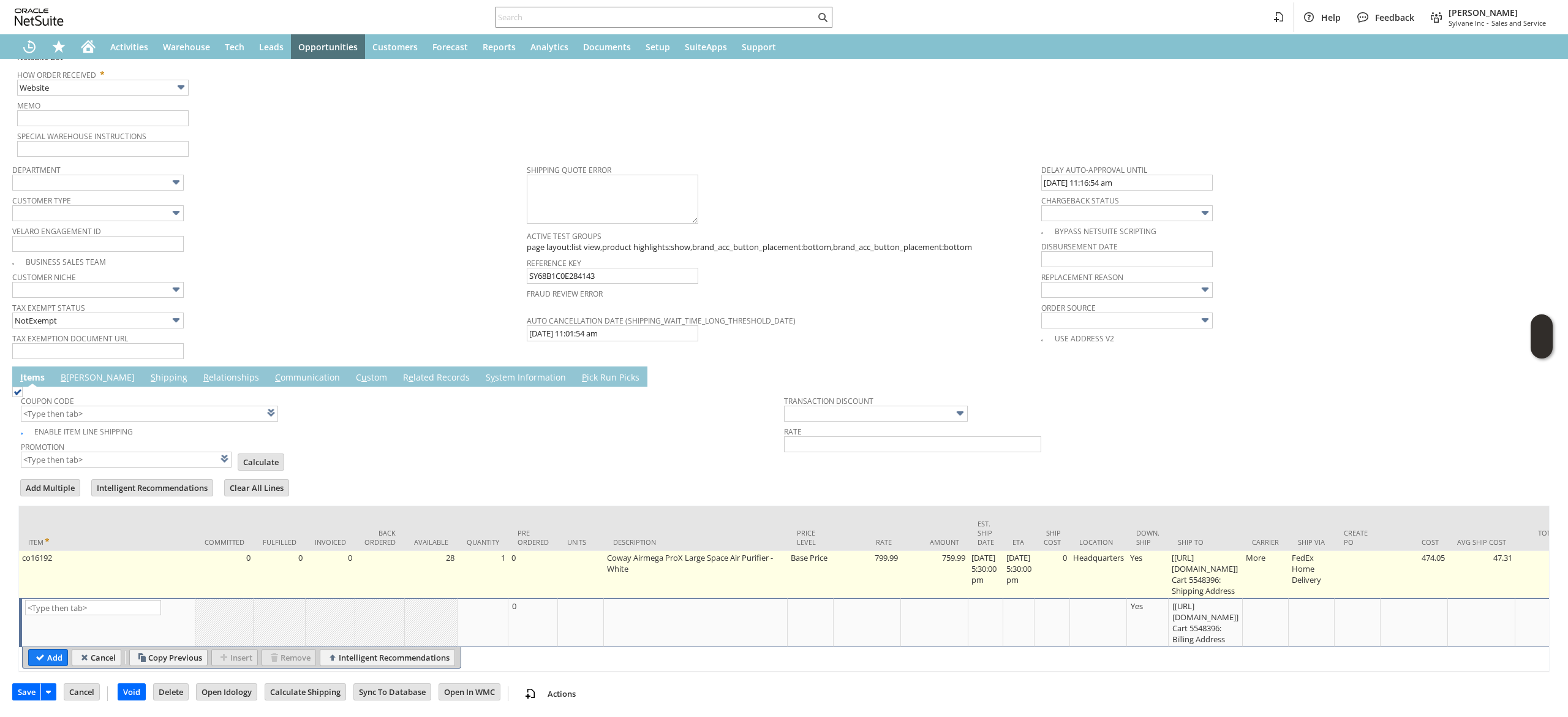
scroll to position [778, 0]
type input "Intelligent Recommendations ⁰"
click at [1235, 569] on td "[[URL][DOMAIN_NAME]] Cart 5548396: Shipping Address" at bounding box center [1206, 574] width 74 height 47
type input "[https://google.com/...96: Shipping Address"
type input "OK"
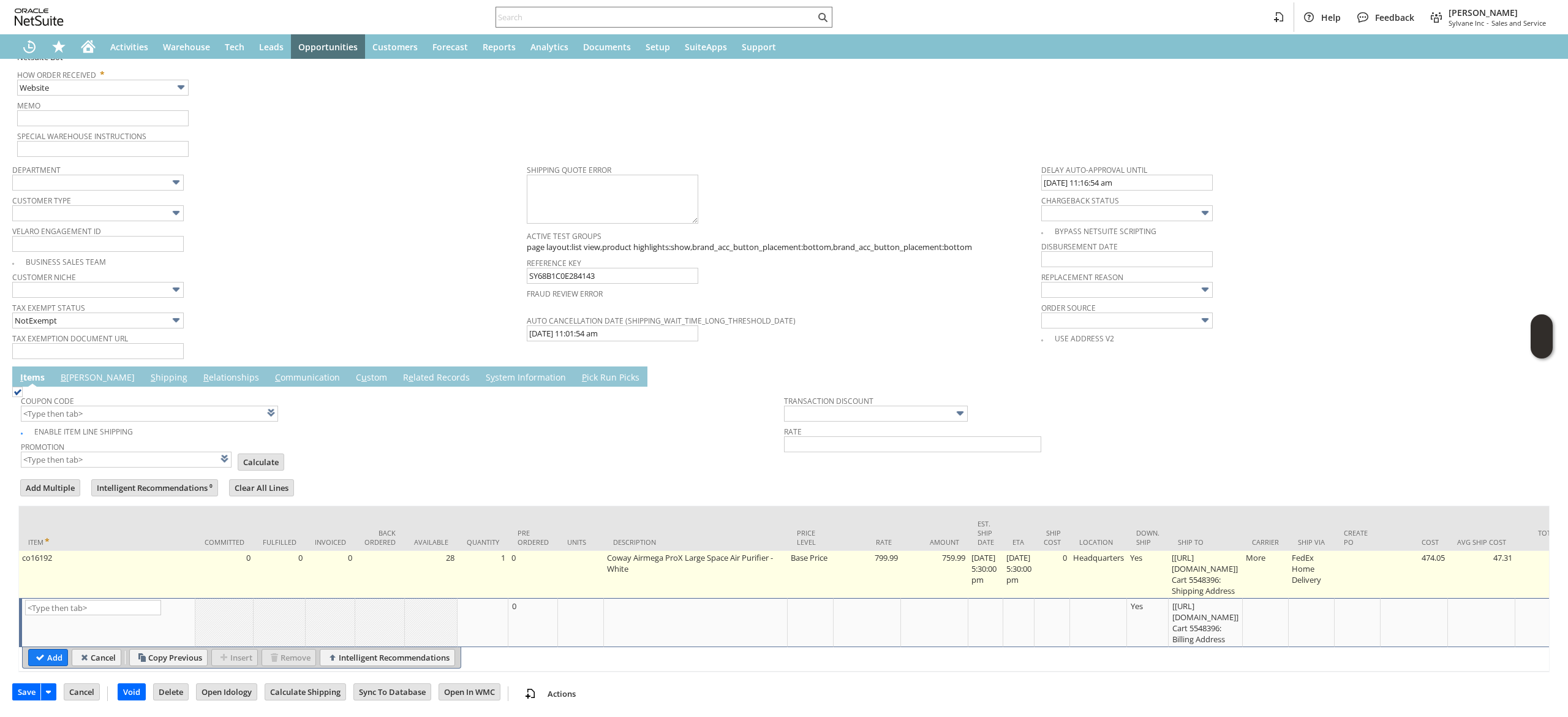
type input "Make Copy"
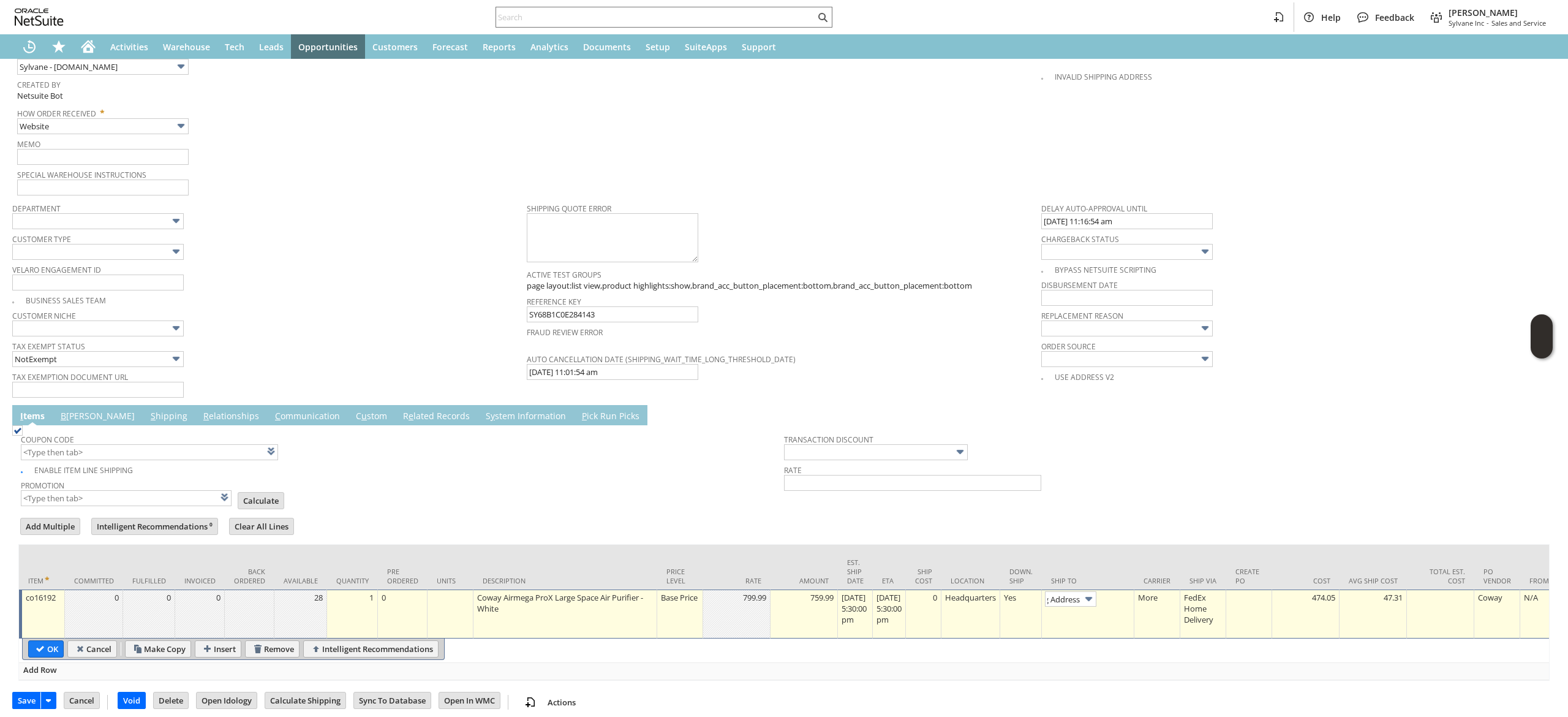
scroll to position [761, 0]
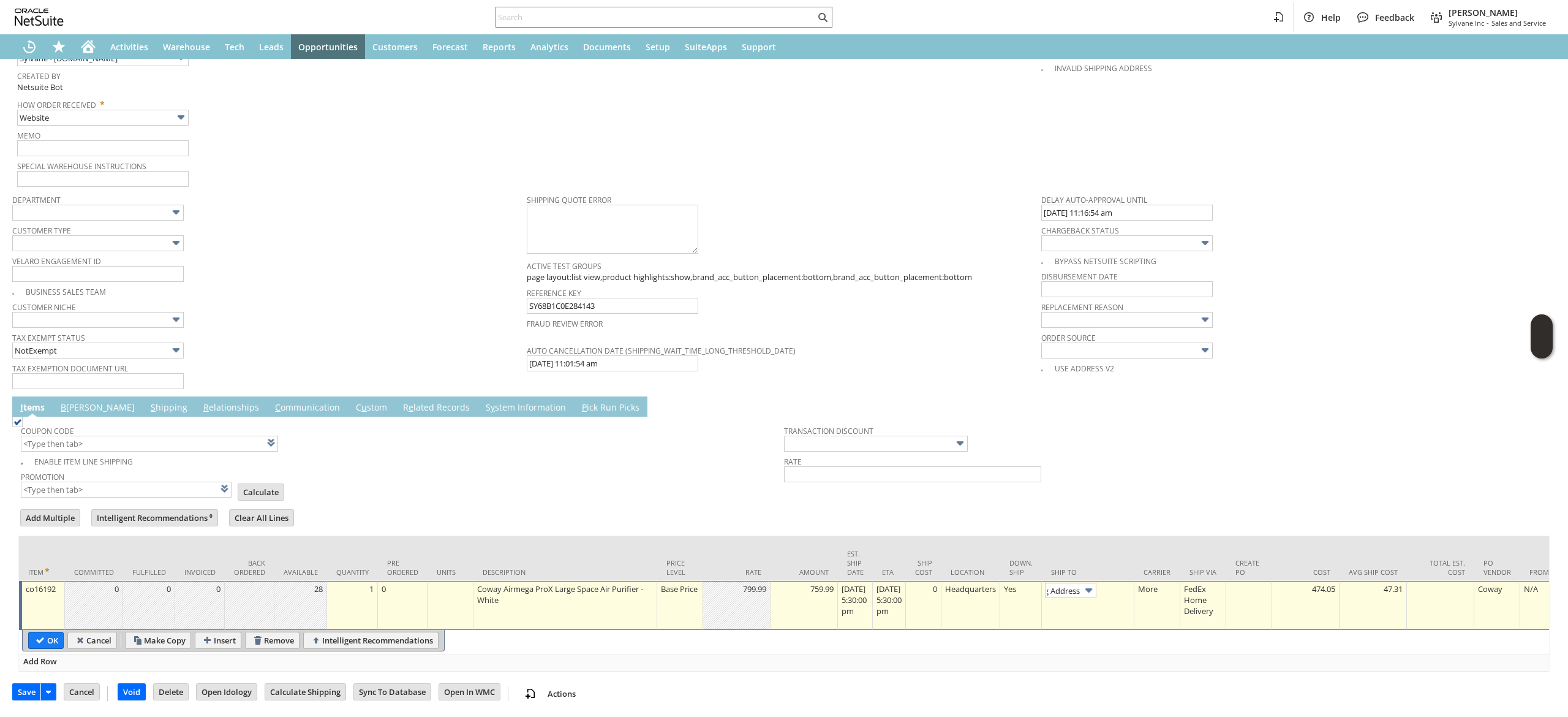
click at [1129, 583] on link at bounding box center [1122, 589] width 14 height 14
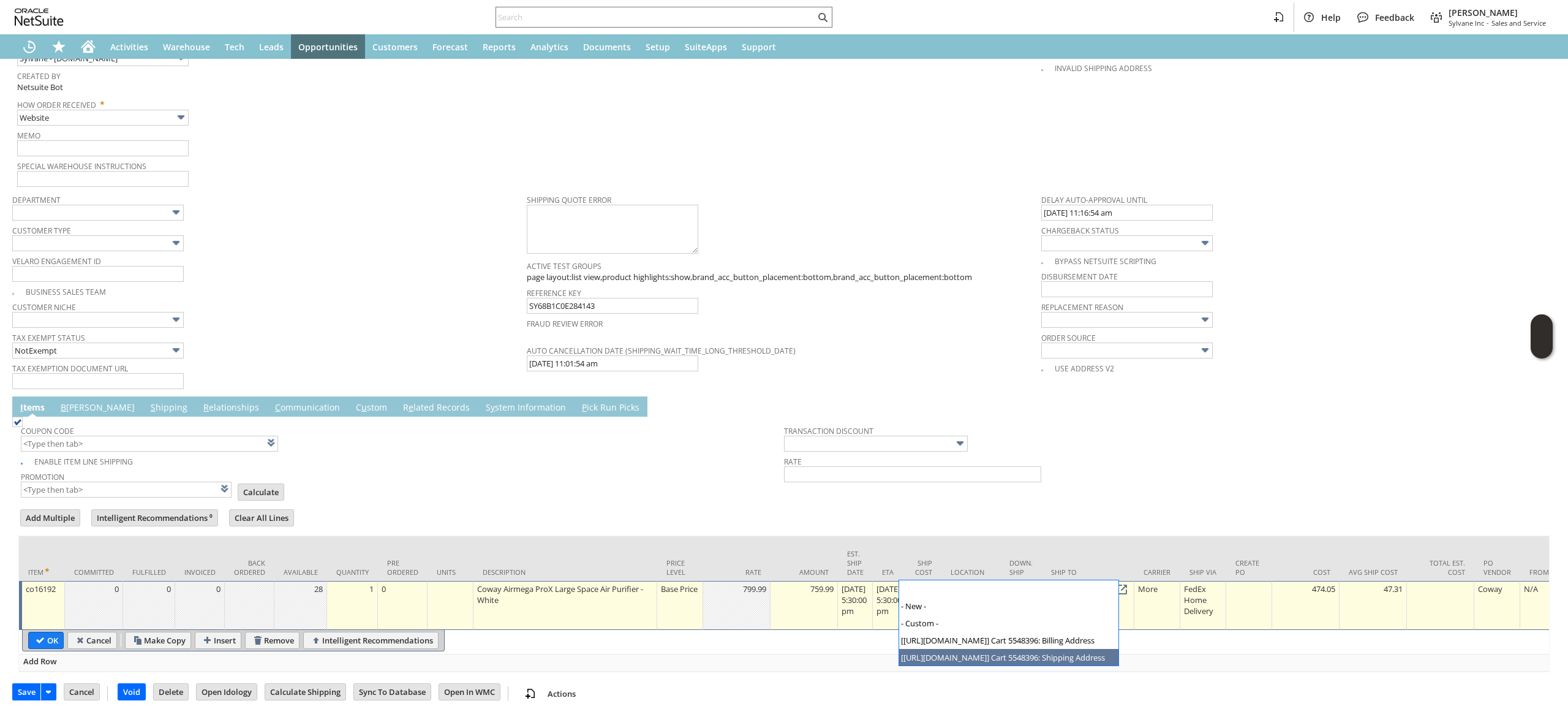
click at [1096, 583] on img at bounding box center [1089, 590] width 14 height 14
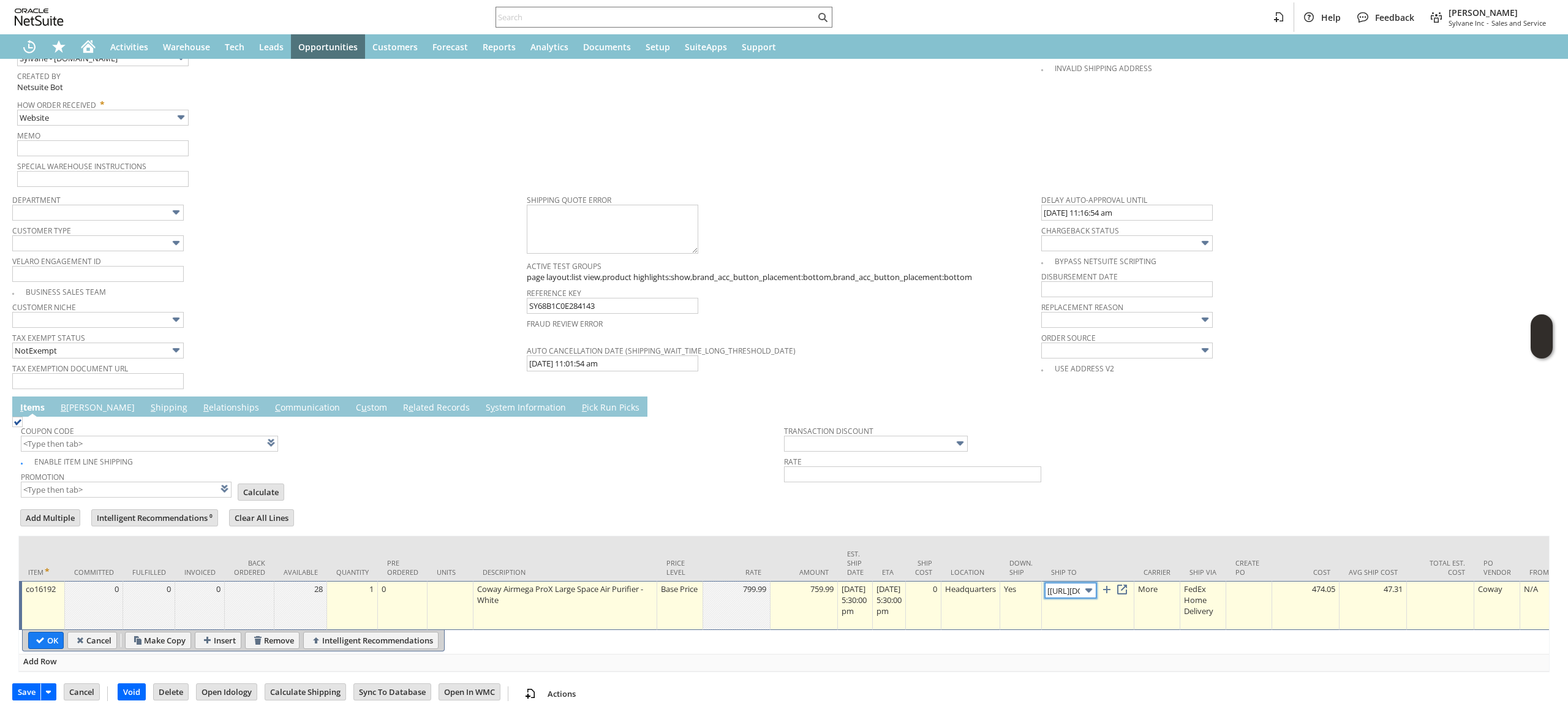
click at [1097, 583] on input "[https://google.com/...96: Shipping Address" at bounding box center [1071, 590] width 51 height 16
type input "[https://google.com/p...8396: Billing Address"
click at [1129, 583] on link at bounding box center [1122, 589] width 14 height 14
click at [1121, 582] on td "[https://google.com/p...8396: Billing Address" at bounding box center [1088, 605] width 92 height 49
click at [1095, 583] on input "[https://google.com/p...8396: Billing Address" at bounding box center [1071, 590] width 51 height 16
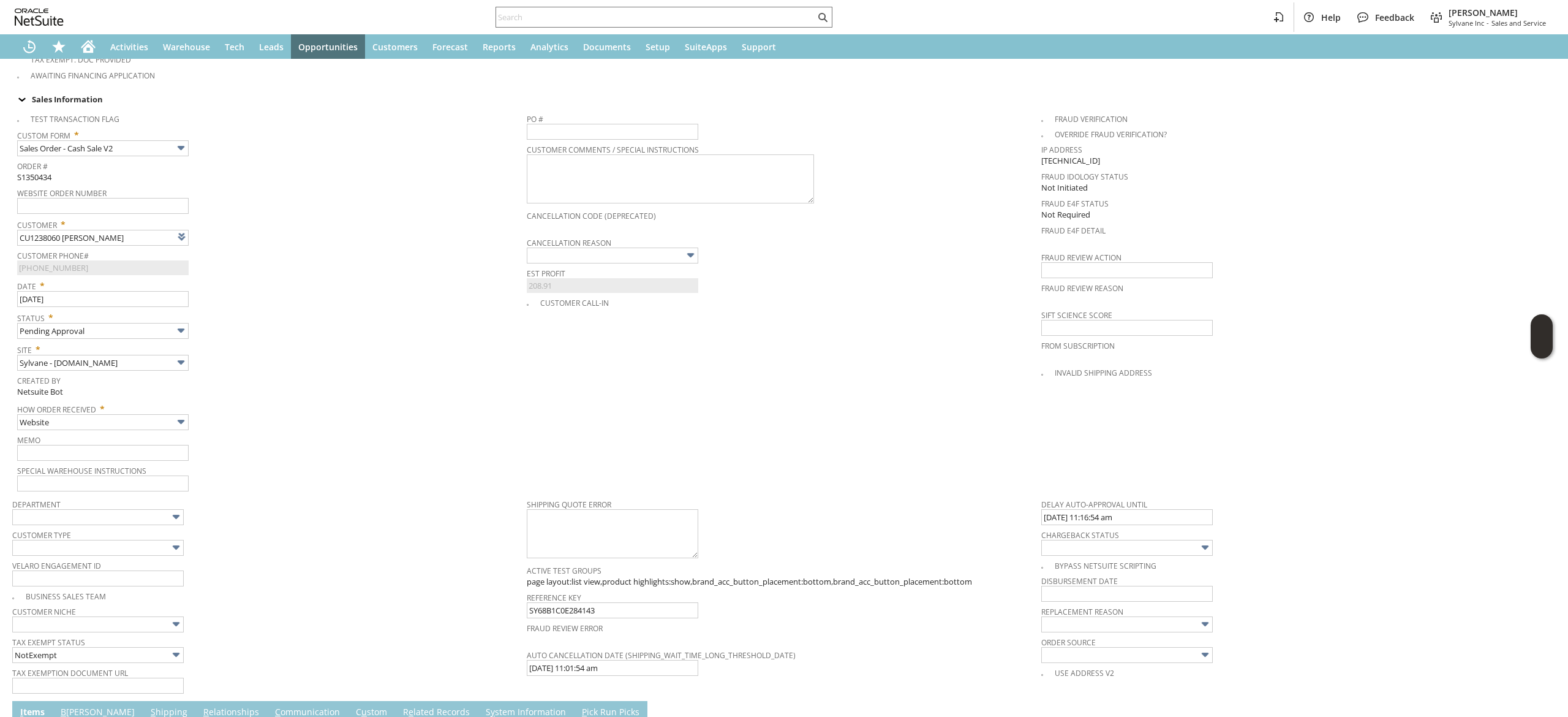
scroll to position [381, 0]
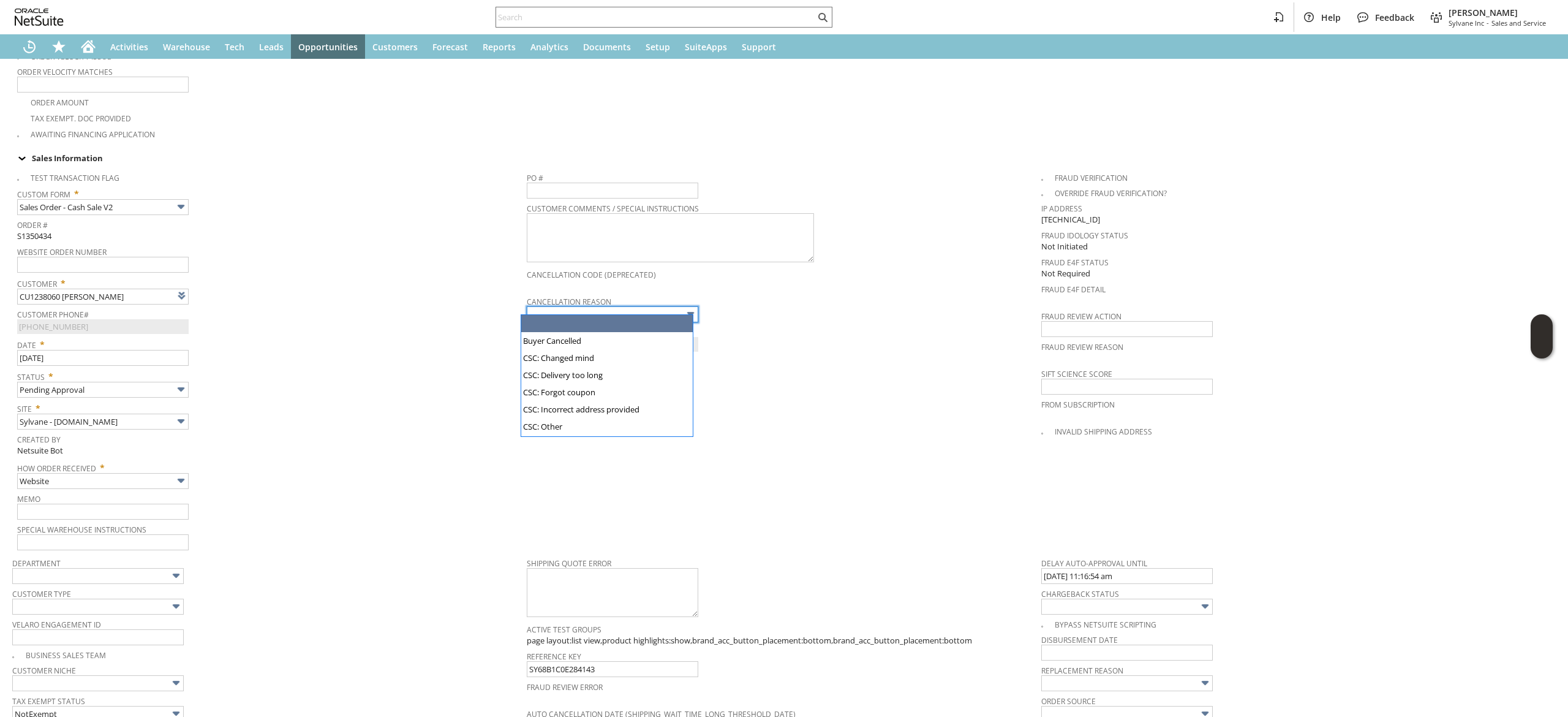
click at [671, 307] on input "text" at bounding box center [612, 314] width 171 height 16
type input "Buyer Cancelled"
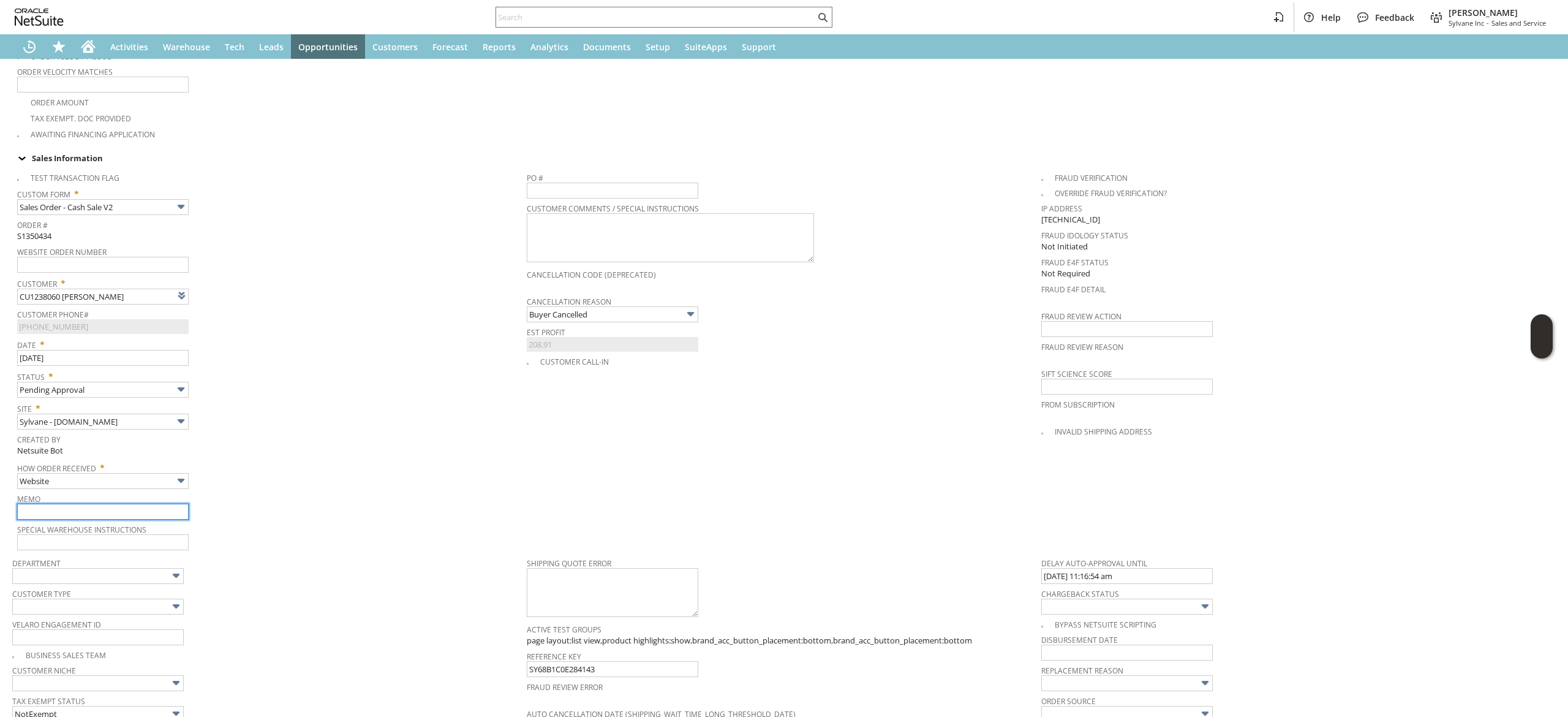
click at [119, 504] on input "text" at bounding box center [103, 512] width 171 height 16
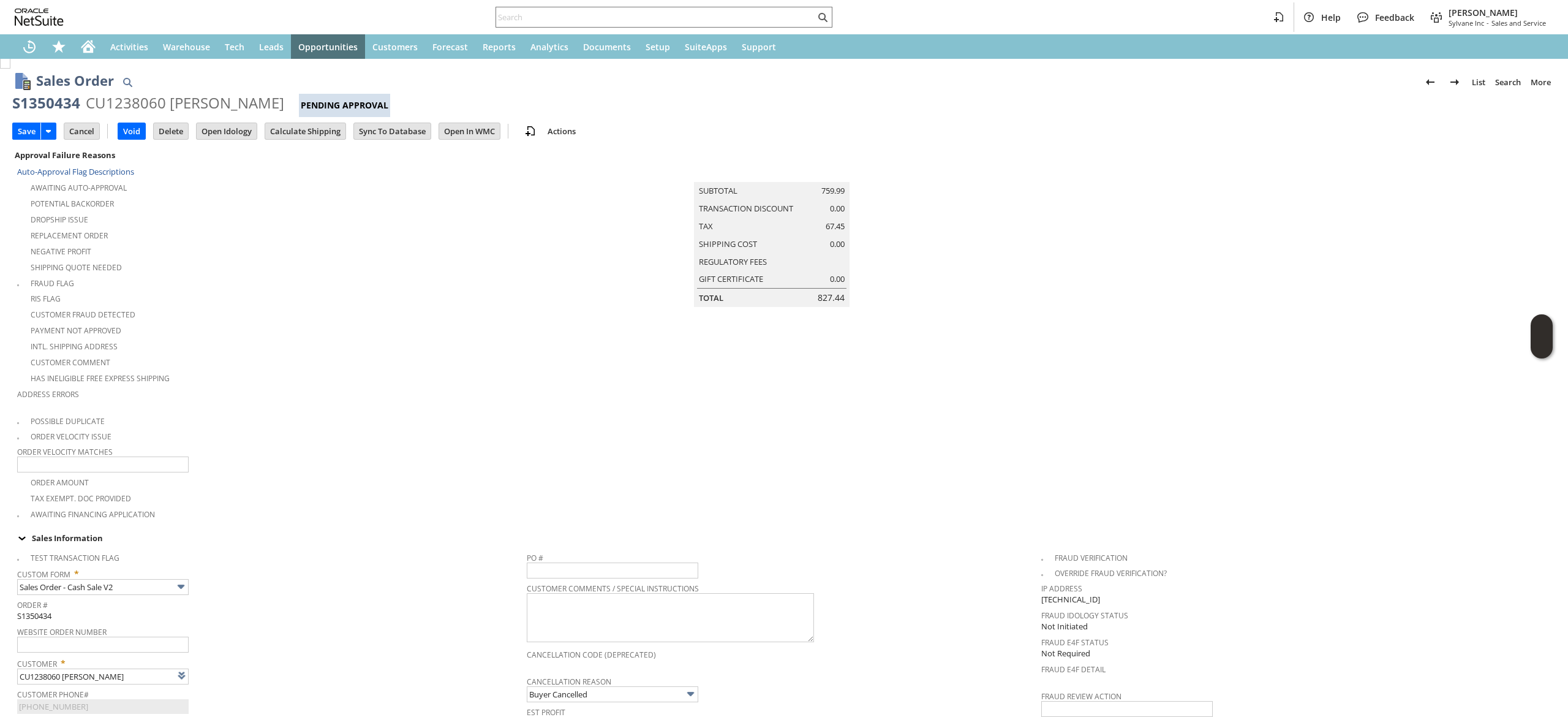
scroll to position [0, 0]
type input "wrong shipping address- cancelling"
click at [33, 132] on input "Save" at bounding box center [27, 132] width 27 height 16
type input "Add"
type input "Copy Previous"
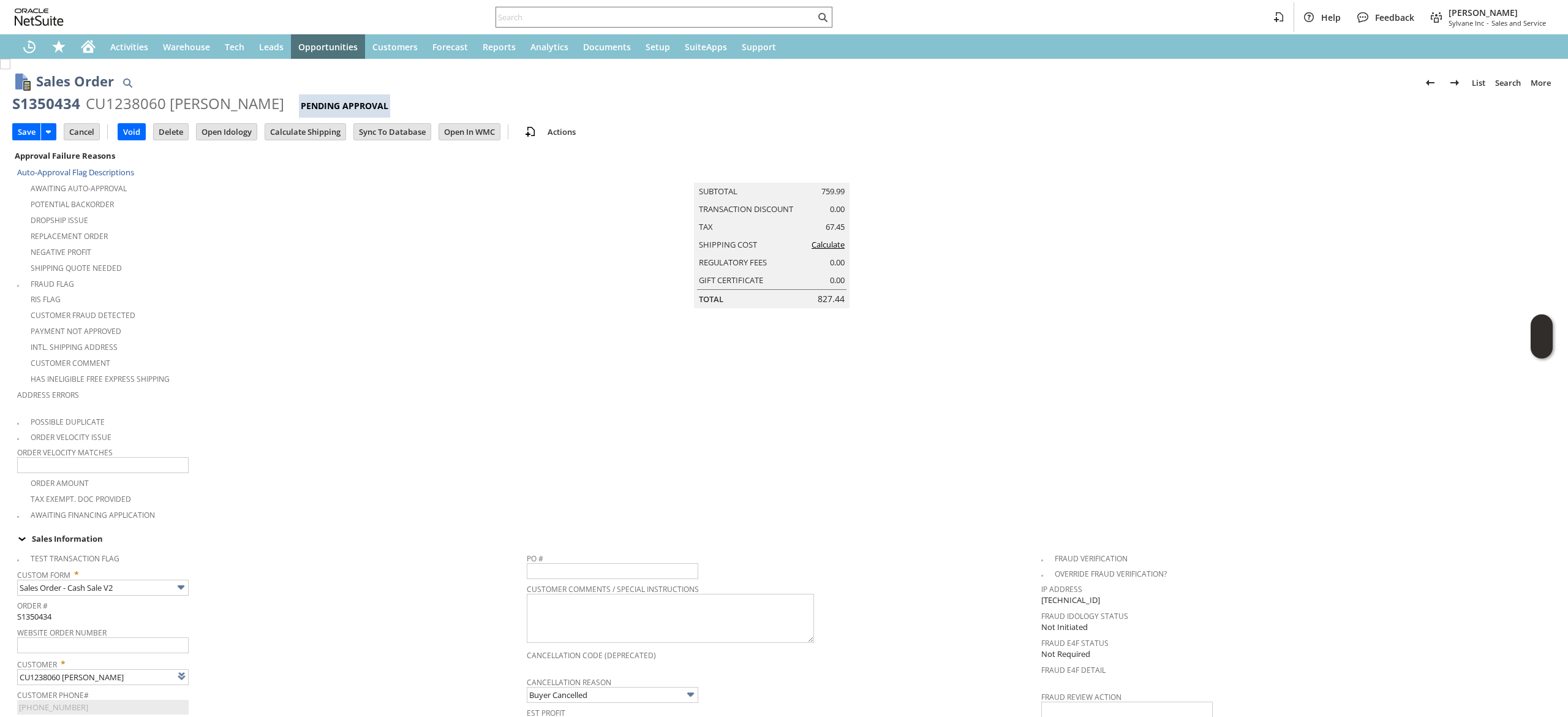
scroll to position [777, 0]
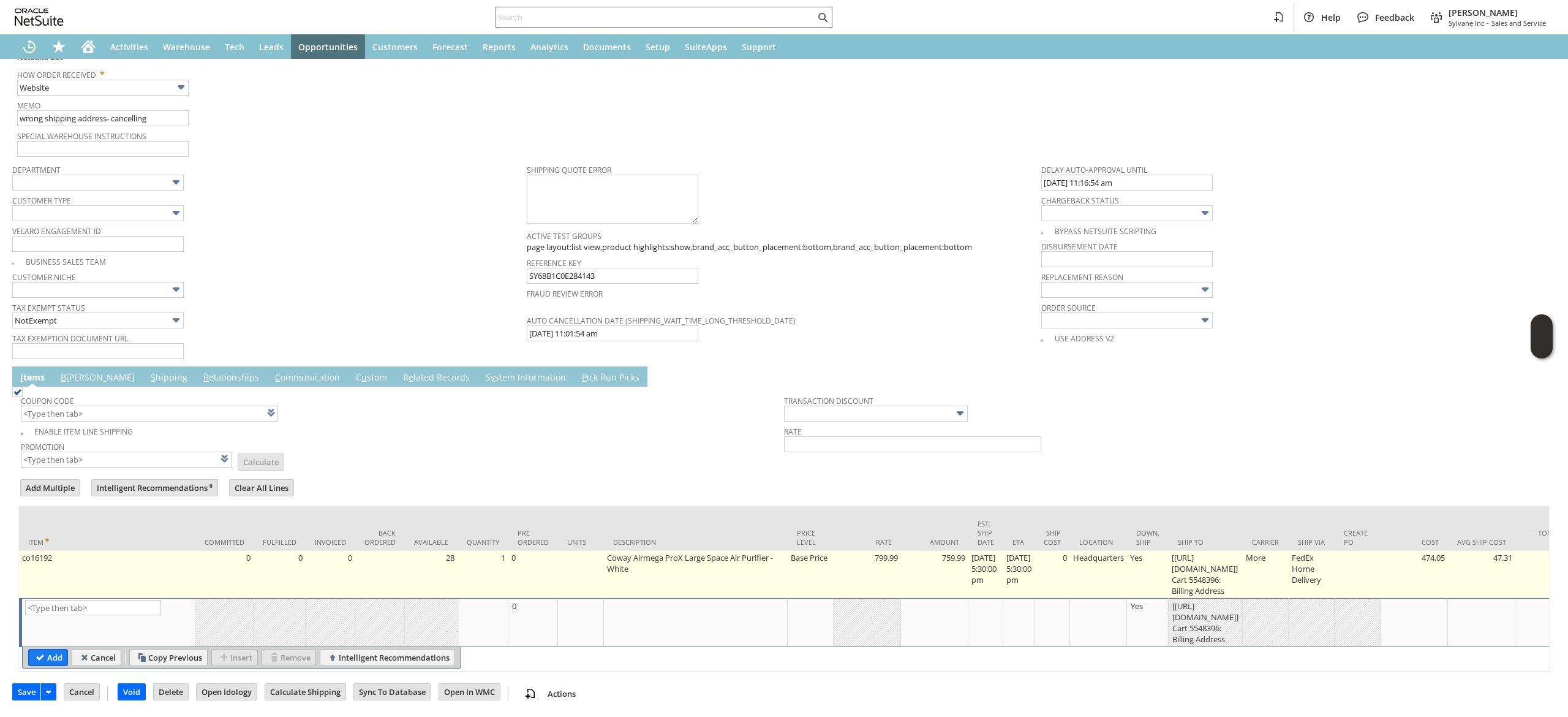
click at [1243, 572] on td "[https://google.com/pay] Cart 5548396: Billing Address" at bounding box center [1206, 574] width 74 height 47
type input "[https://google.com/p...8396: Billing Address"
type input "OK"
type input "Make Copy"
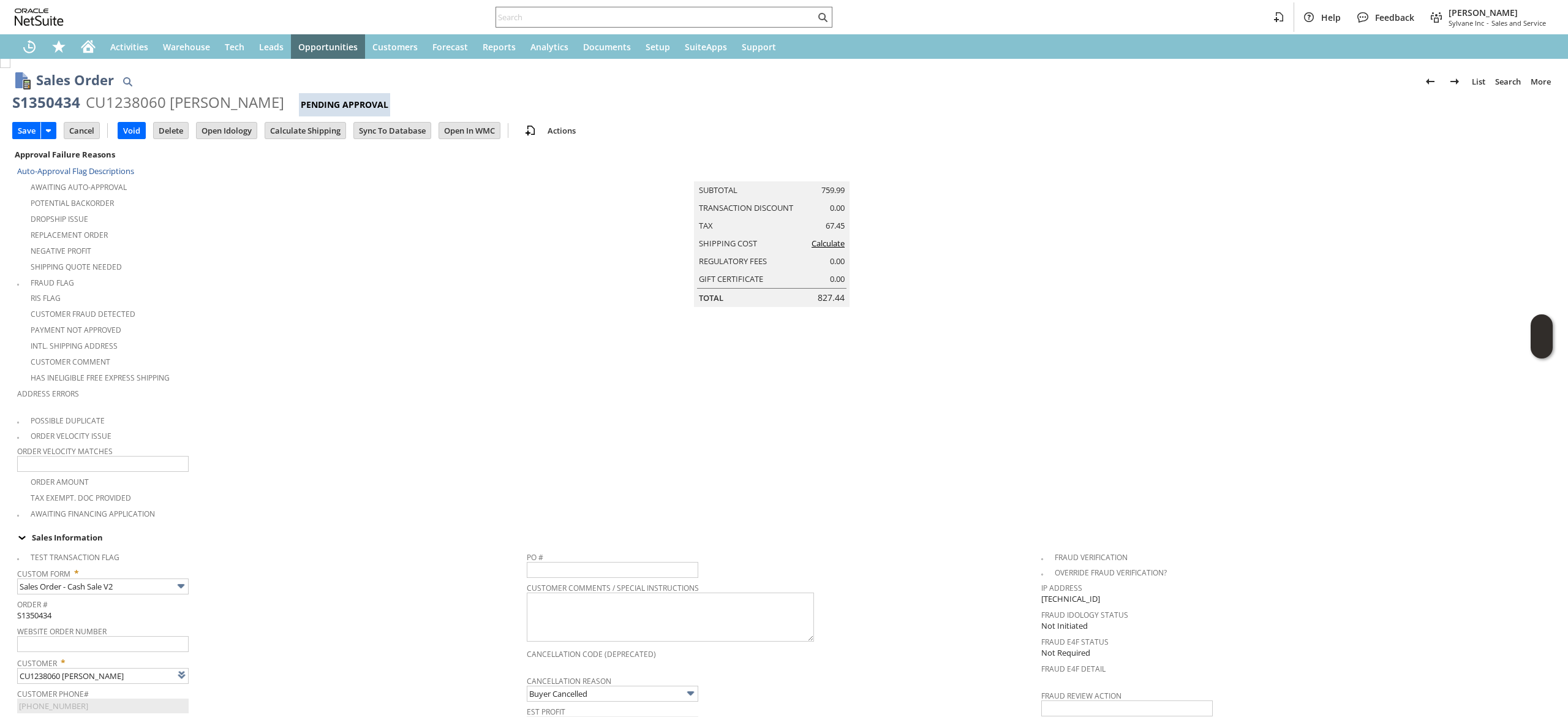
scroll to position [0, 0]
click at [89, 141] on td "Cancel" at bounding box center [85, 131] width 44 height 23
click at [83, 130] on input "Cancel" at bounding box center [82, 132] width 35 height 16
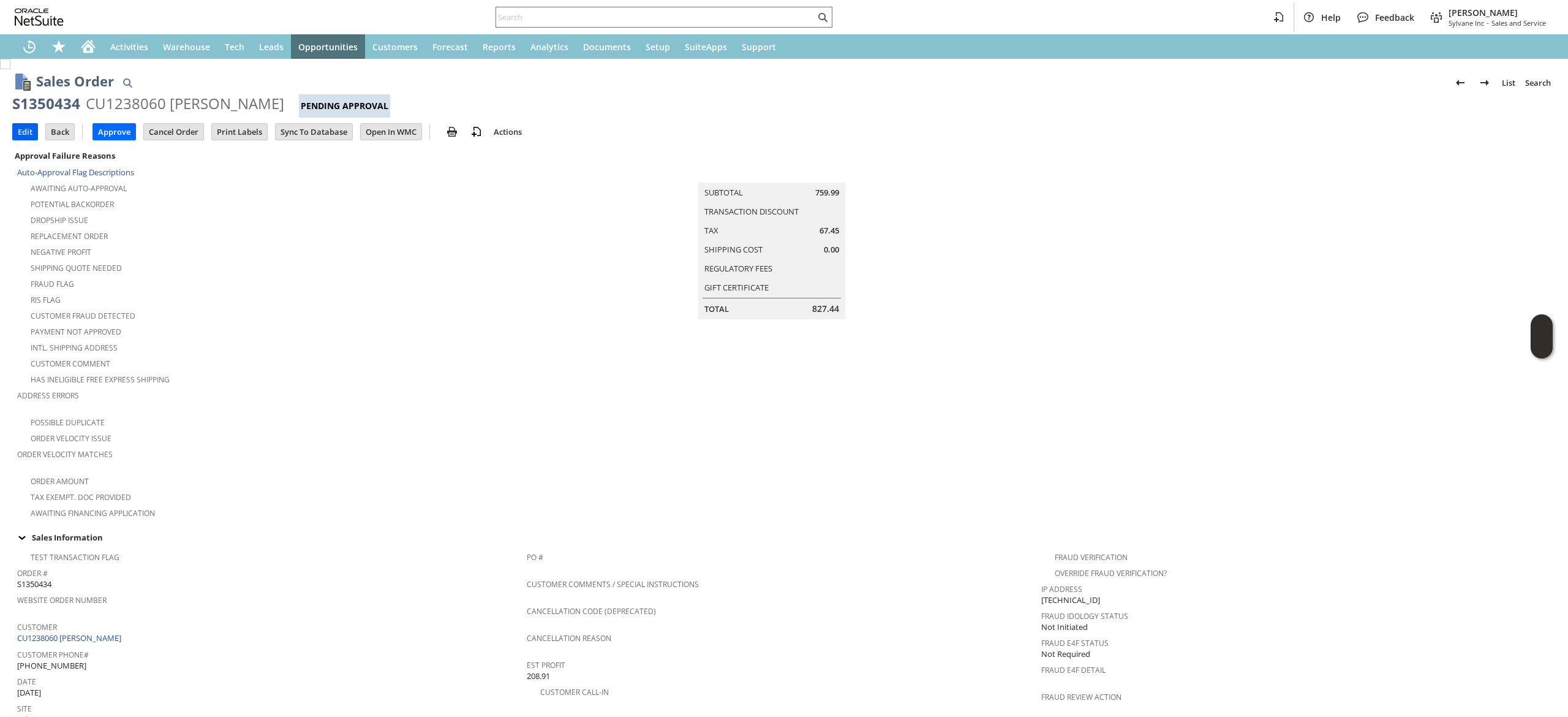
click at [20, 137] on input "Edit" at bounding box center [25, 132] width 25 height 16
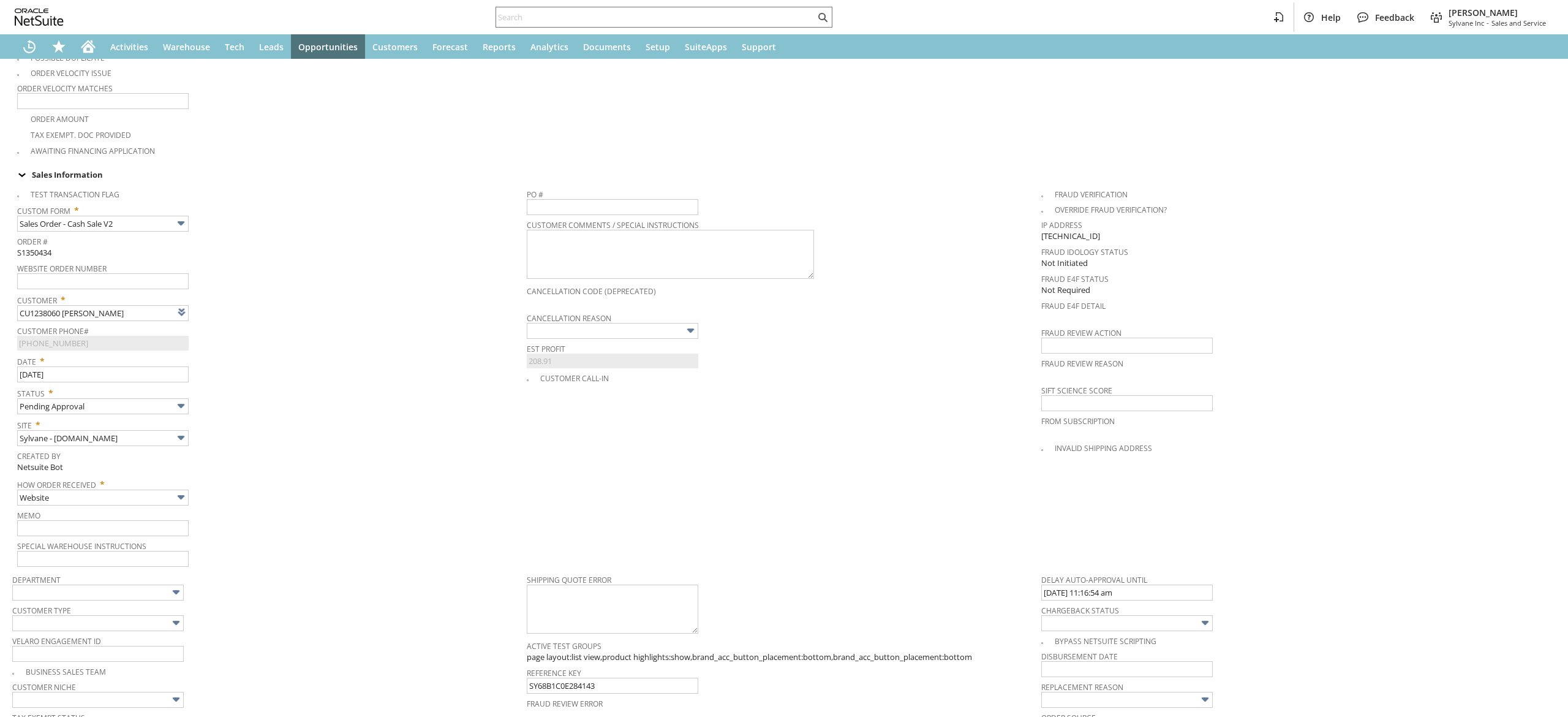
type input "Add"
type input "Copy Previous"
click at [656, 320] on input "text" at bounding box center [612, 327] width 171 height 16
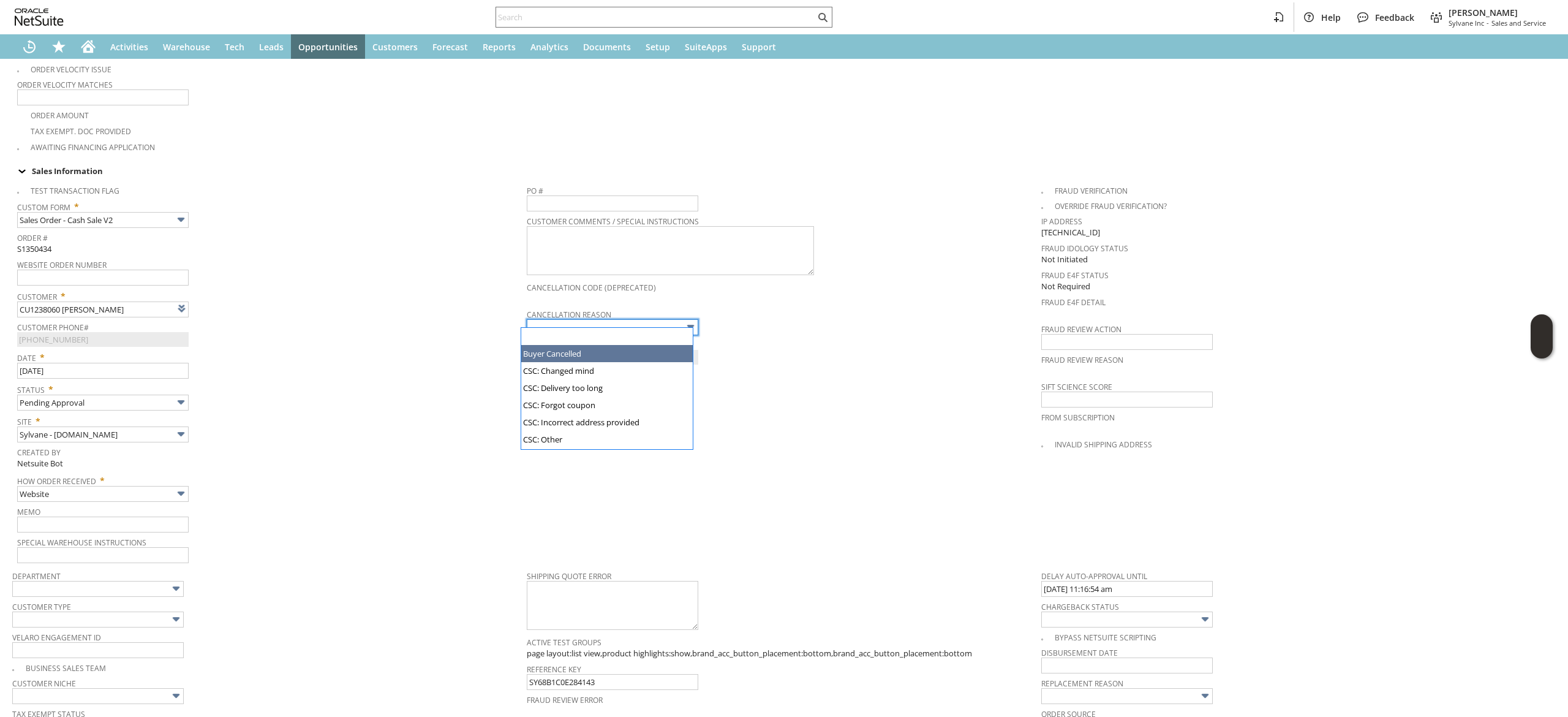
type input "Buyer Cancelled"
type input "Intelligent Recommendations ⁰"
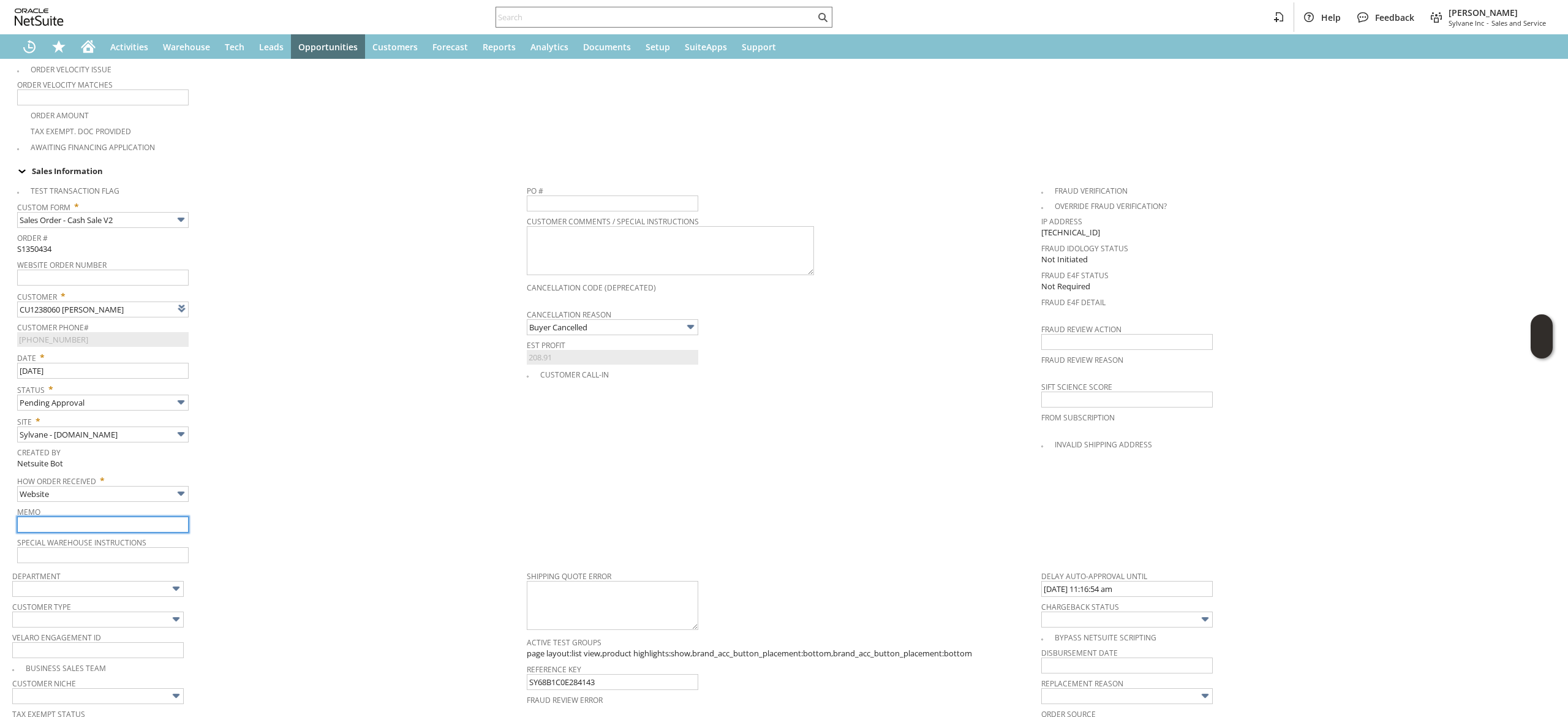
click at [119, 524] on input "text" at bounding box center [103, 524] width 171 height 16
type input "wrong shipping address- cancelling"
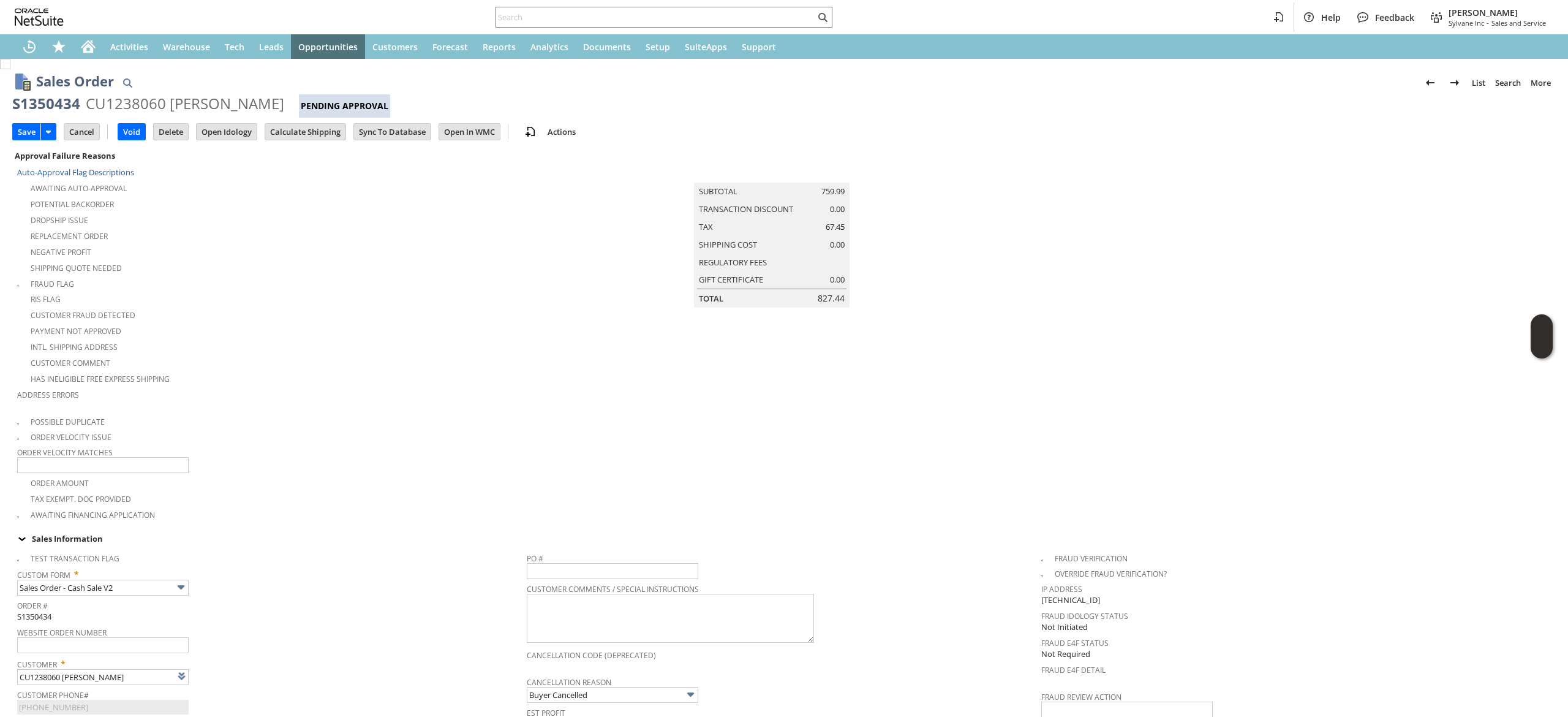
drag, startPoint x: 27, startPoint y: 136, endPoint x: 700, endPoint y: 2, distance: 686.2
click at [27, 136] on input "Save" at bounding box center [27, 132] width 27 height 16
